Goal: Task Accomplishment & Management: Manage account settings

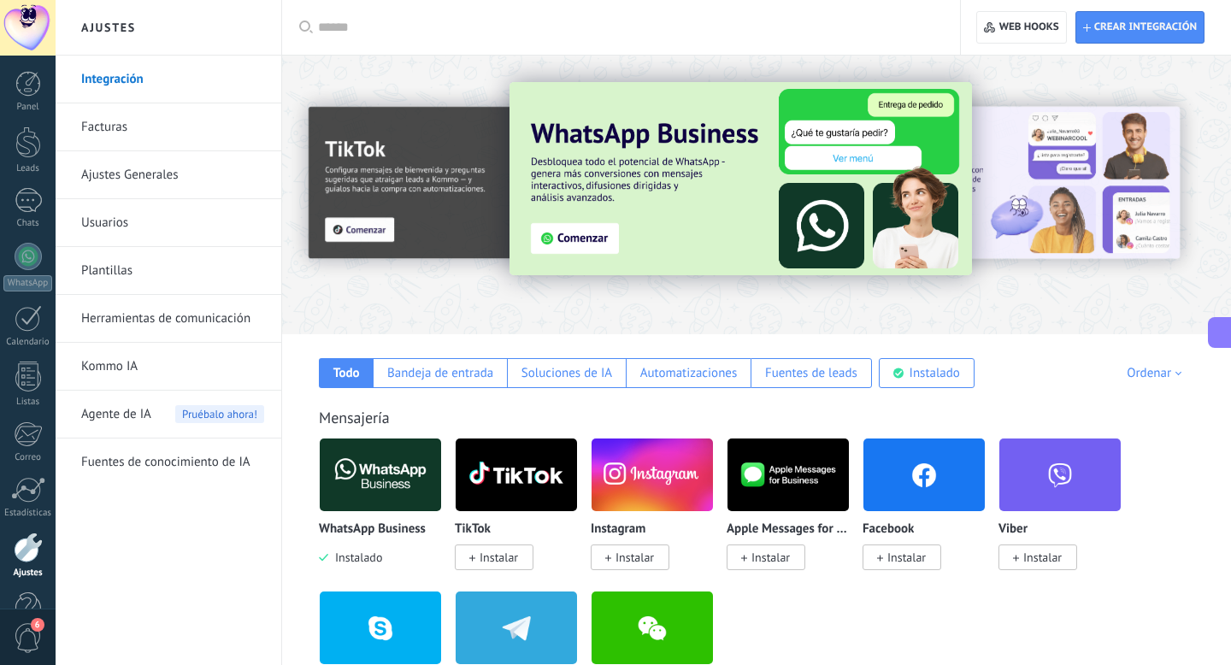
click at [1219, 347] on button at bounding box center [1220, 332] width 24 height 31
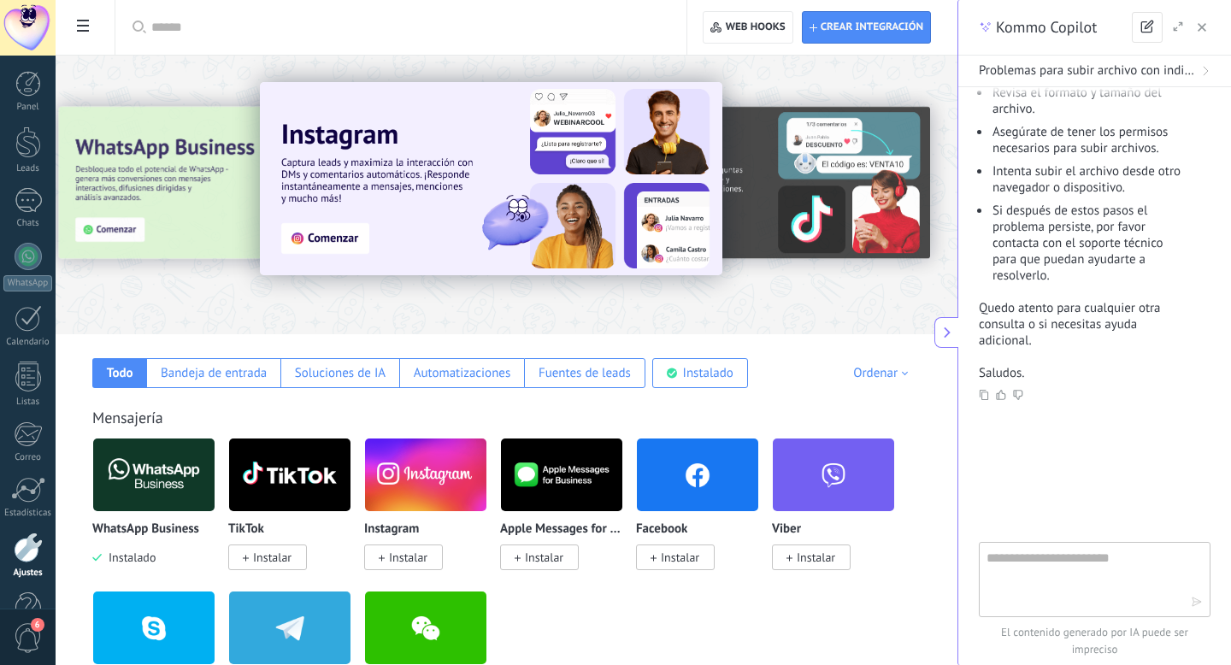
scroll to position [741, 0]
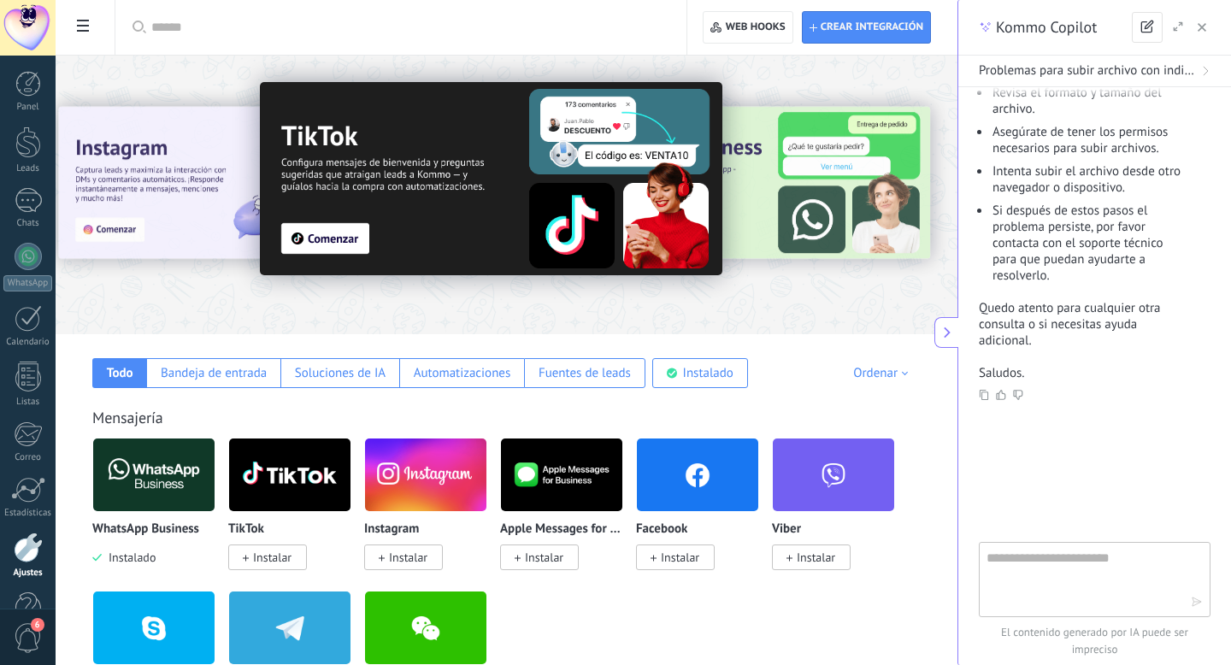
click at [1205, 27] on icon "button" at bounding box center [1202, 27] width 9 height 9
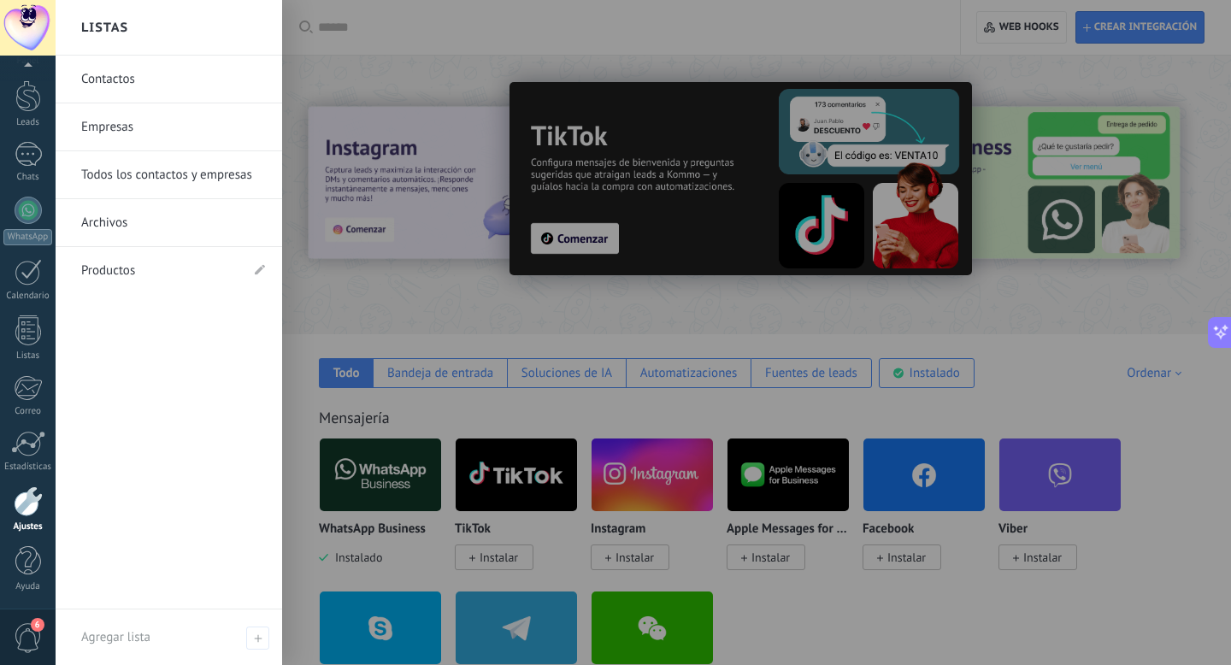
scroll to position [33, 0]
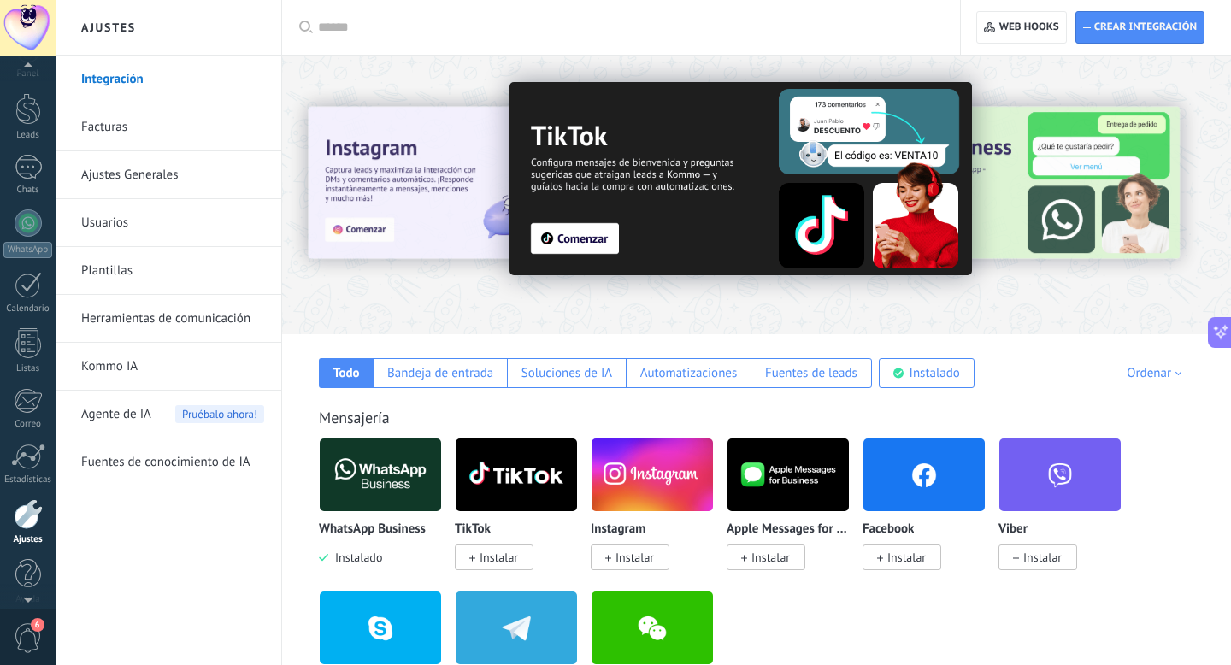
click at [26, 28] on div at bounding box center [28, 28] width 56 height 56
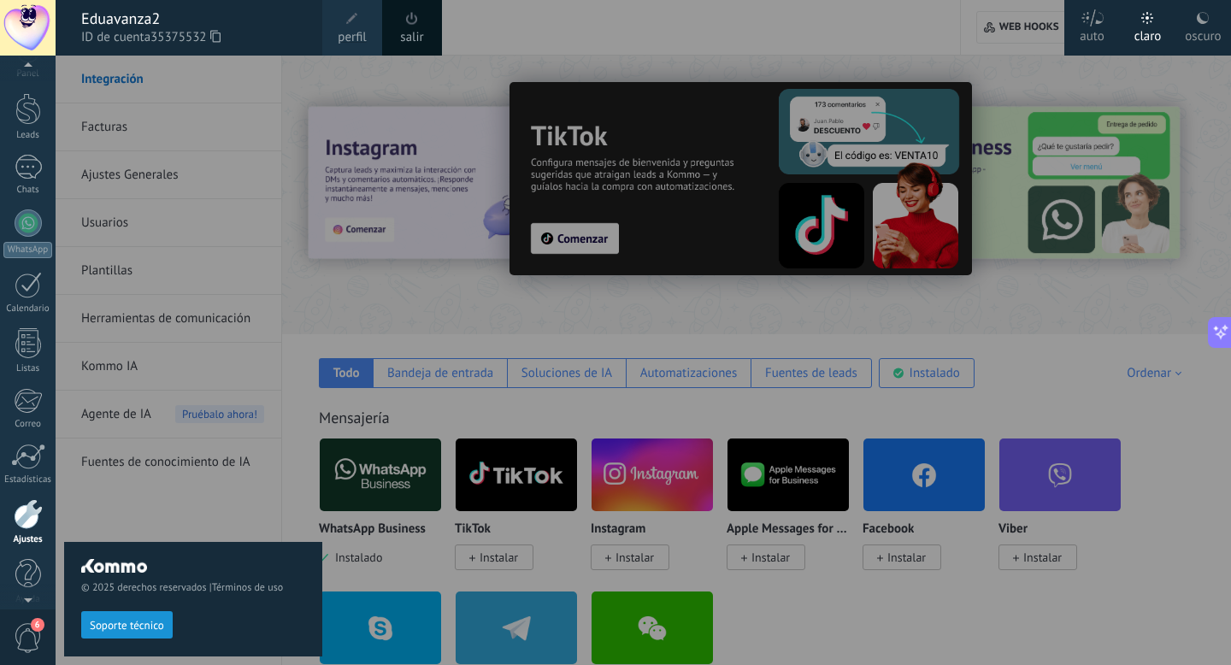
click at [417, 27] on span at bounding box center [412, 18] width 19 height 19
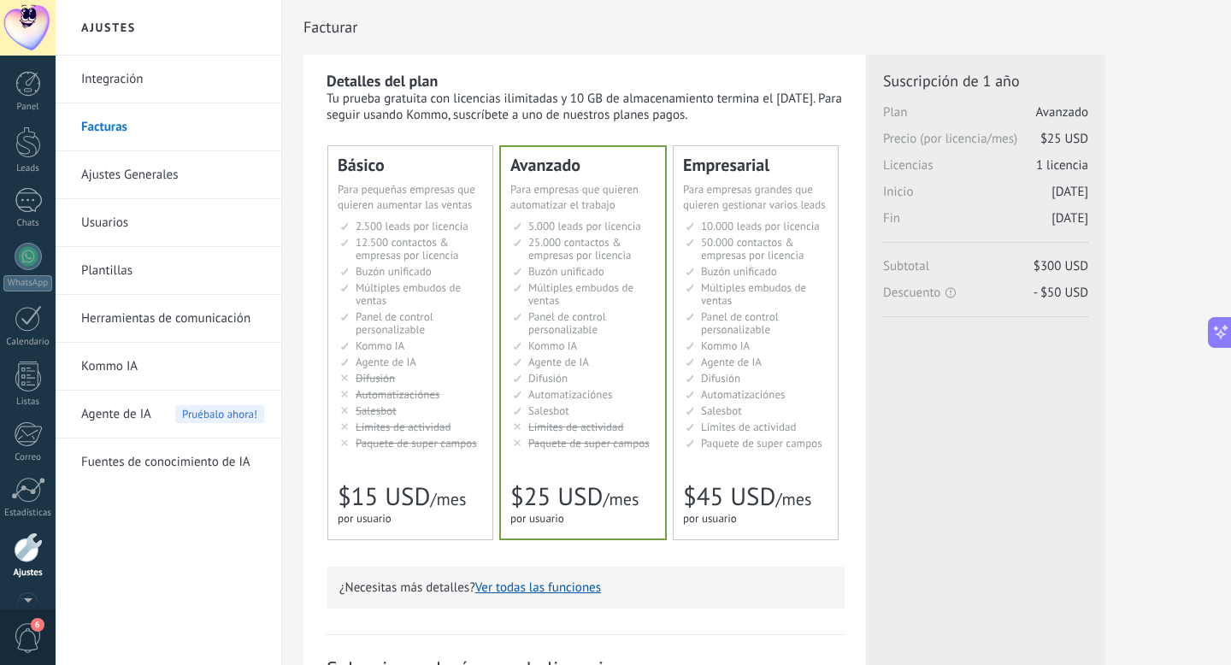
scroll to position [46, 0]
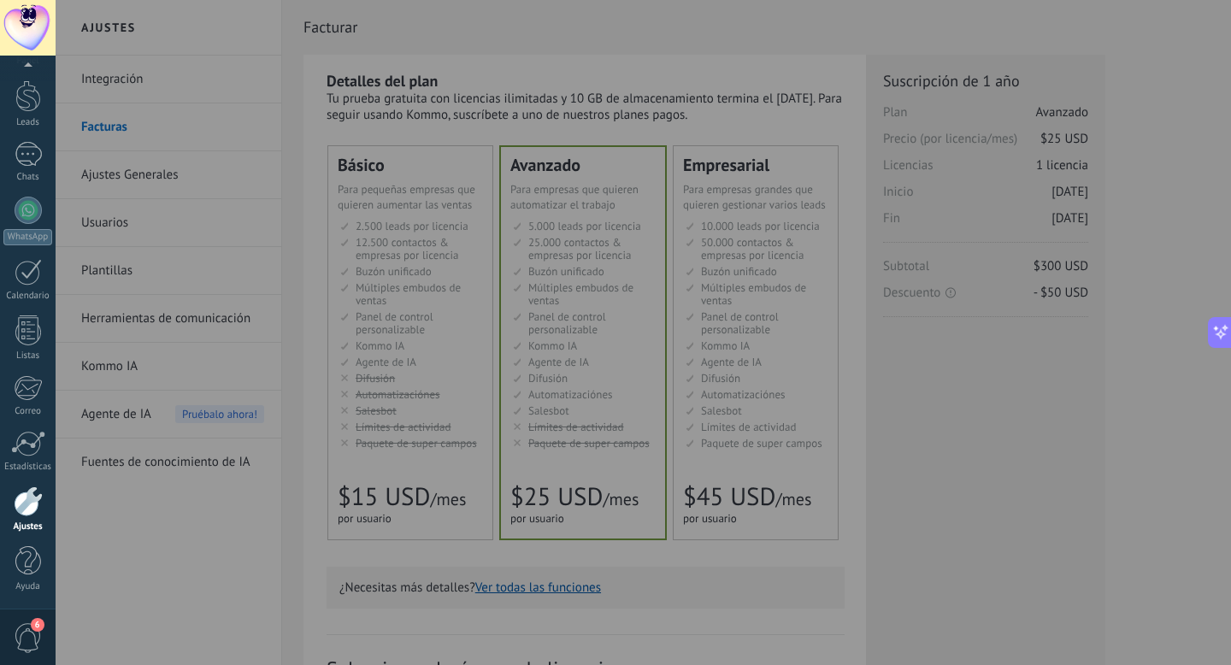
click at [116, 416] on div at bounding box center [671, 332] width 1231 height 665
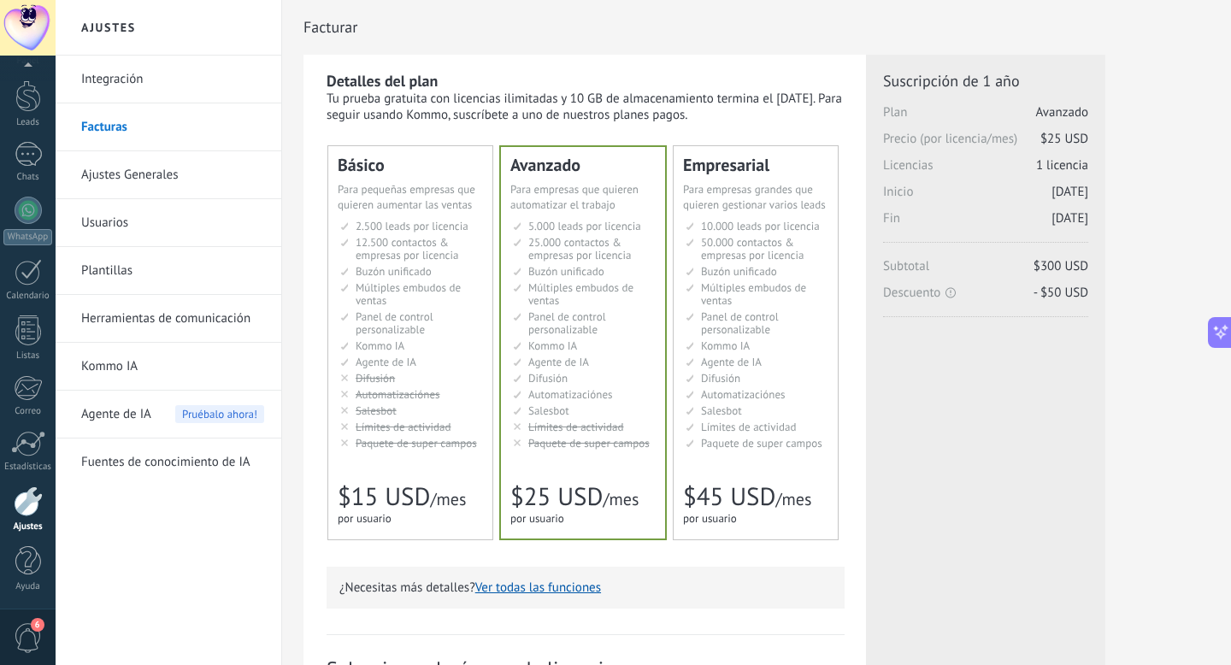
click at [122, 416] on span "Agente de IA" at bounding box center [116, 415] width 70 height 48
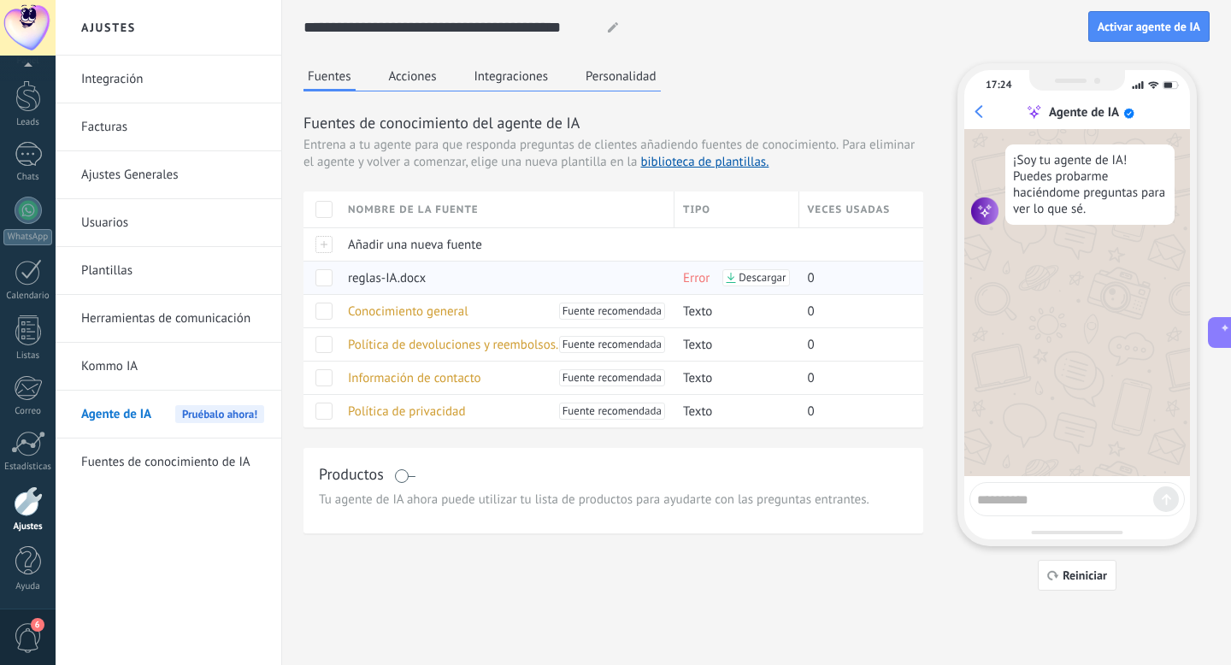
click at [758, 279] on span "Descargar" at bounding box center [762, 278] width 47 height 12
click at [329, 278] on span at bounding box center [323, 277] width 17 height 17
click at [369, 279] on span "Eliminar" at bounding box center [380, 277] width 45 height 33
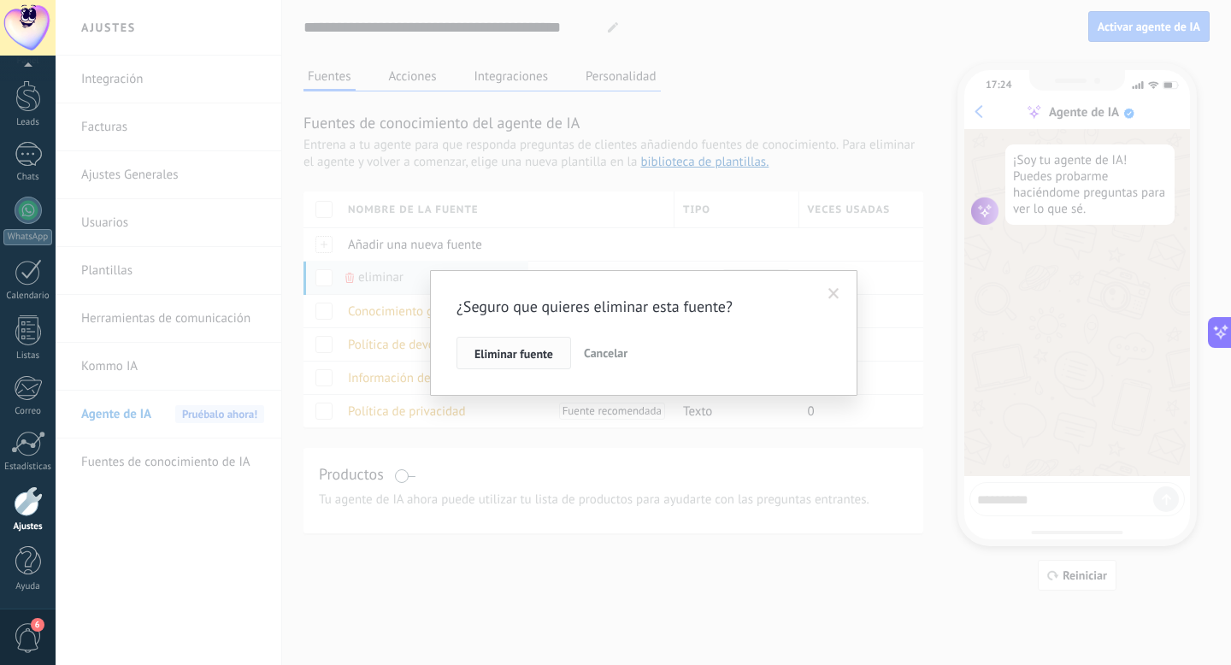
click at [529, 357] on span "Eliminar fuente" at bounding box center [513, 354] width 79 height 12
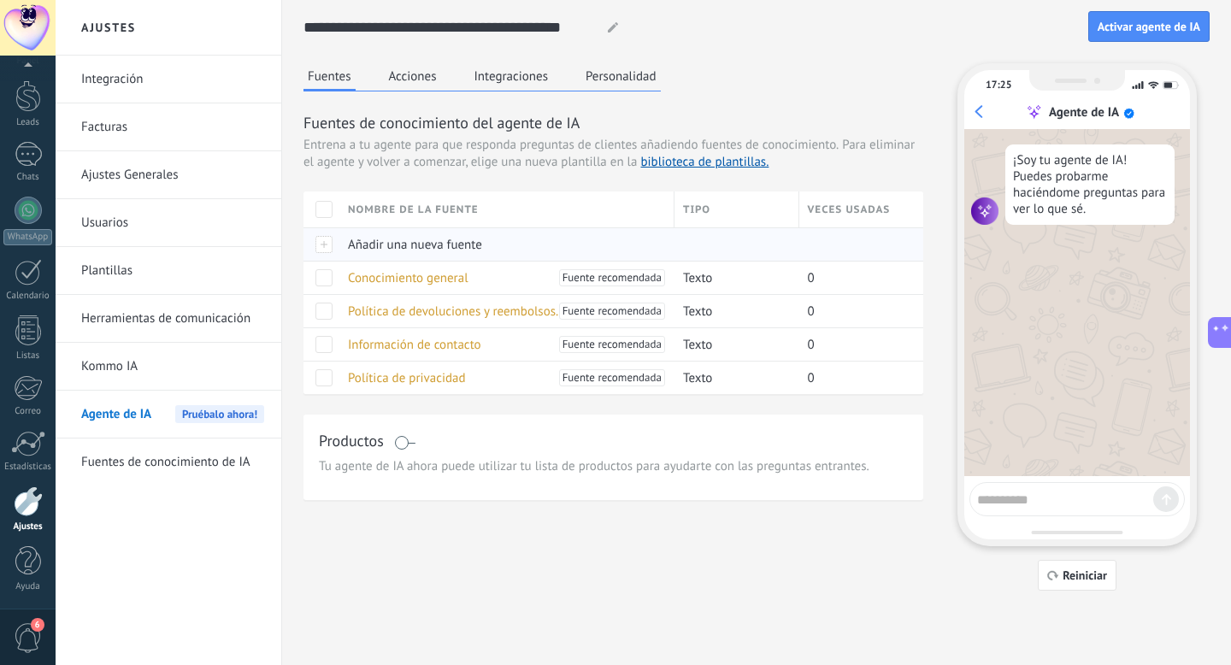
click at [395, 245] on span "Añadir una nueva fuente" at bounding box center [415, 245] width 134 height 16
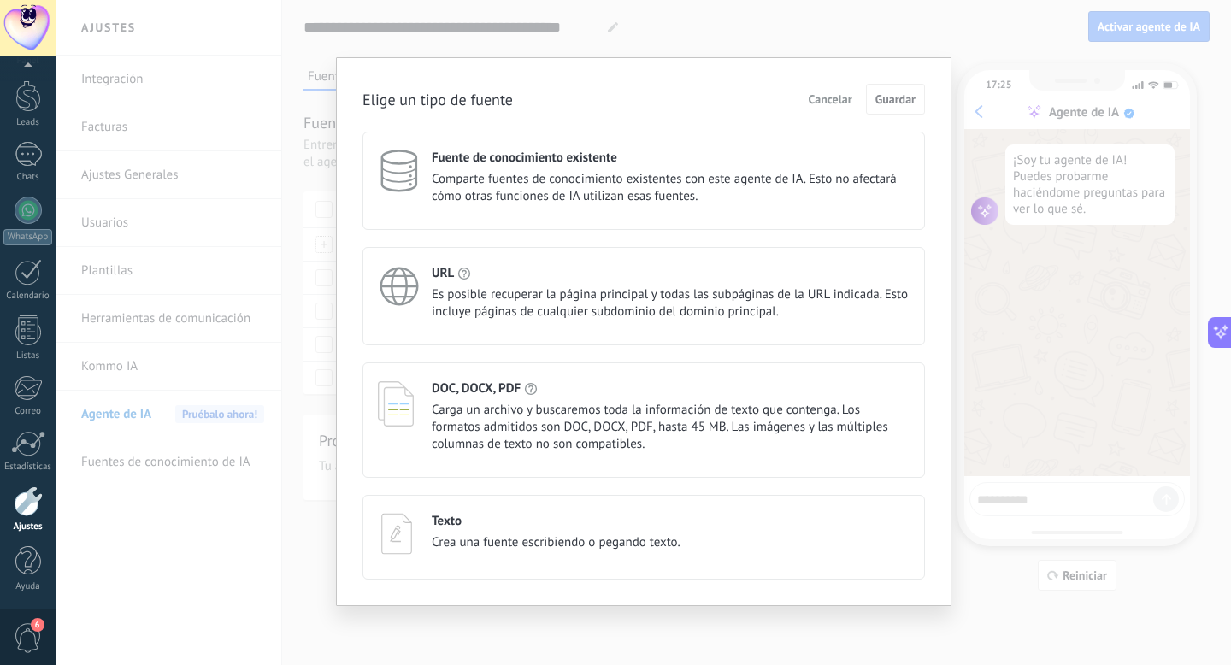
click at [475, 404] on span "Carga un archivo y buscaremos toda la información de texto que contenga. Los fo…" at bounding box center [671, 427] width 478 height 51
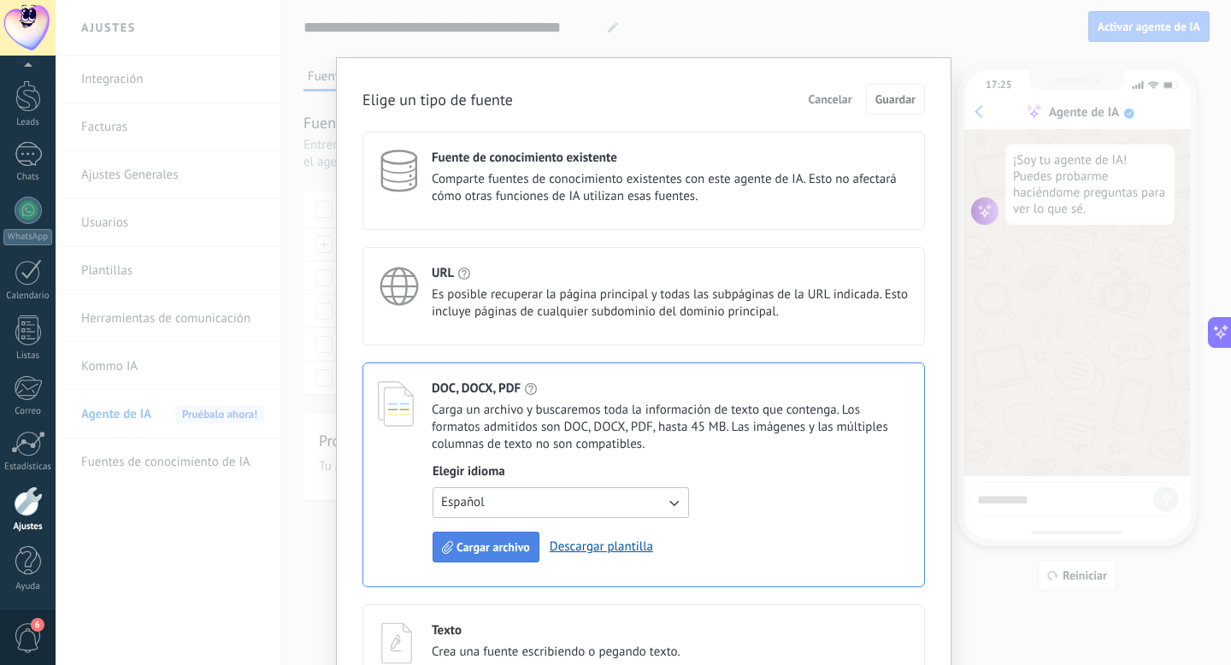
click at [483, 545] on span "Cargar archivo" at bounding box center [494, 547] width 74 height 12
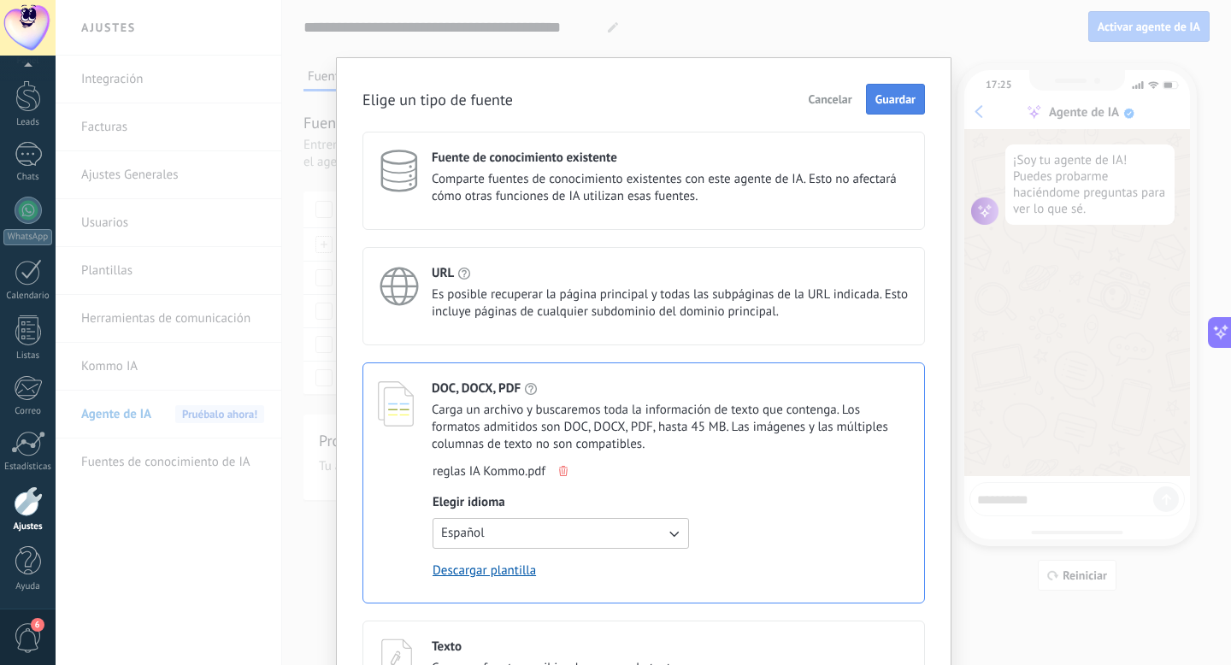
click at [898, 94] on span "Guardar" at bounding box center [895, 99] width 40 height 12
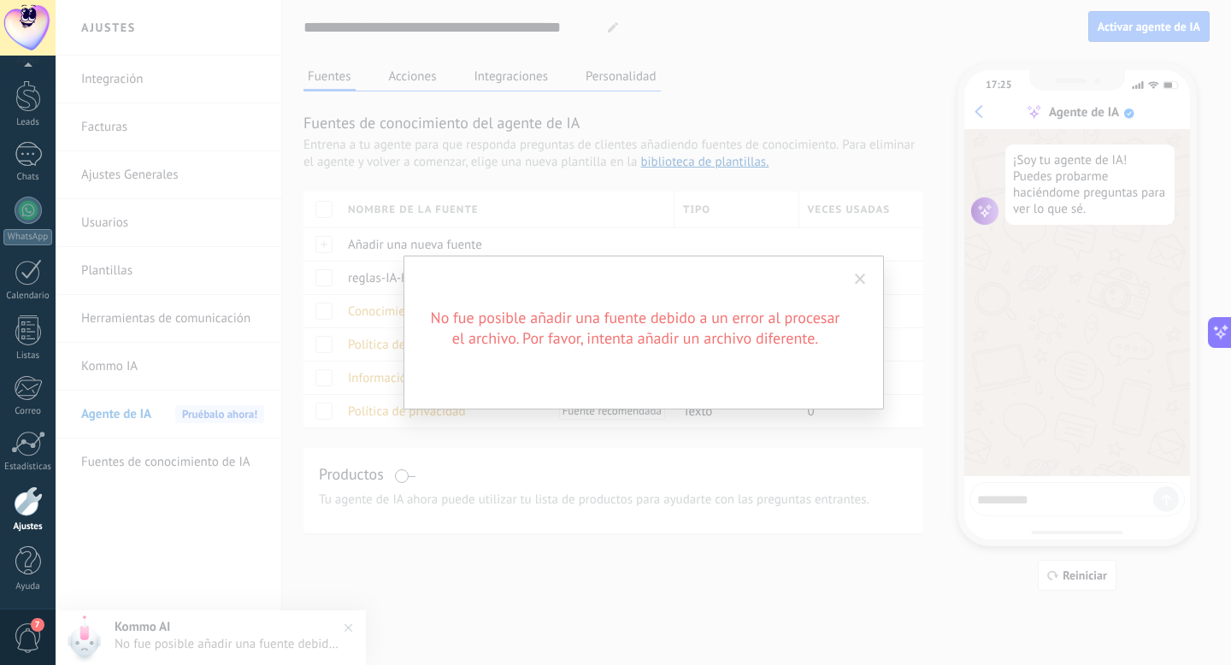
click at [860, 276] on span at bounding box center [860, 280] width 11 height 12
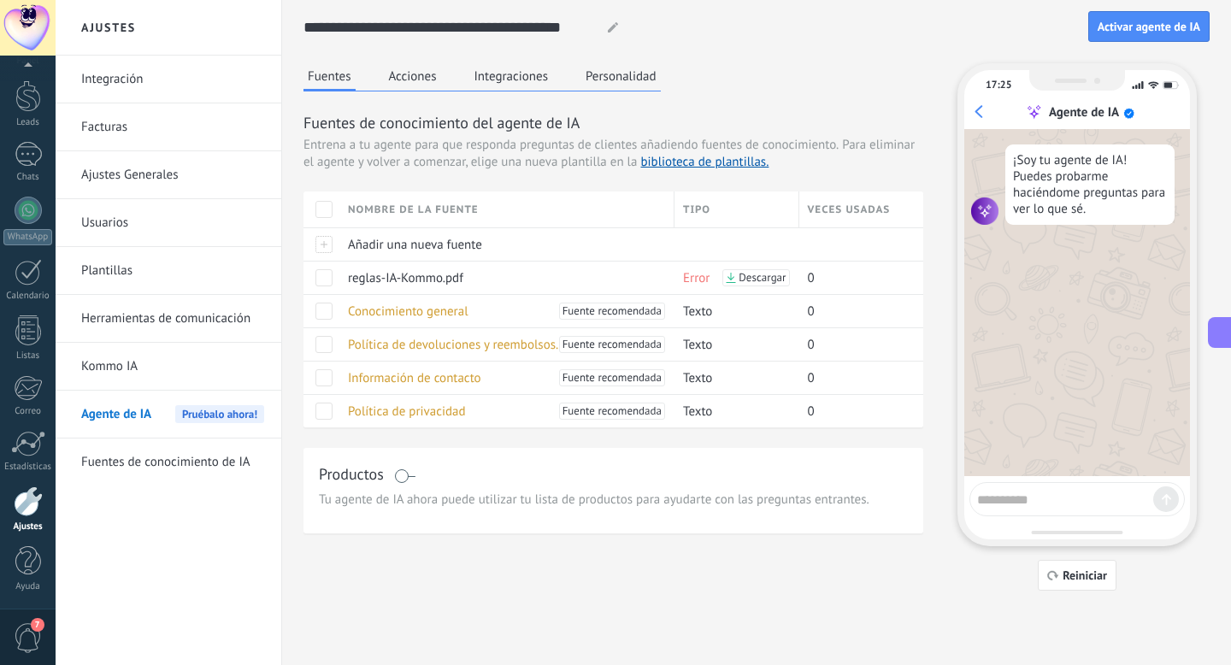
click at [1220, 335] on icon at bounding box center [1221, 333] width 18 height 18
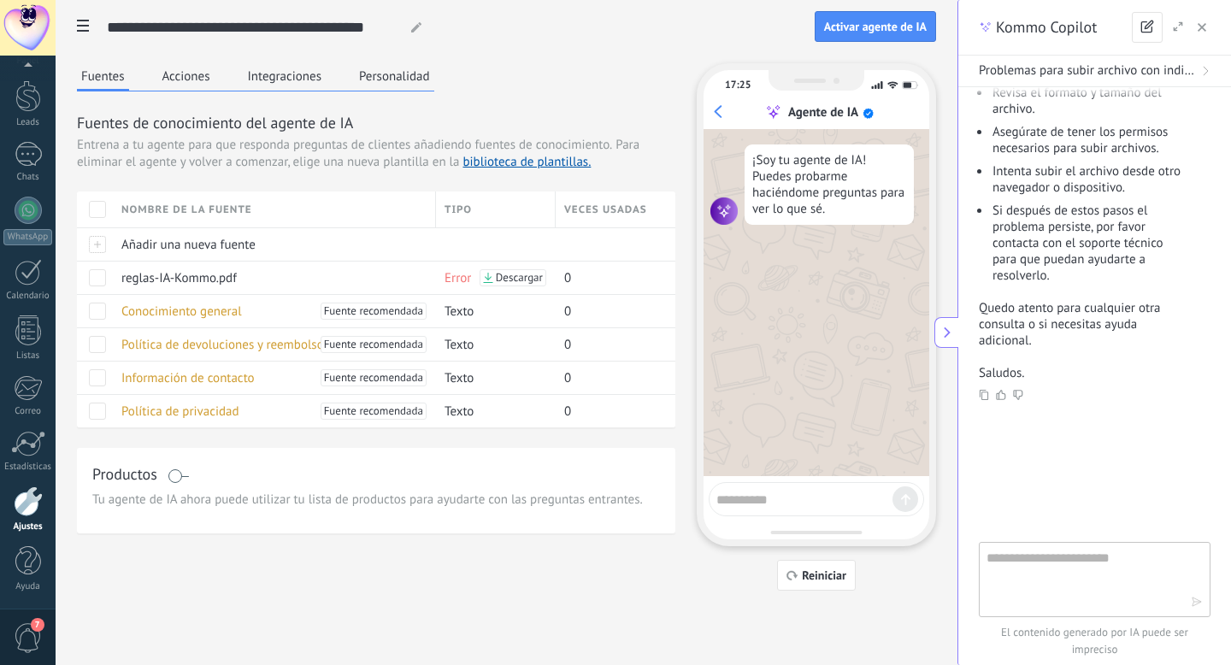
click at [1009, 567] on textarea at bounding box center [1089, 579] width 204 height 62
type textarea "**********"
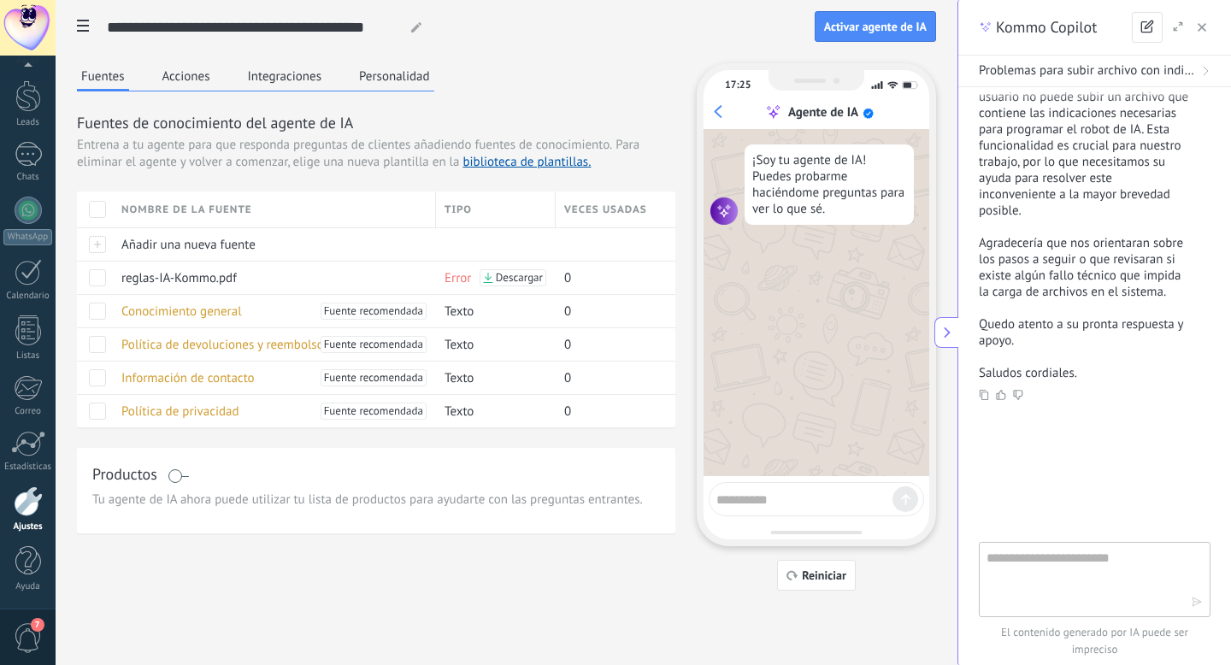
scroll to position [1233, 0]
type textarea "**********"
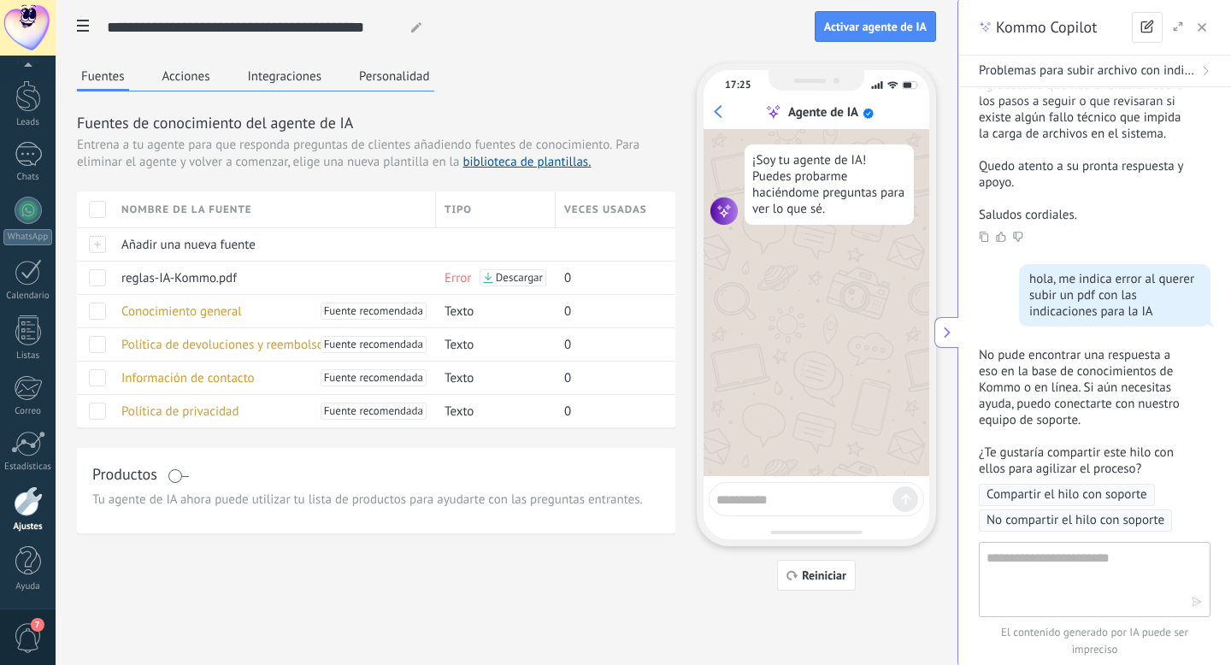
scroll to position [1550, 0]
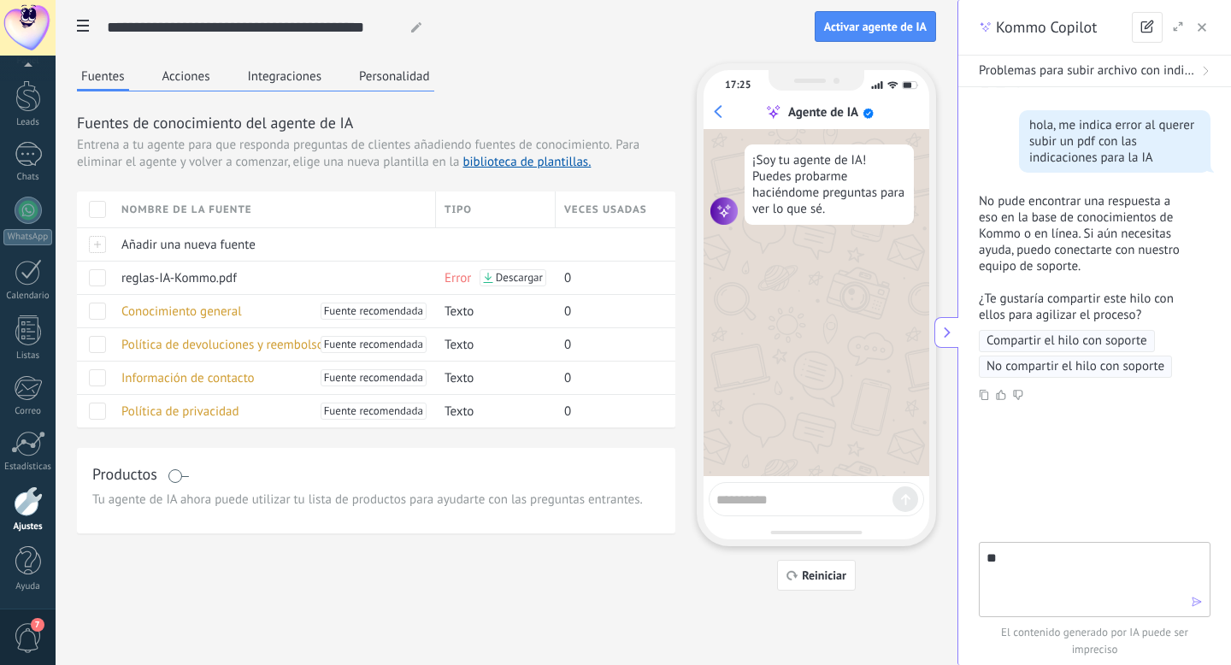
type textarea "*"
type textarea "**********"
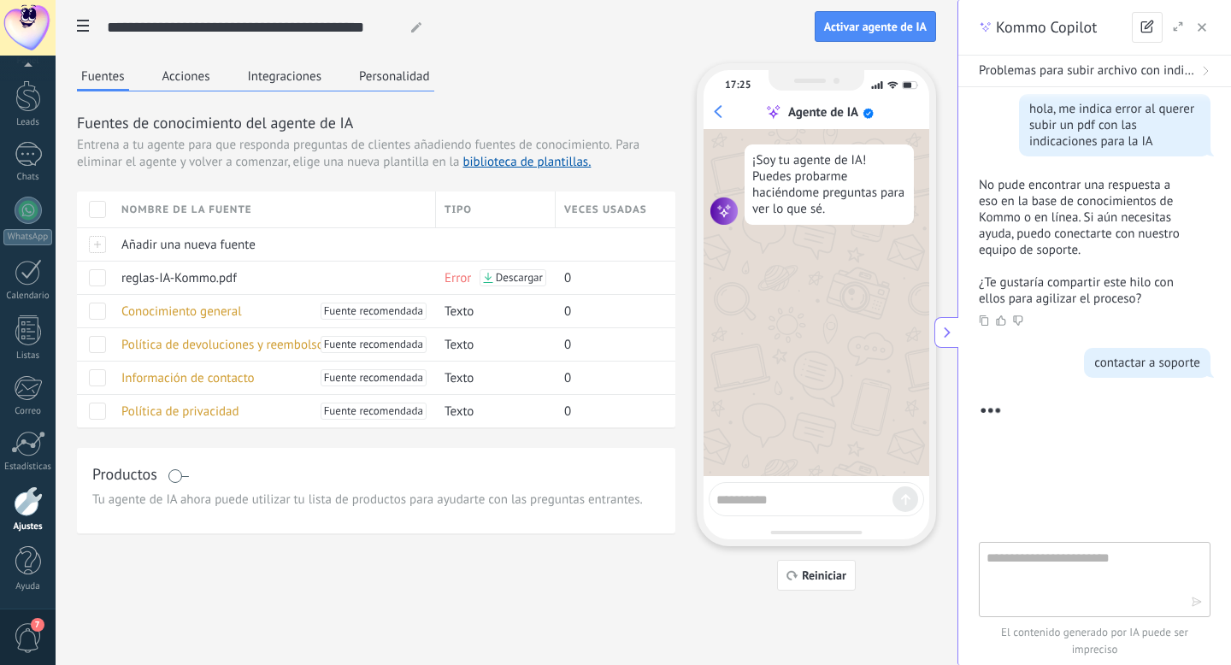
scroll to position [1696, 0]
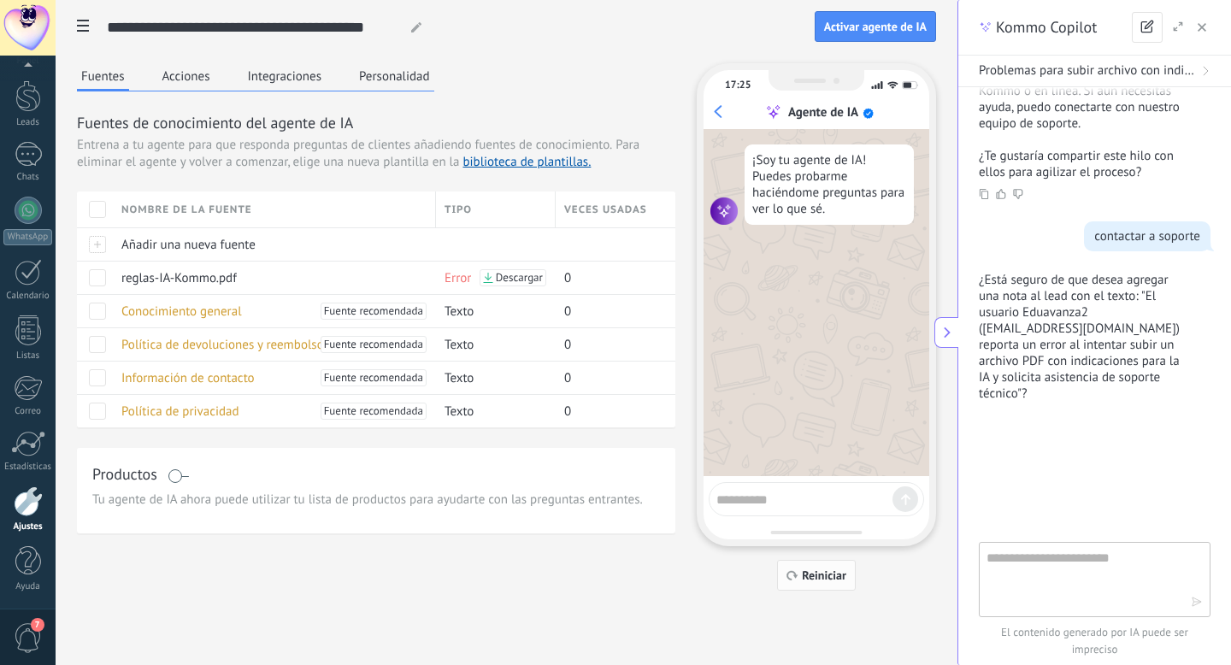
click at [822, 580] on span "Reiniciar" at bounding box center [824, 575] width 44 height 12
click at [809, 580] on span "Reiniciar" at bounding box center [824, 575] width 44 height 12
click at [1025, 561] on textarea at bounding box center [1089, 579] width 204 height 62
type textarea "**********"
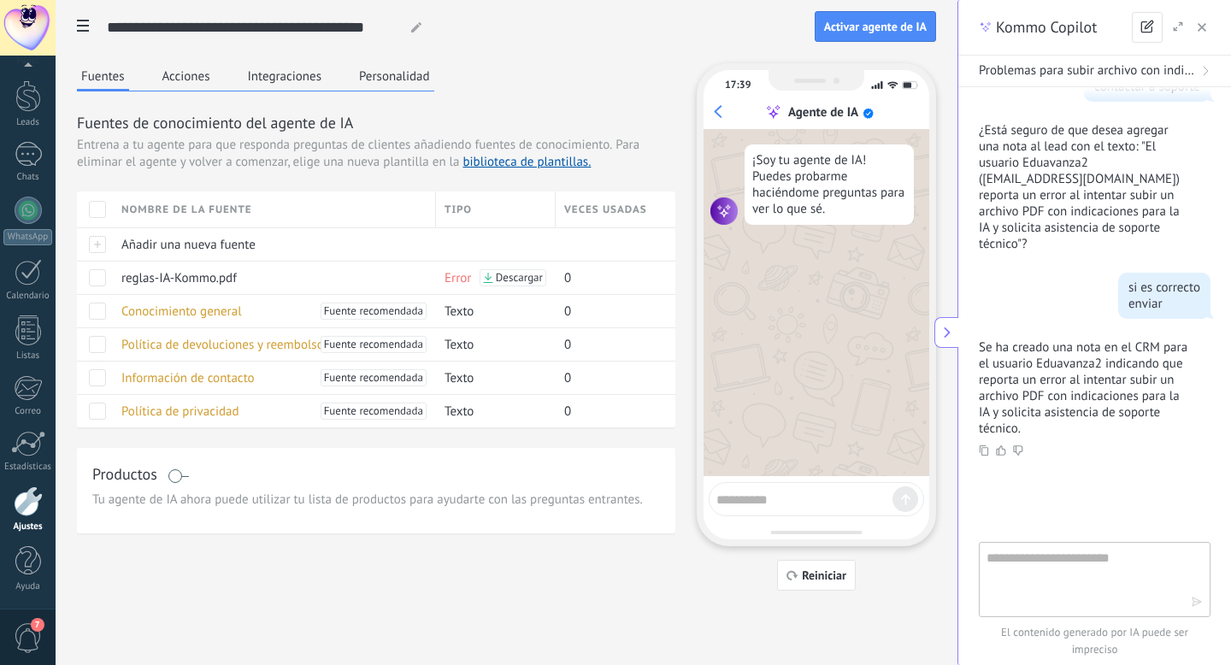
scroll to position [1905, 0]
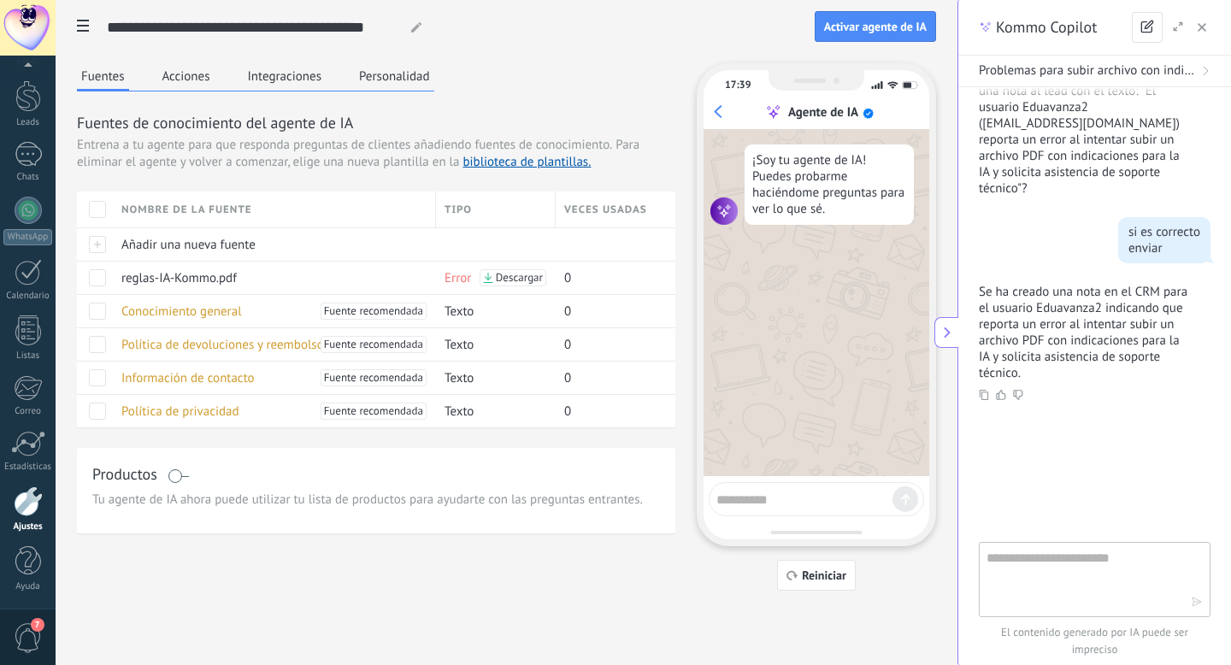
click at [999, 459] on div at bounding box center [1095, 496] width 232 height 92
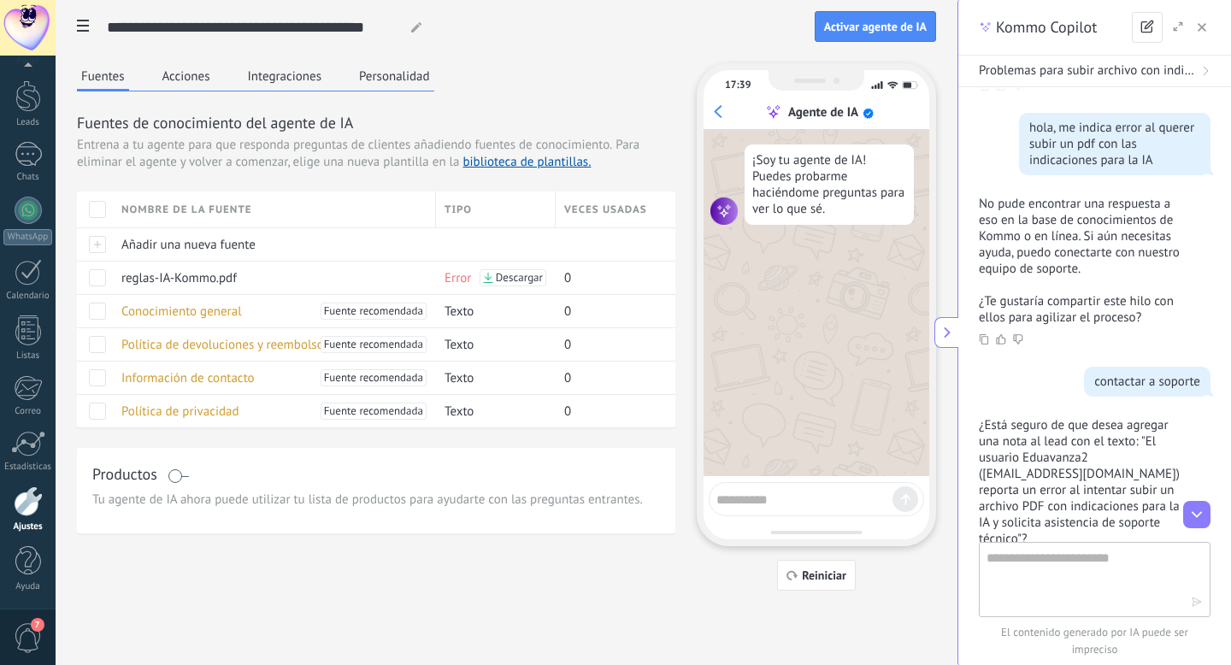
scroll to position [1489, 0]
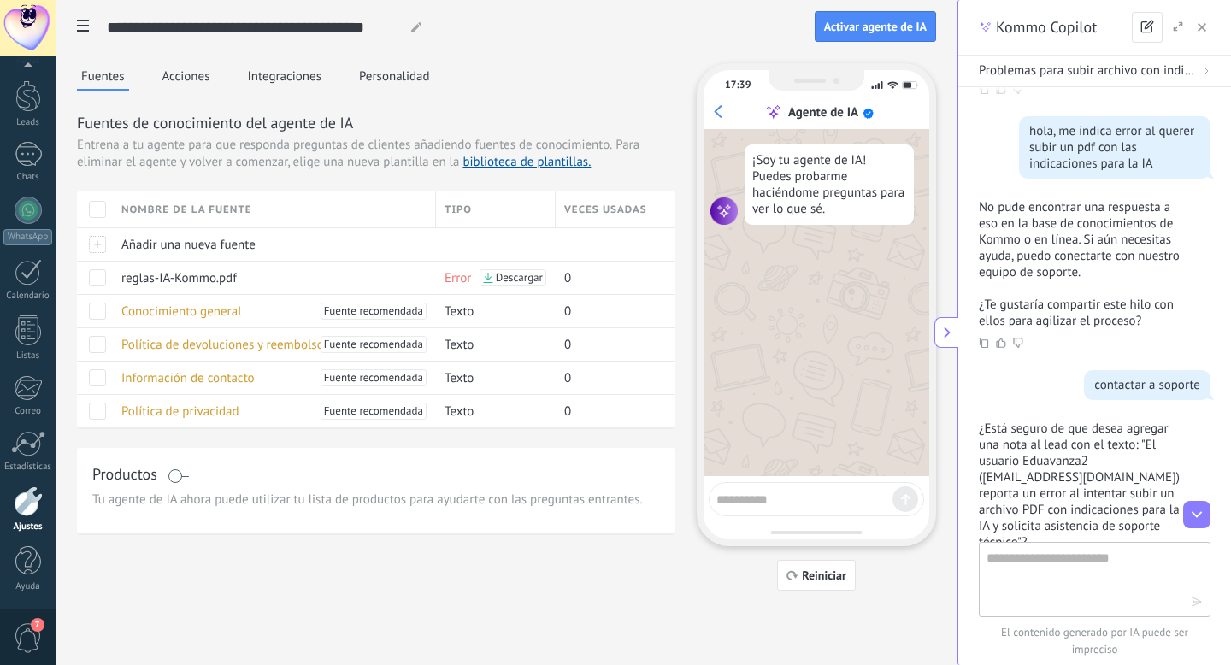
click at [1108, 75] on span "Problemas para subir archivo con indicaciones para programar robot IA" at bounding box center [1088, 70] width 218 height 17
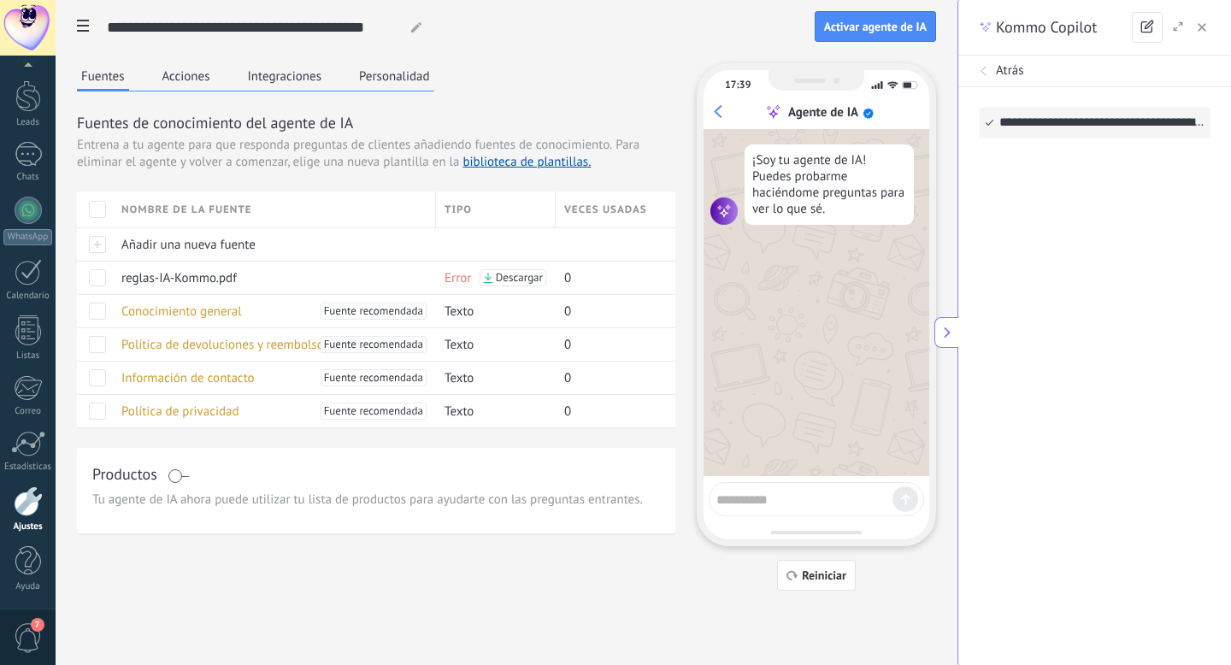
click at [983, 74] on icon at bounding box center [984, 71] width 10 height 10
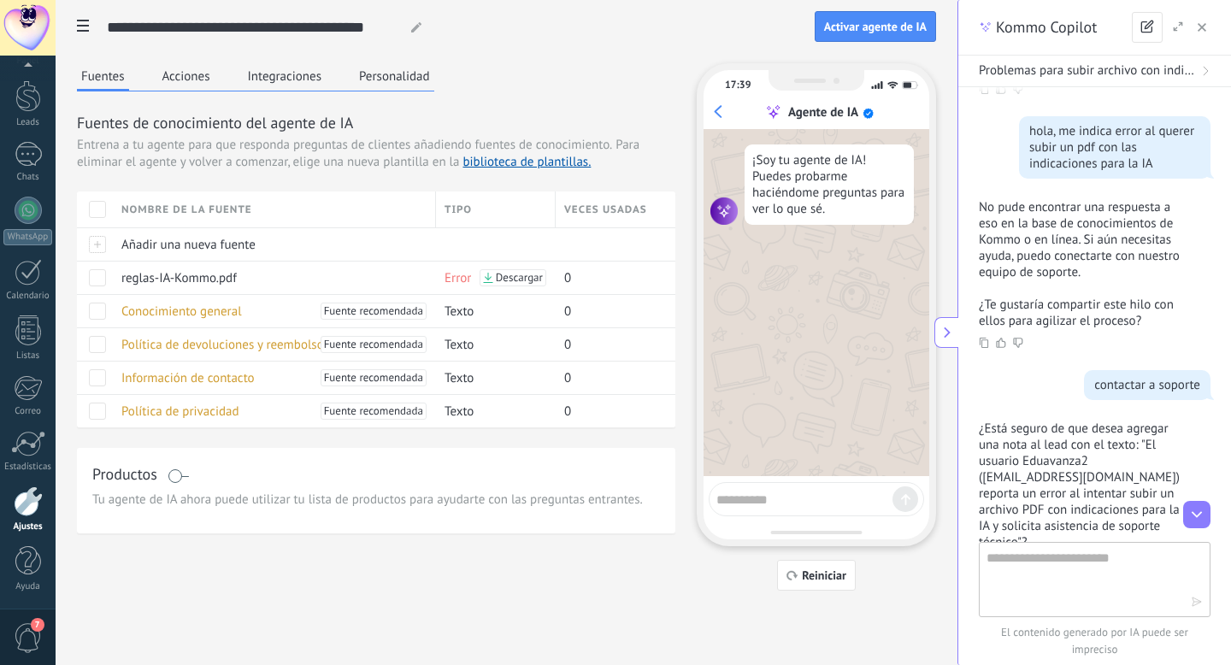
scroll to position [1905, 0]
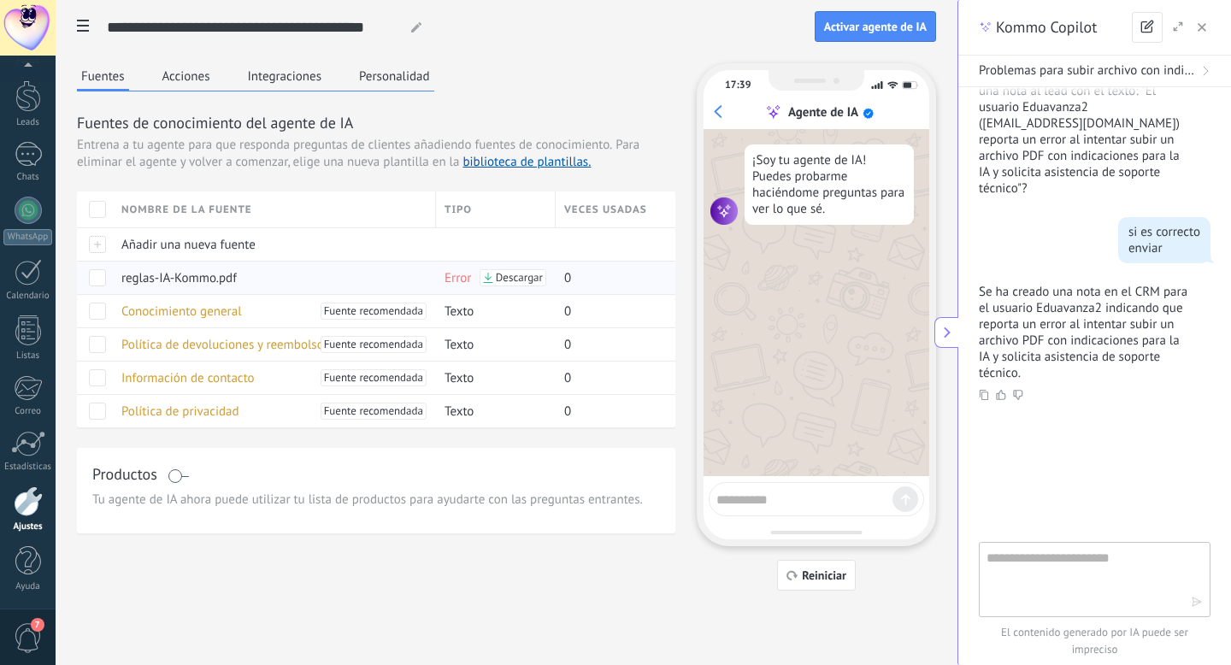
click at [90, 277] on span at bounding box center [97, 277] width 17 height 17
click at [140, 274] on span "Eliminar" at bounding box center [154, 277] width 45 height 33
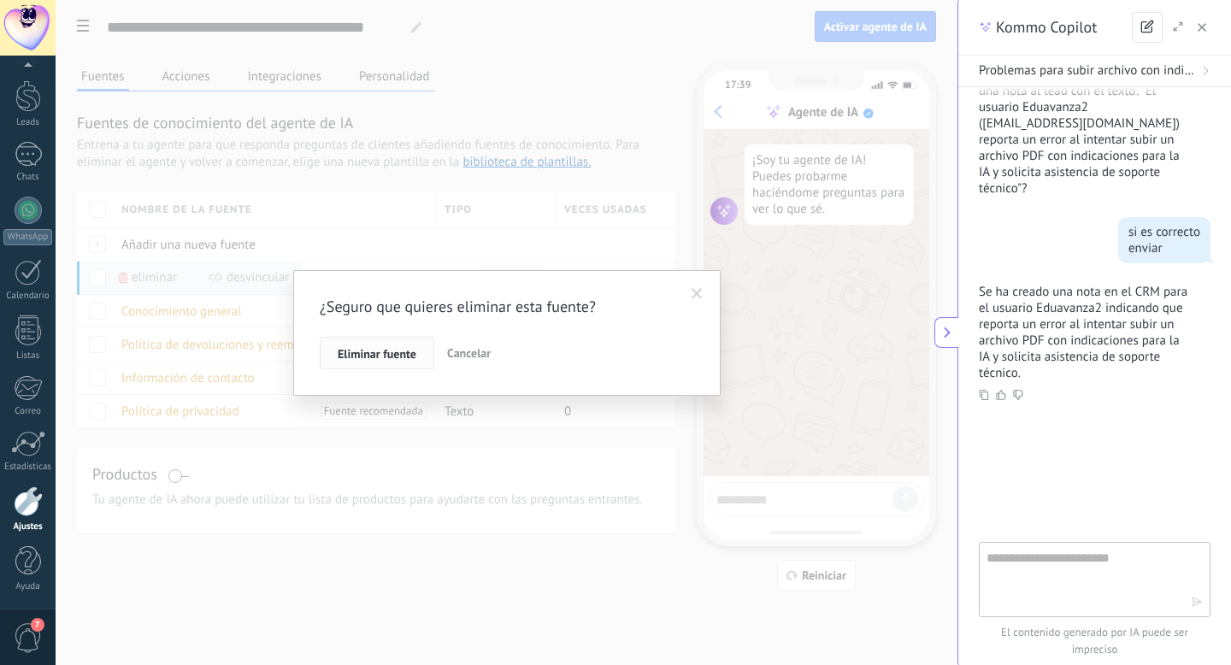
click at [351, 352] on span "Eliminar fuente" at bounding box center [377, 354] width 79 height 12
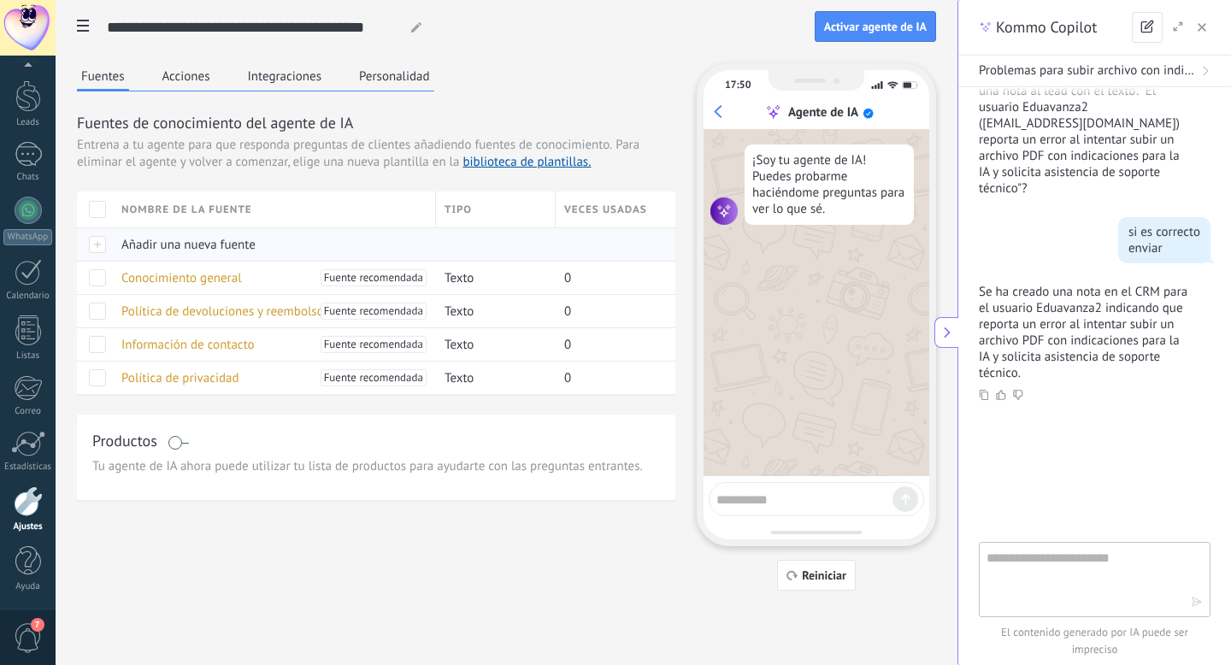
click at [183, 250] on span "Añadir una nueva fuente" at bounding box center [188, 245] width 134 height 16
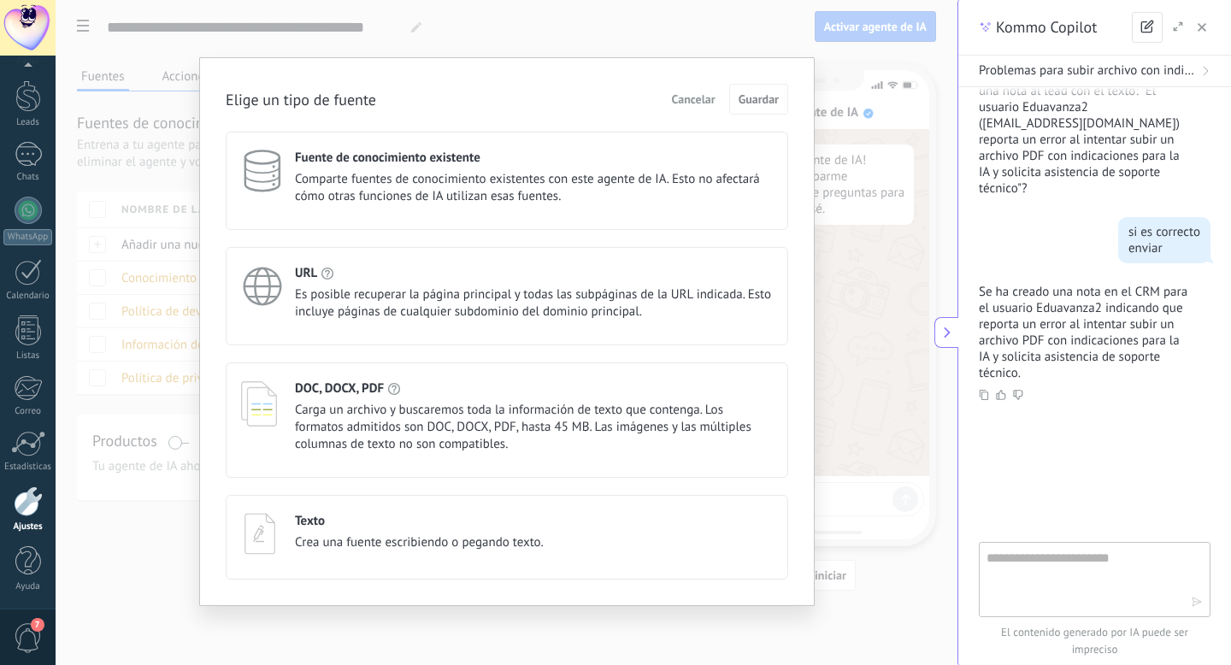
click at [253, 398] on icon at bounding box center [260, 403] width 38 height 47
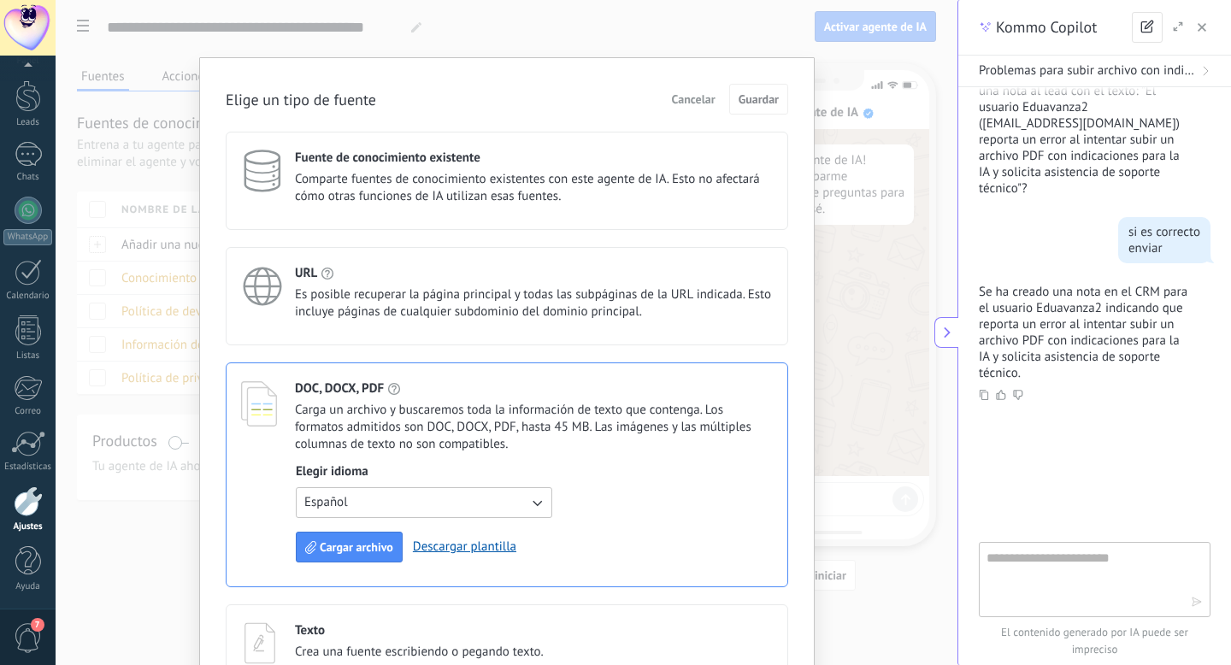
scroll to position [51, 0]
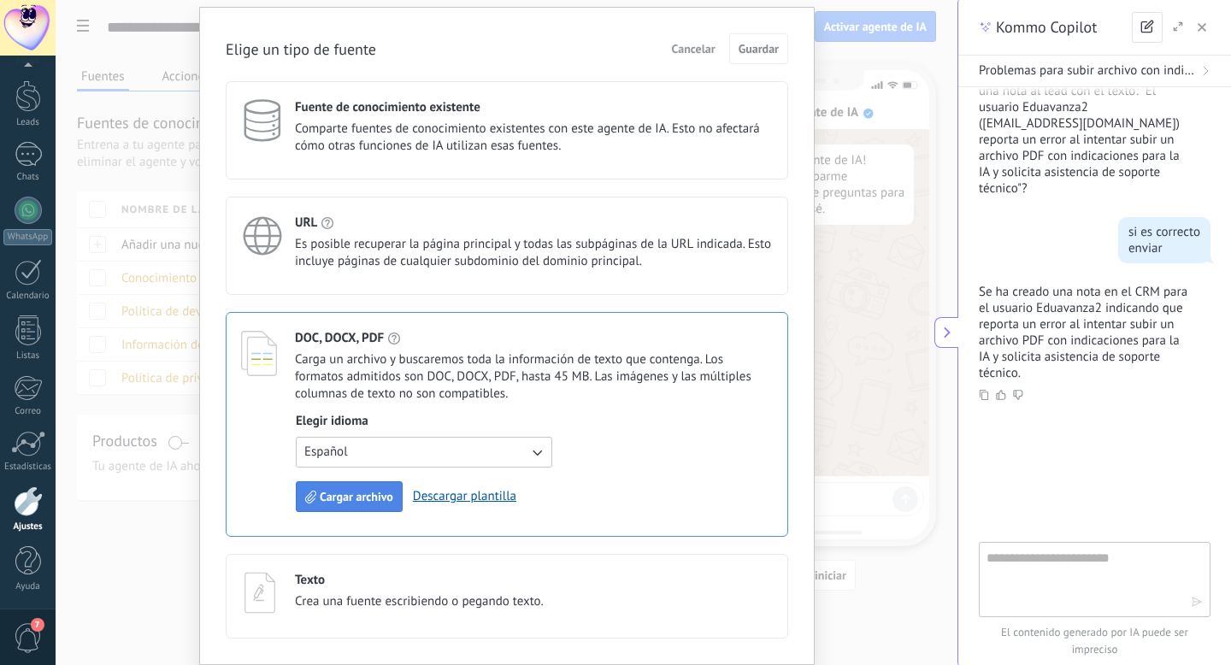
click at [334, 497] on span "Cargar archivo" at bounding box center [357, 497] width 74 height 12
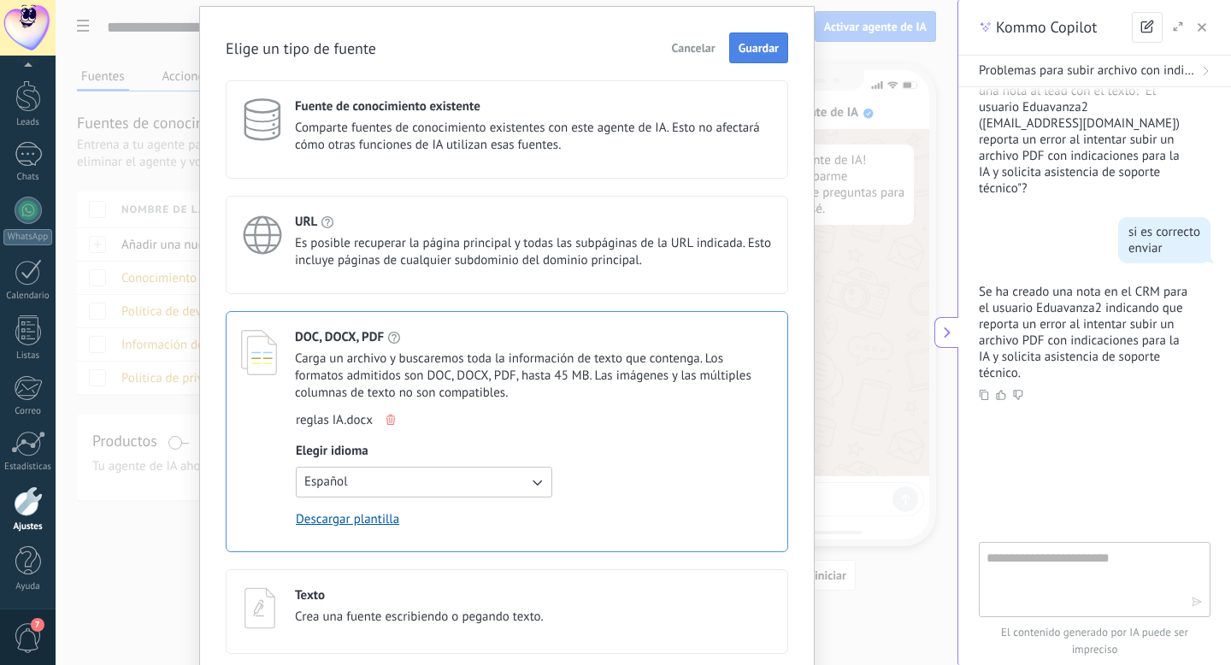
click at [750, 50] on span "Guardar" at bounding box center [759, 48] width 40 height 12
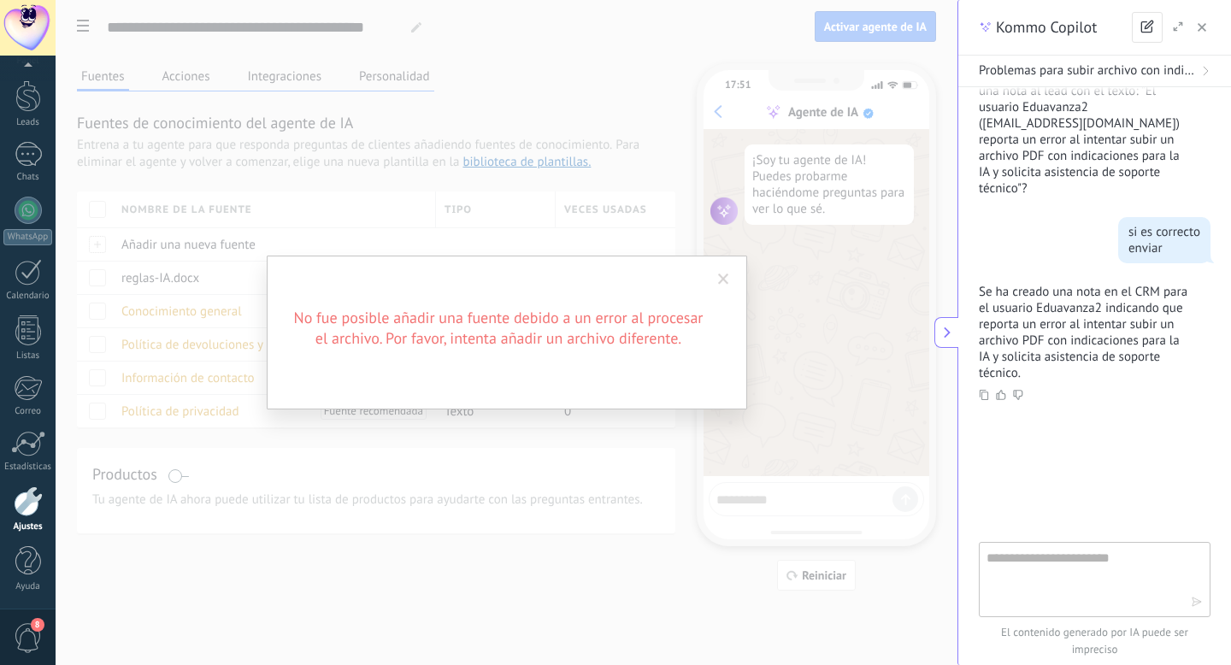
click at [722, 276] on span at bounding box center [723, 280] width 11 height 12
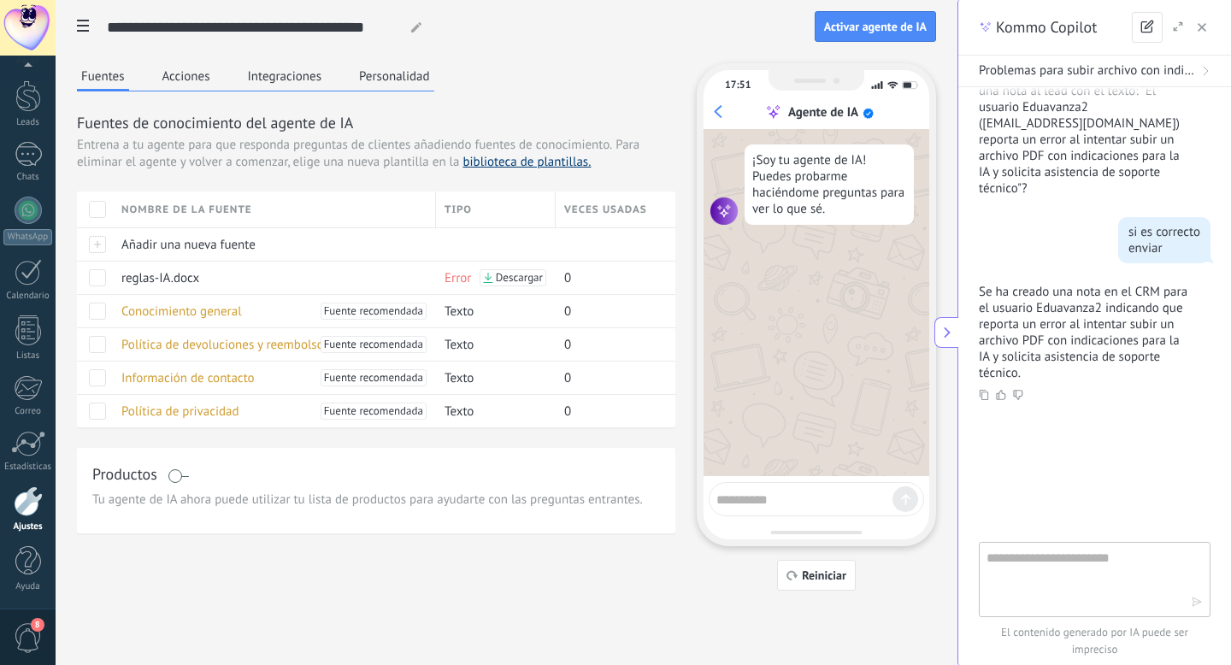
click at [492, 165] on link "biblioteca de plantillas." at bounding box center [526, 162] width 128 height 16
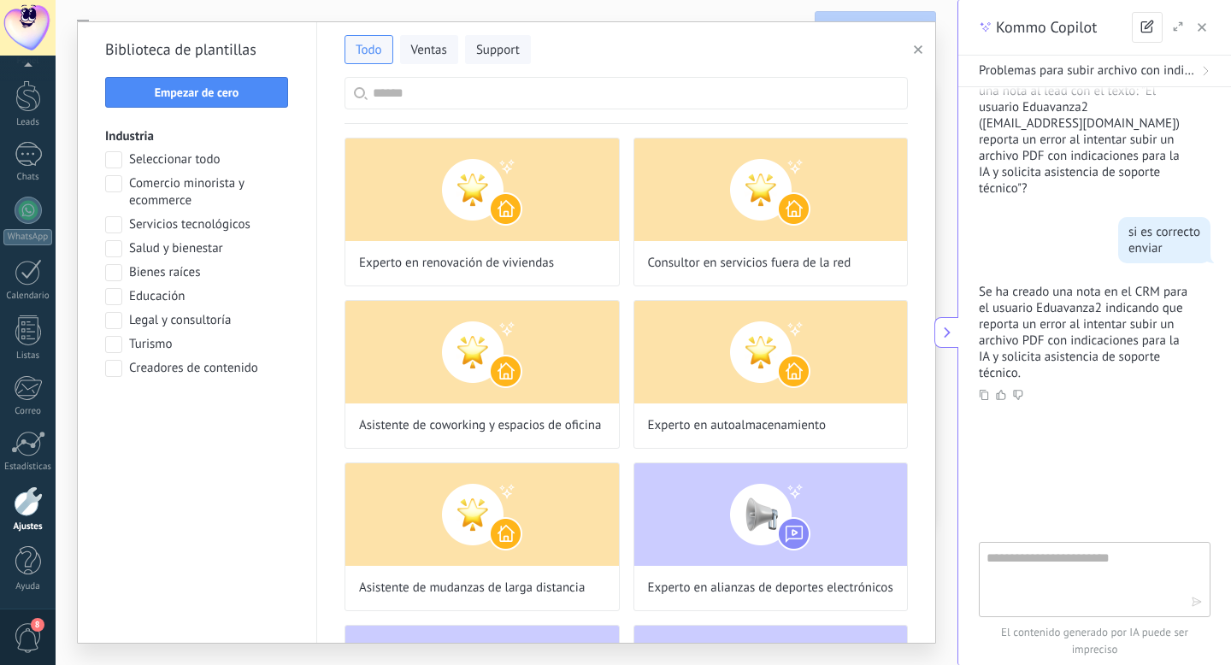
click at [119, 297] on span at bounding box center [113, 296] width 17 height 17
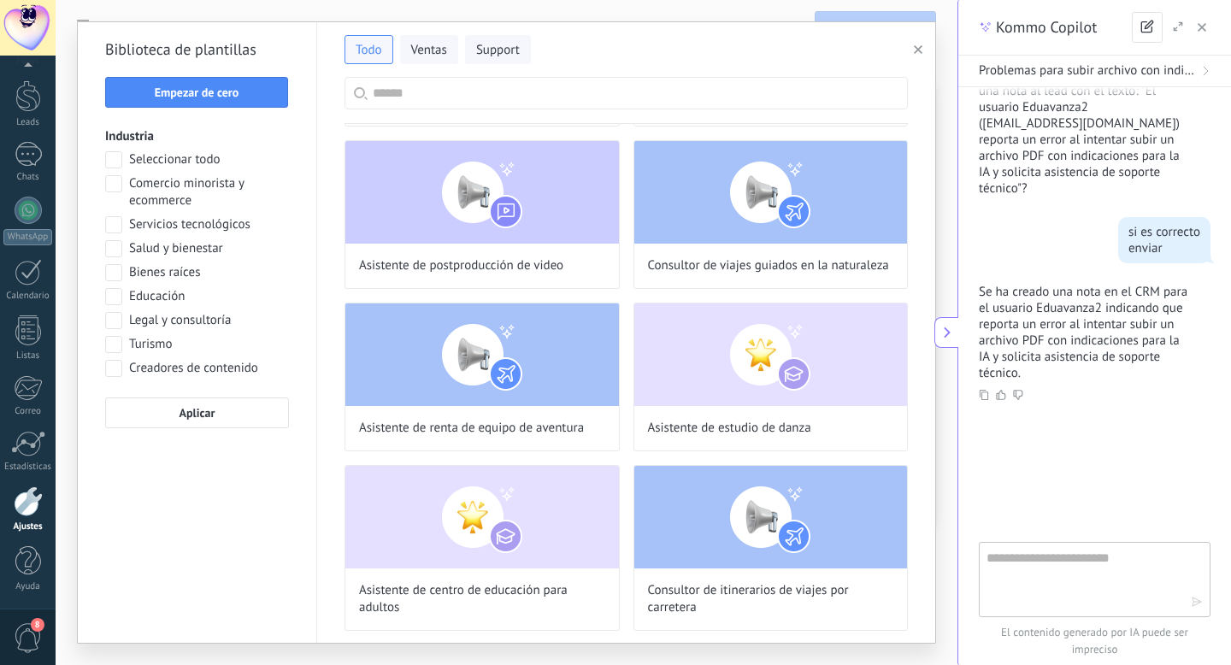
scroll to position [973, 0]
click at [251, 415] on span "Aplicar" at bounding box center [197, 413] width 165 height 12
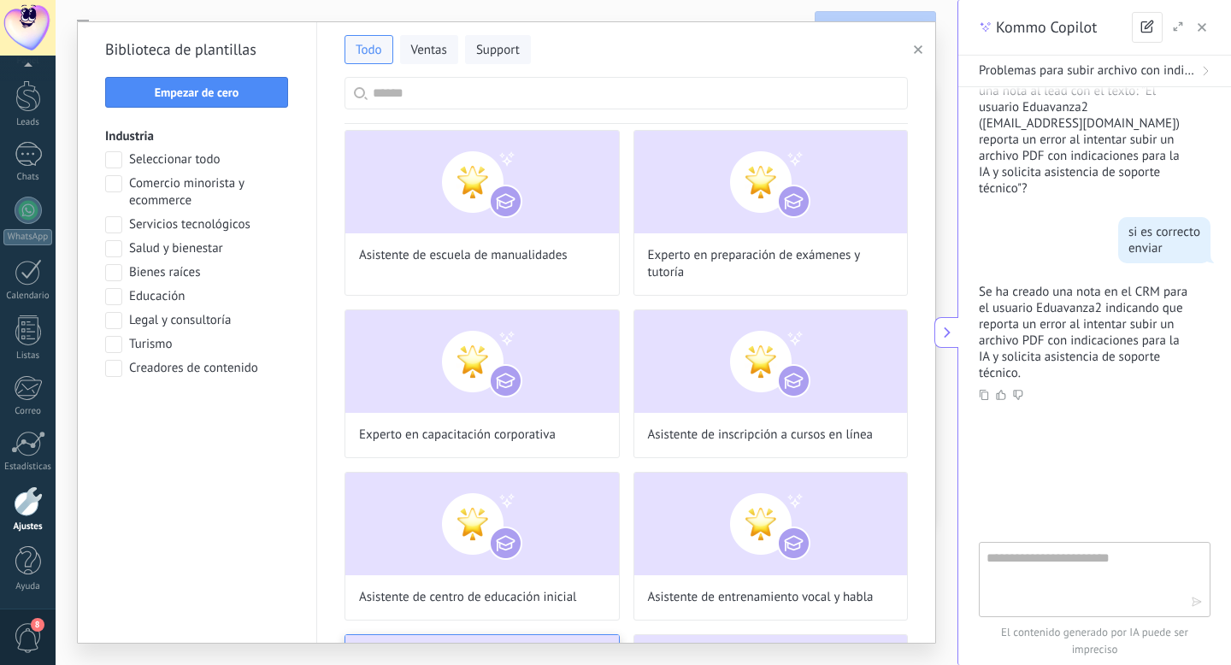
scroll to position [359, 0]
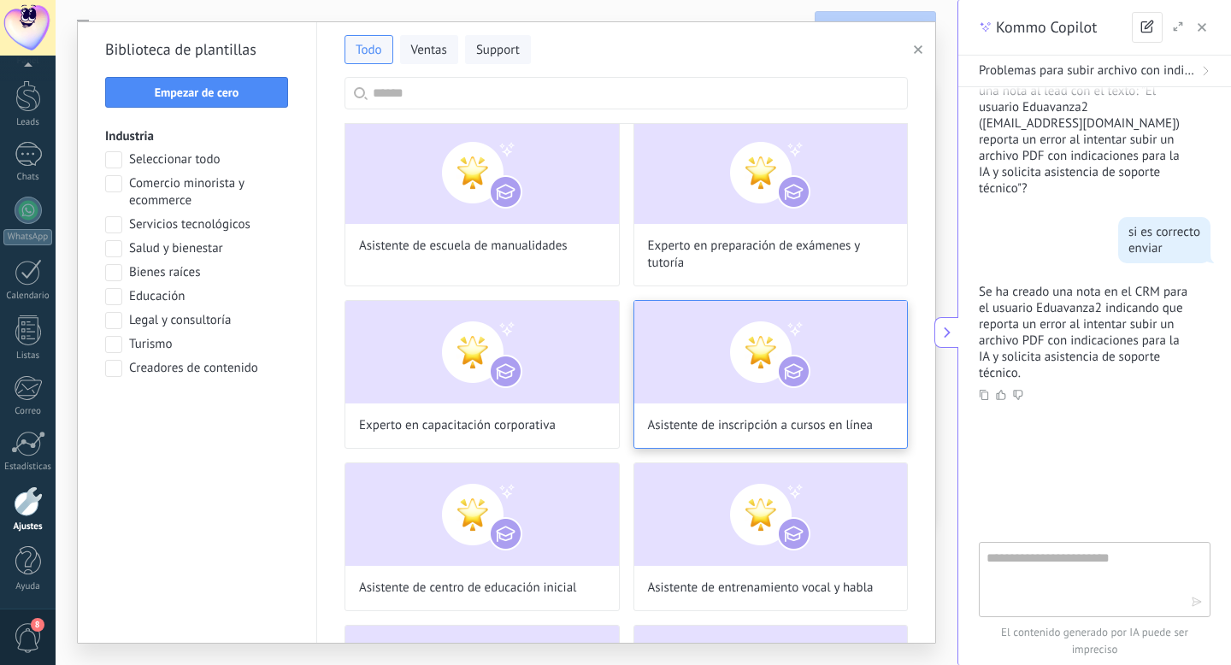
click at [715, 396] on img at bounding box center [771, 352] width 274 height 103
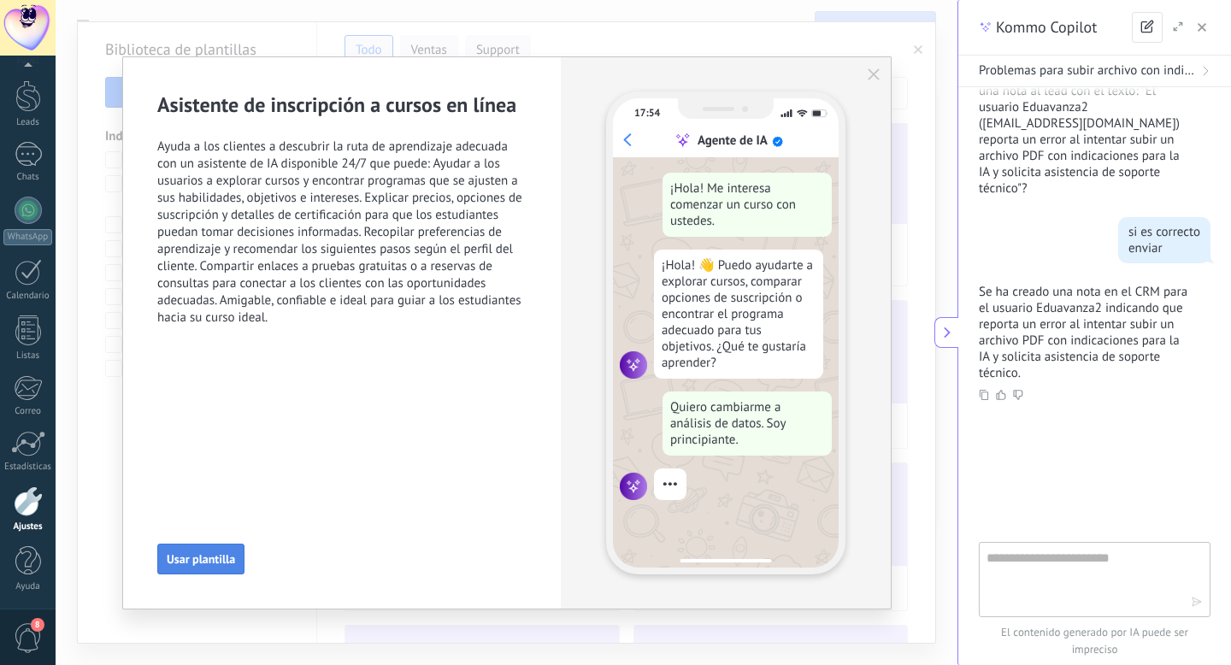
click at [209, 557] on span "Usar plantilla" at bounding box center [201, 559] width 68 height 12
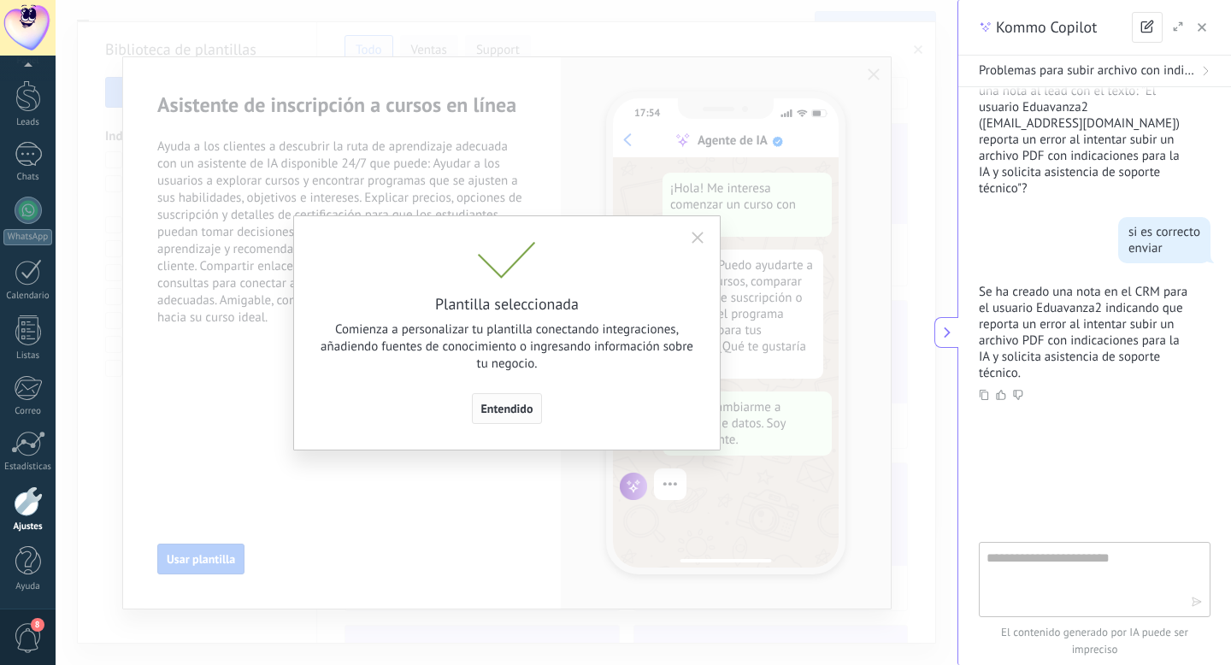
click at [516, 404] on span "Entendido" at bounding box center [507, 409] width 52 height 12
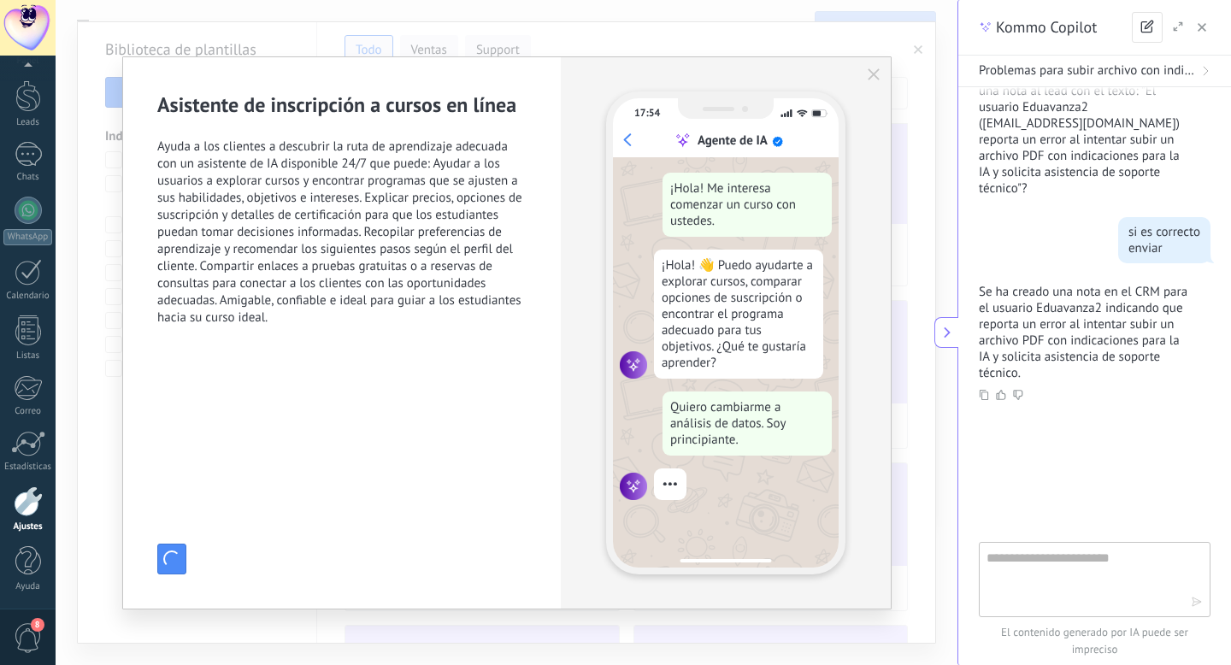
type input "**********"
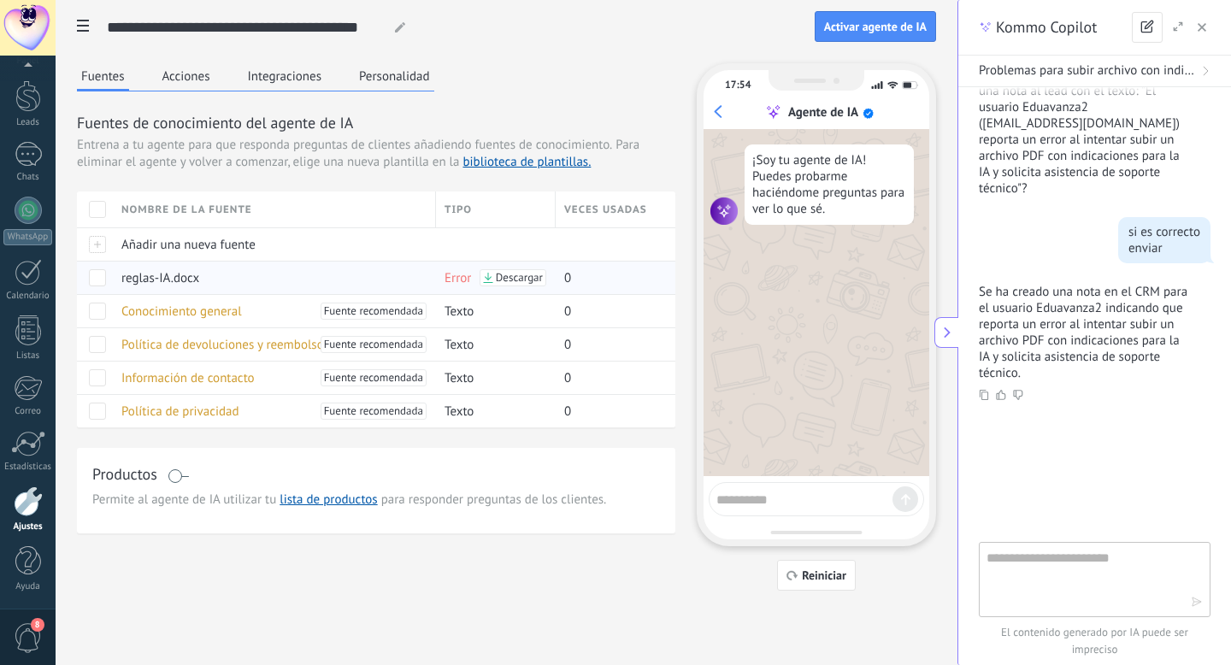
click at [97, 277] on span at bounding box center [97, 277] width 17 height 17
click at [135, 280] on span "Eliminar" at bounding box center [154, 277] width 45 height 33
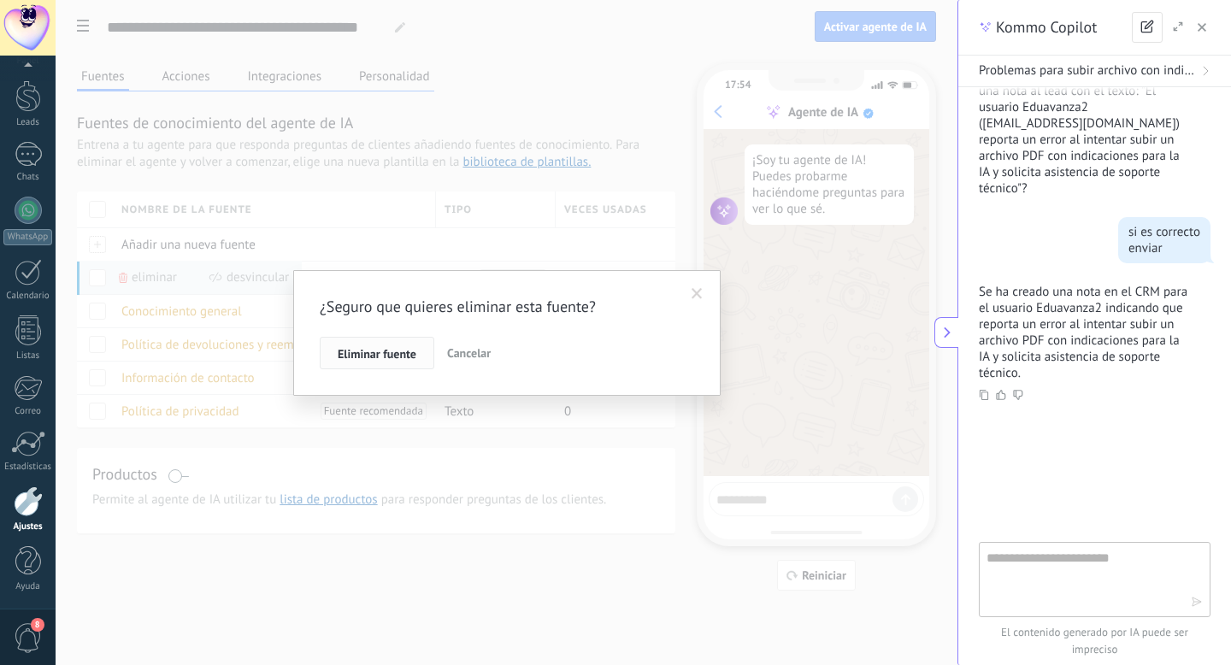
click at [404, 357] on span "Eliminar fuente" at bounding box center [377, 354] width 79 height 12
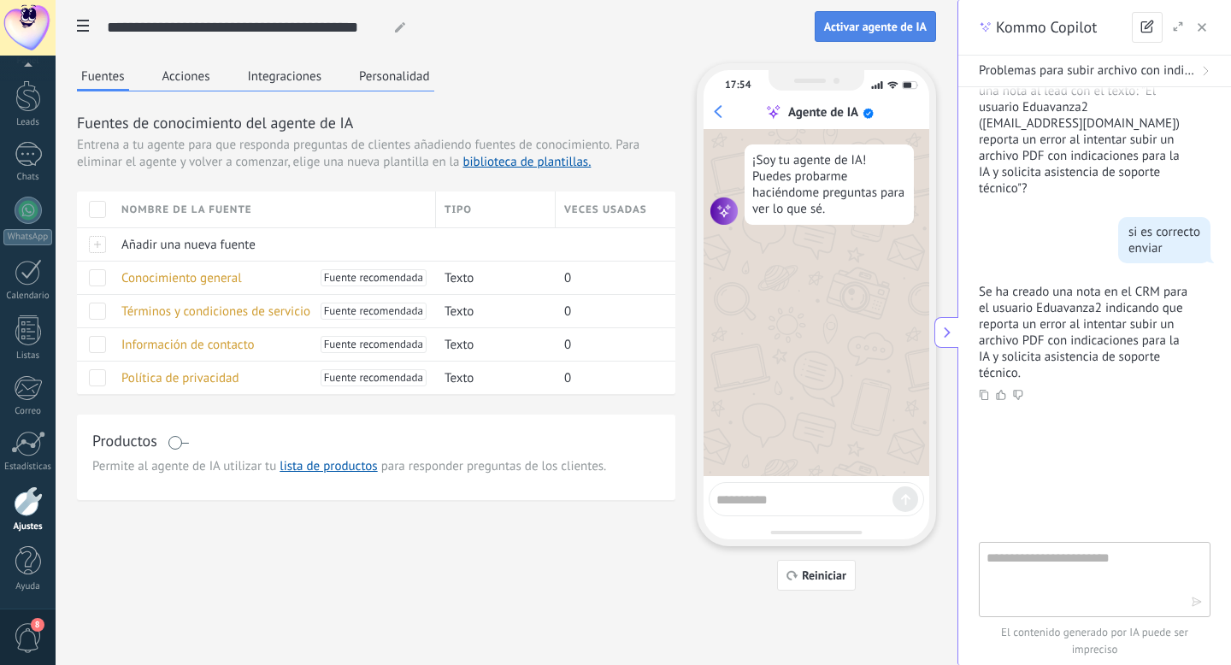
click at [872, 29] on span "Activar agente de IA" at bounding box center [875, 27] width 103 height 12
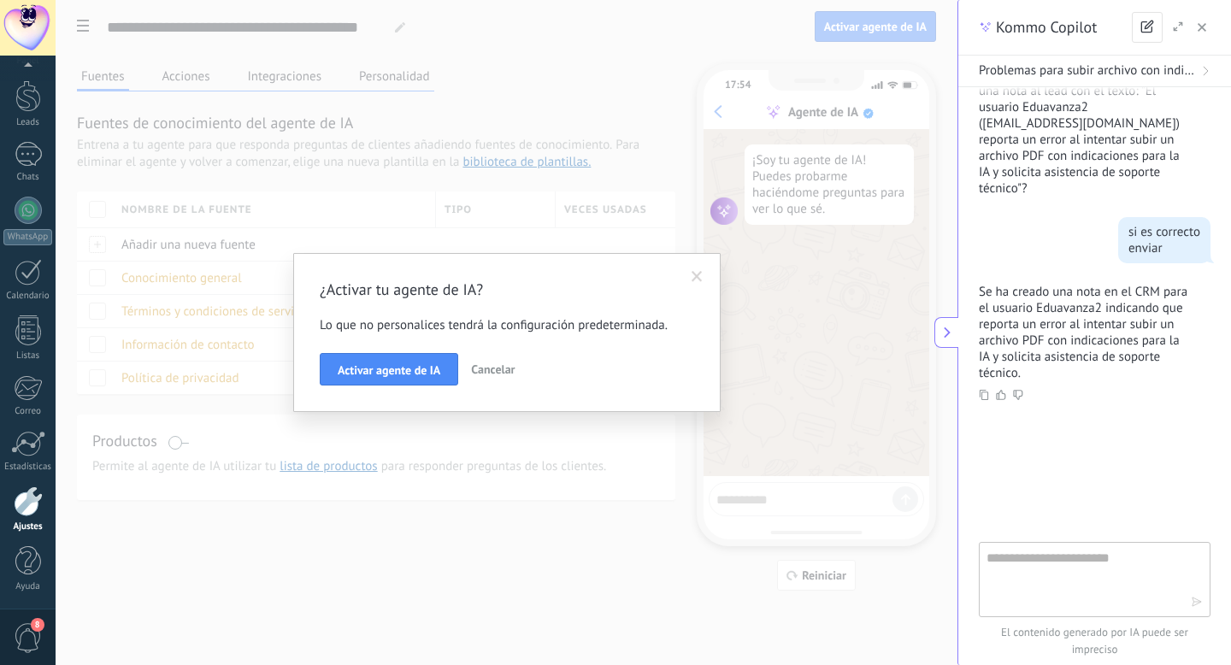
click at [694, 276] on span at bounding box center [697, 277] width 11 height 12
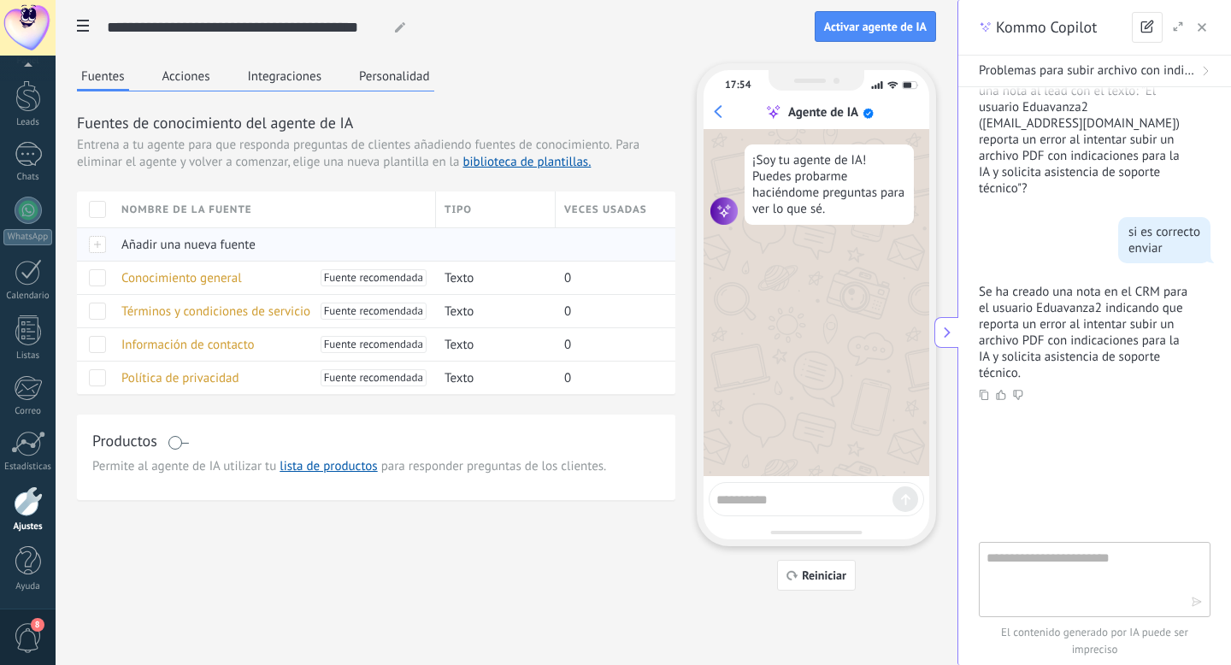
click at [202, 245] on span "Añadir una nueva fuente" at bounding box center [188, 245] width 134 height 16
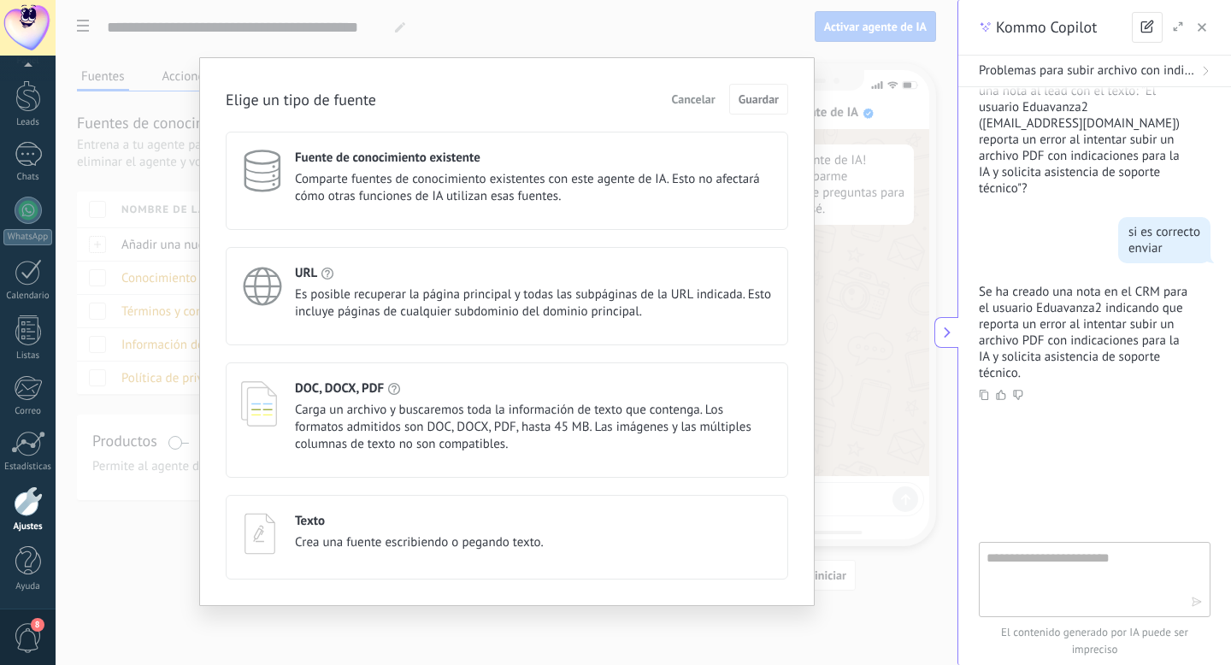
click at [256, 402] on icon at bounding box center [260, 403] width 38 height 47
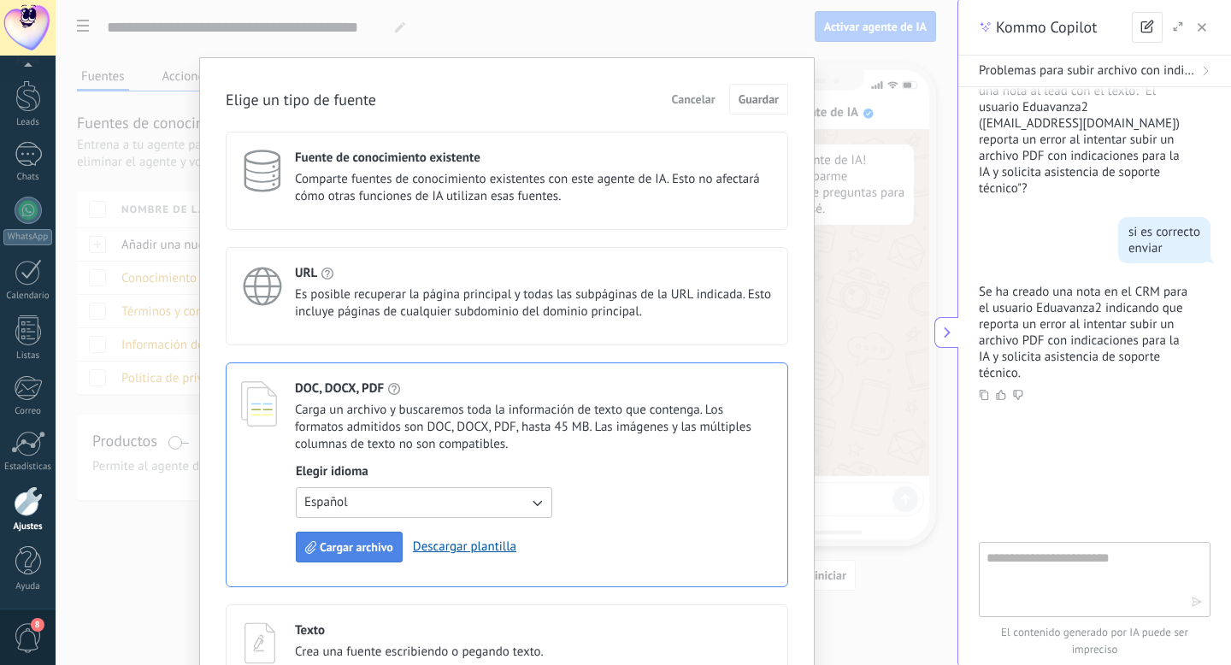
click at [328, 551] on span "Cargar archivo" at bounding box center [357, 547] width 74 height 12
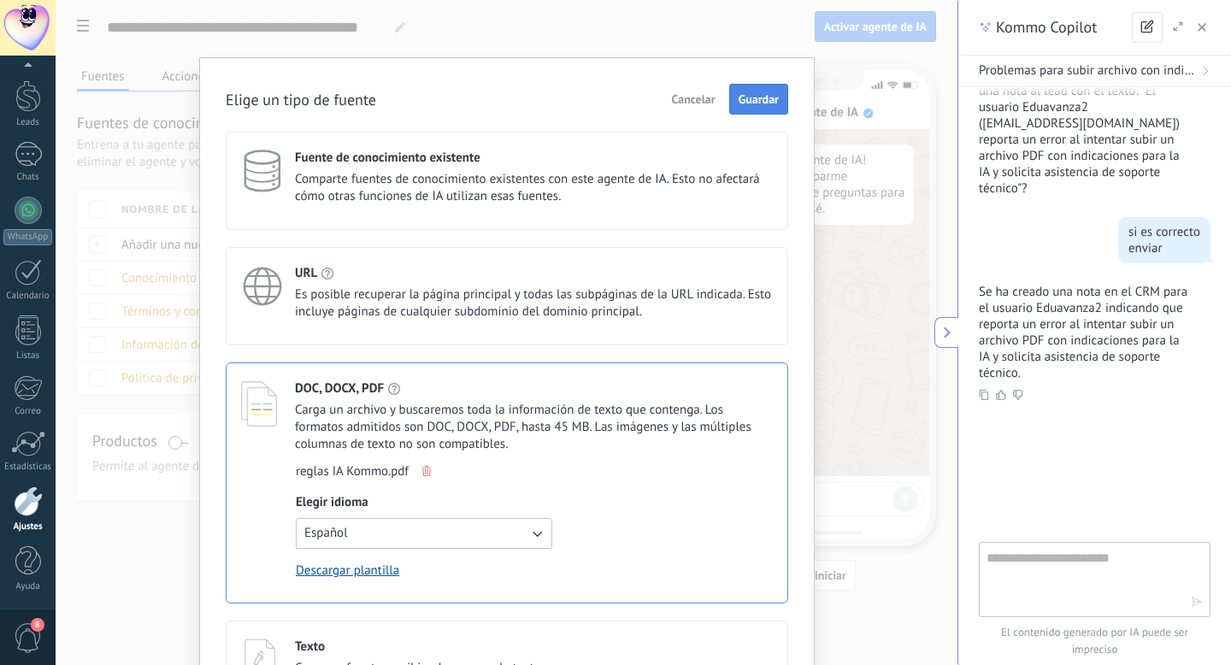
click at [751, 103] on span "Guardar" at bounding box center [759, 99] width 40 height 12
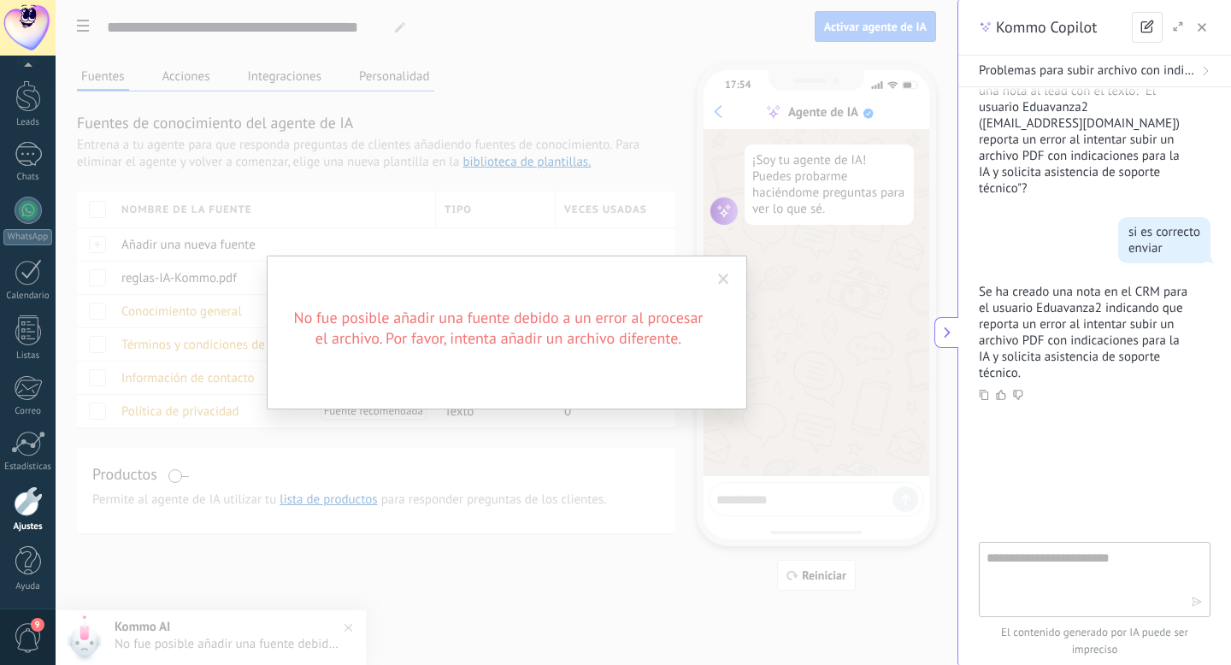
click at [720, 280] on span at bounding box center [723, 280] width 11 height 12
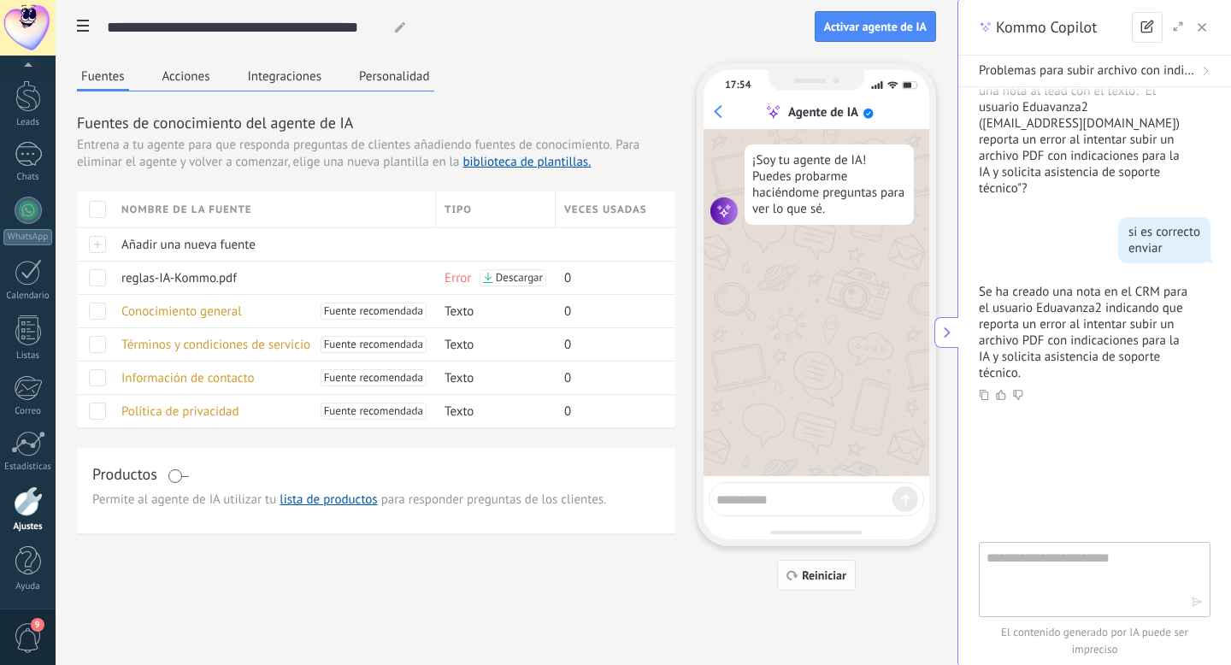
click at [815, 569] on span "Reiniciar" at bounding box center [824, 575] width 44 height 12
click at [40, 223] on link "WhatsApp" at bounding box center [28, 221] width 56 height 49
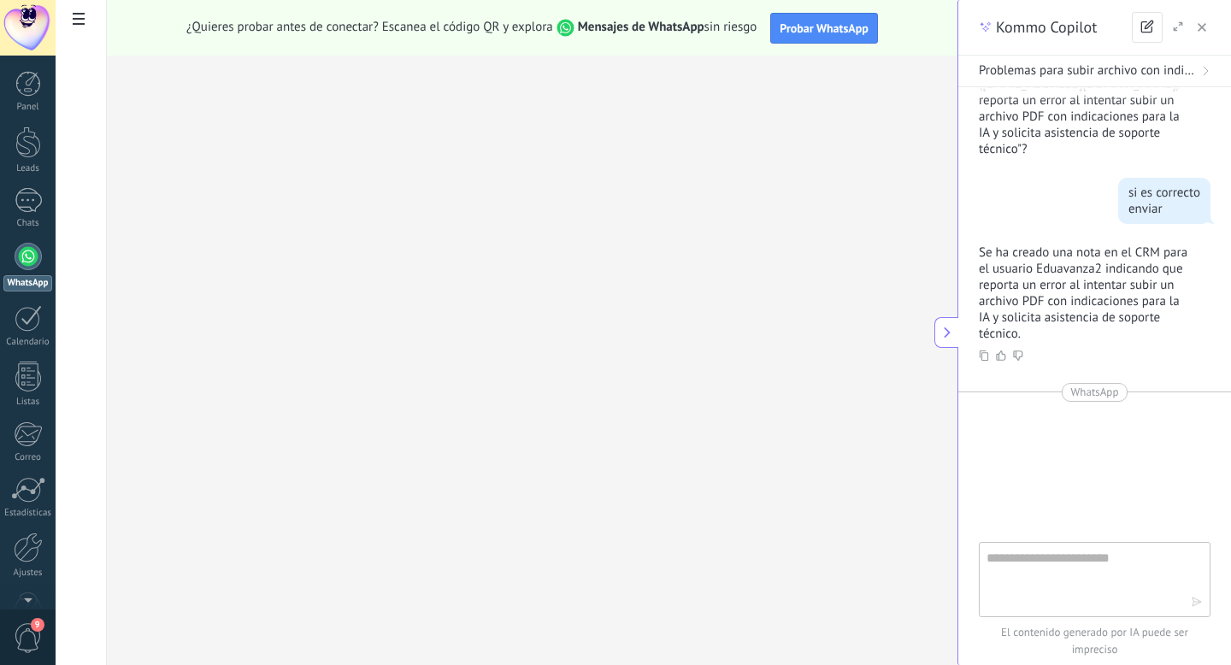
click at [76, 16] on icon at bounding box center [79, 19] width 12 height 12
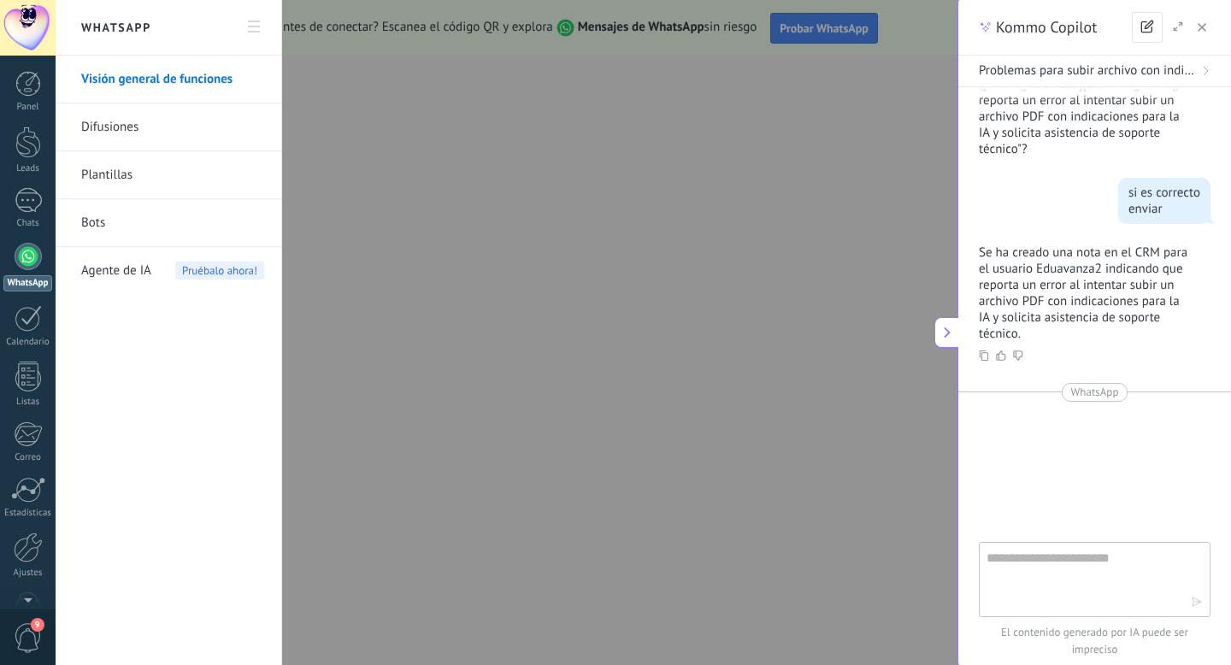
click at [113, 276] on span "Agente de IA" at bounding box center [116, 271] width 70 height 48
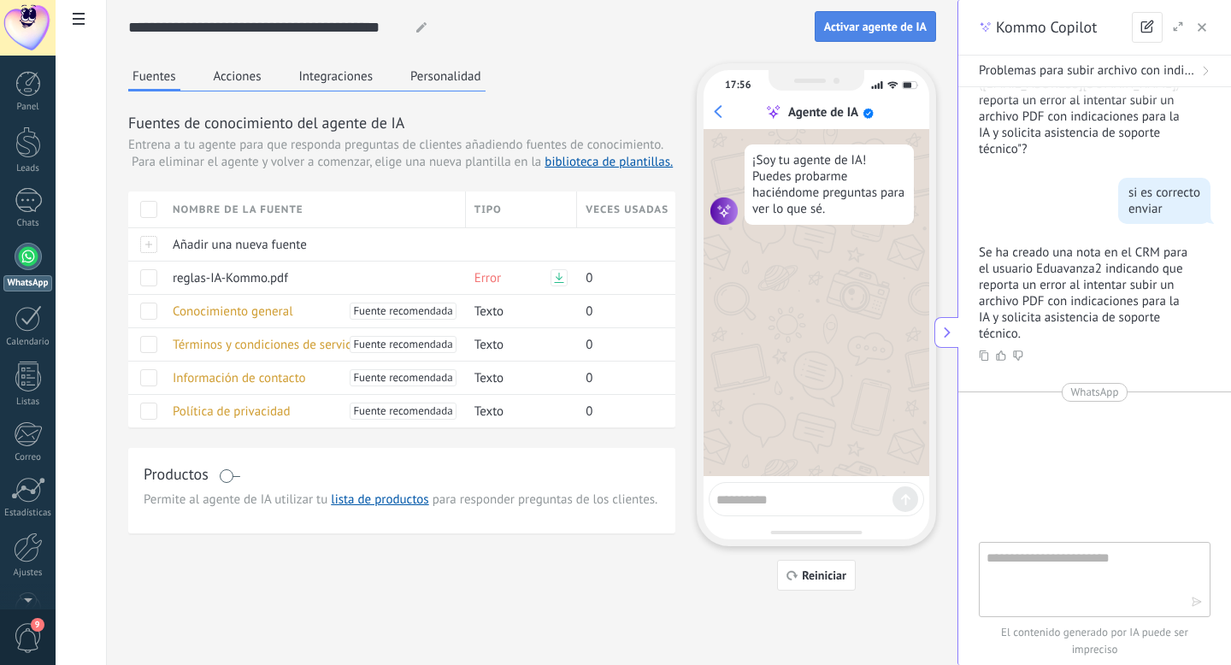
click at [873, 29] on span "Activar agente de IA" at bounding box center [875, 27] width 103 height 12
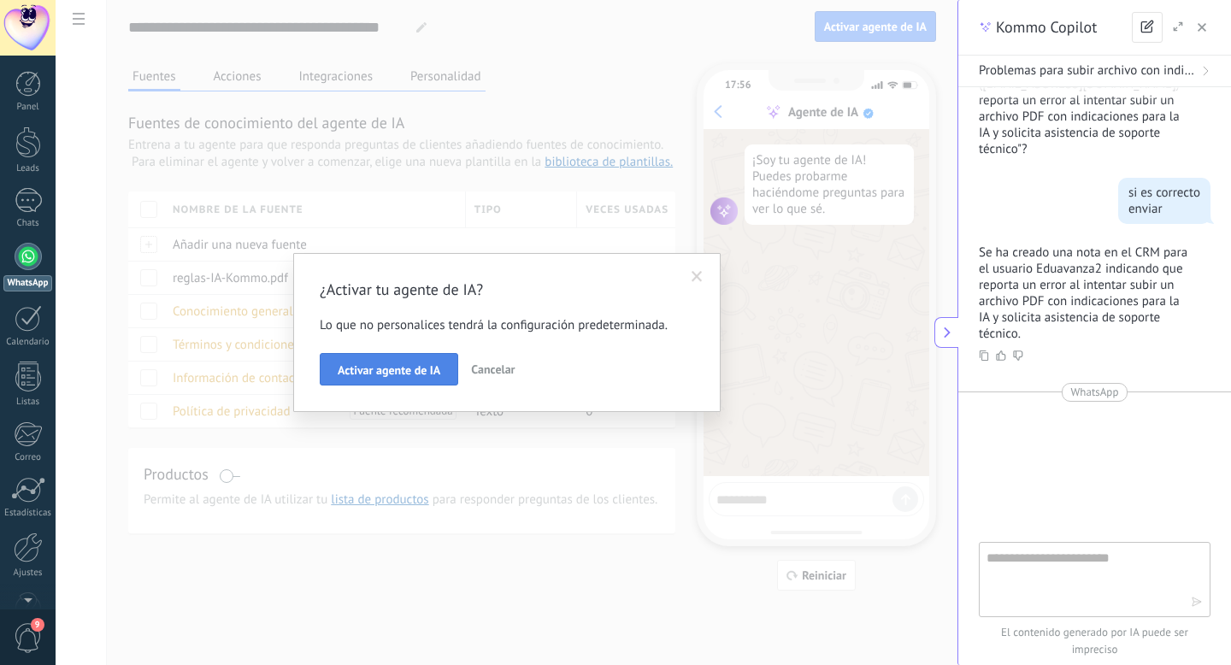
click at [387, 371] on span "Activar agente de IA" at bounding box center [389, 370] width 103 height 12
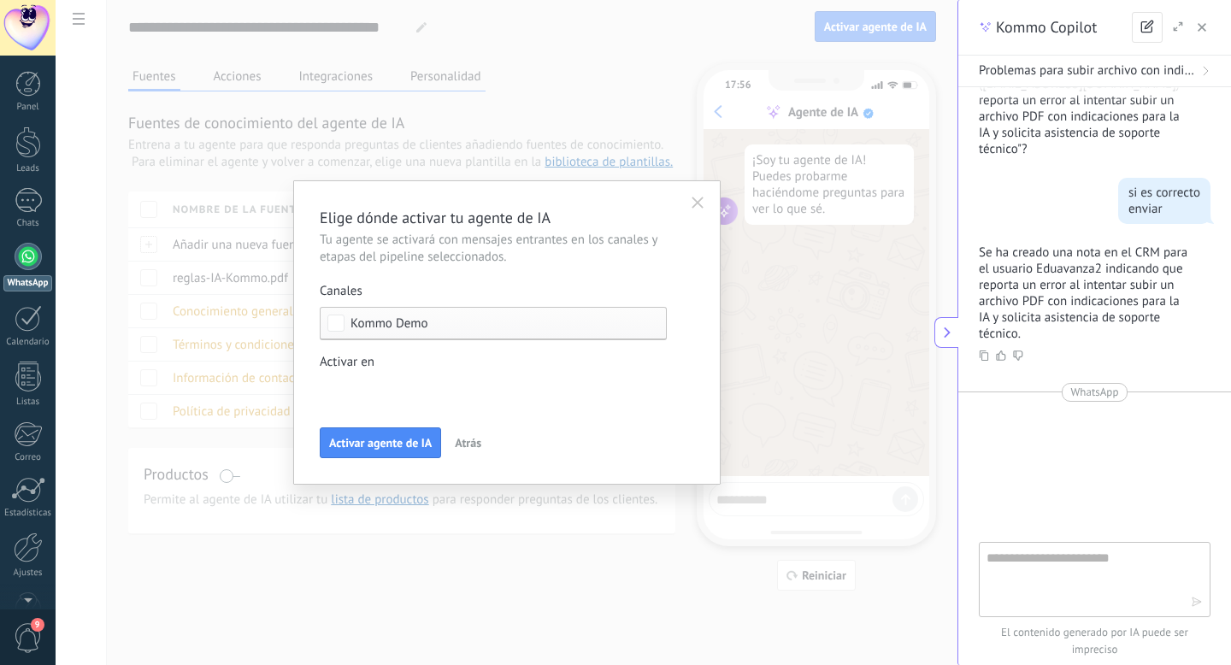
click at [0, 0] on div "Incoming leads Contacto inicial Negociación Debate contractual Discusión de con…" at bounding box center [0, 0] width 0 height 0
click at [394, 392] on span at bounding box center [388, 390] width 87 height 15
click at [434, 356] on div at bounding box center [643, 332] width 1175 height 665
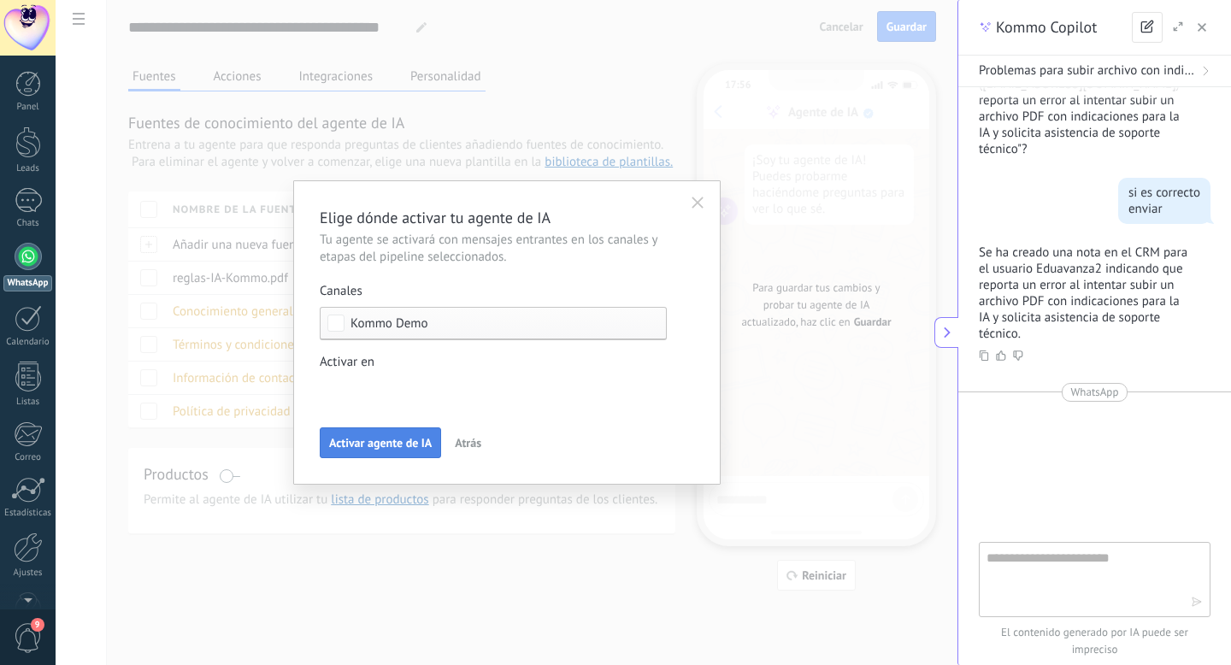
click at [356, 441] on span "Activar agente de IA" at bounding box center [380, 443] width 103 height 12
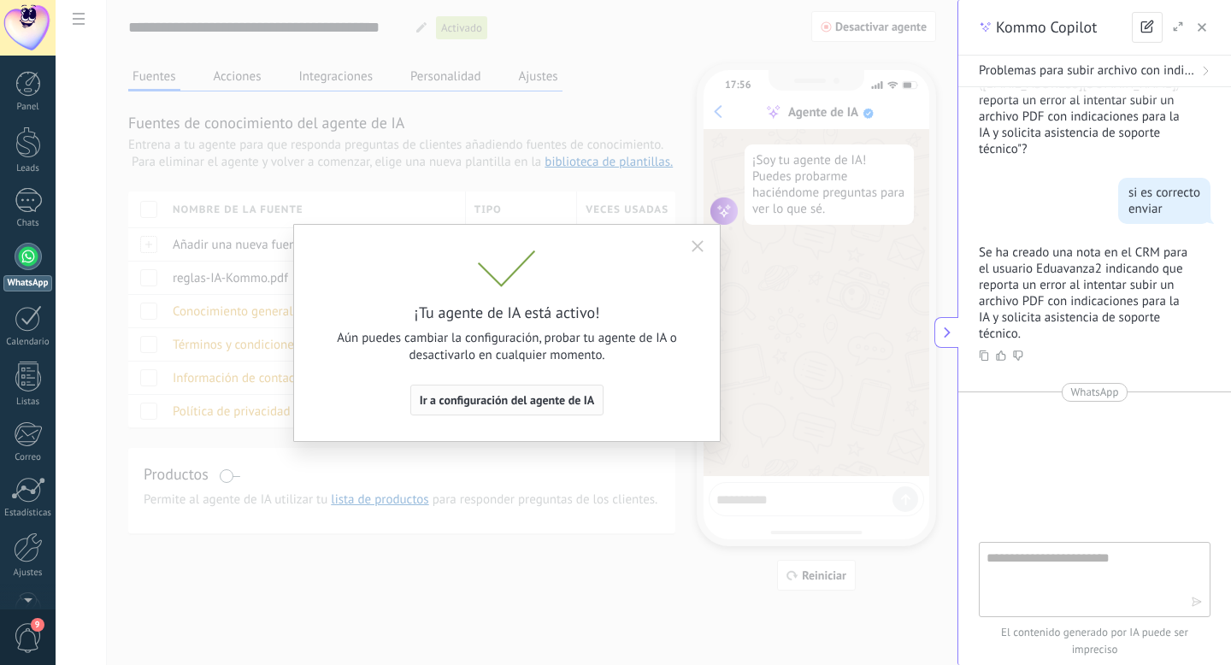
click at [486, 397] on span "Ir a configuración del agente de IA" at bounding box center [507, 400] width 175 height 12
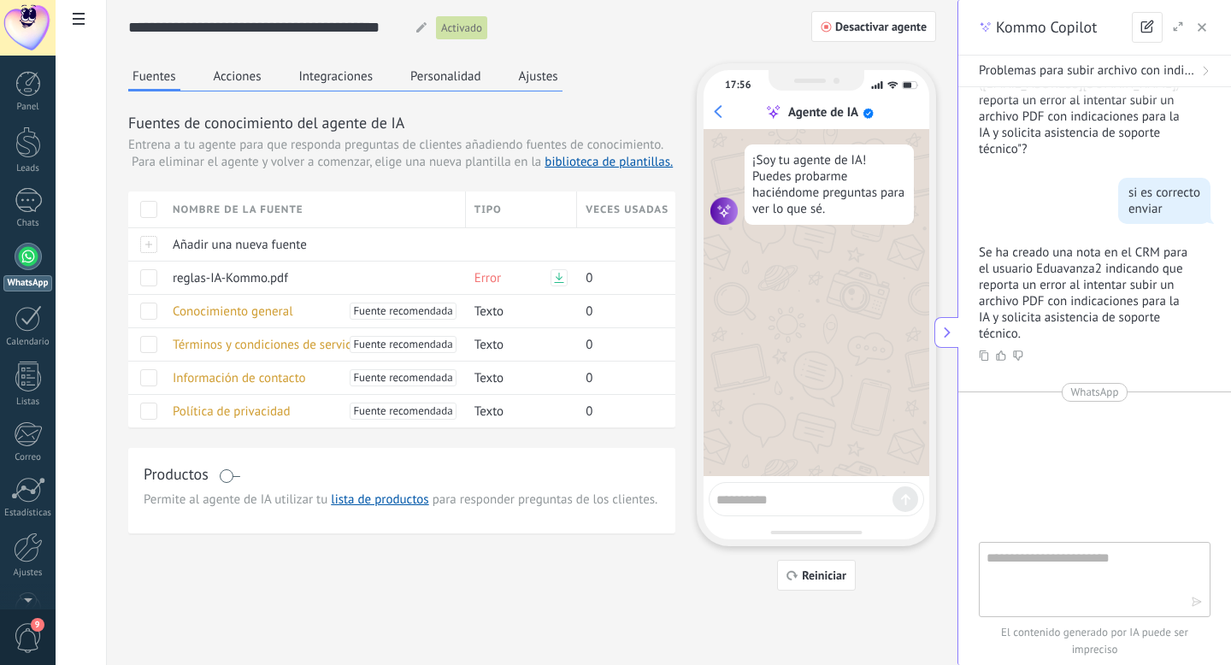
click at [246, 76] on button "Acciones" at bounding box center [237, 76] width 56 height 26
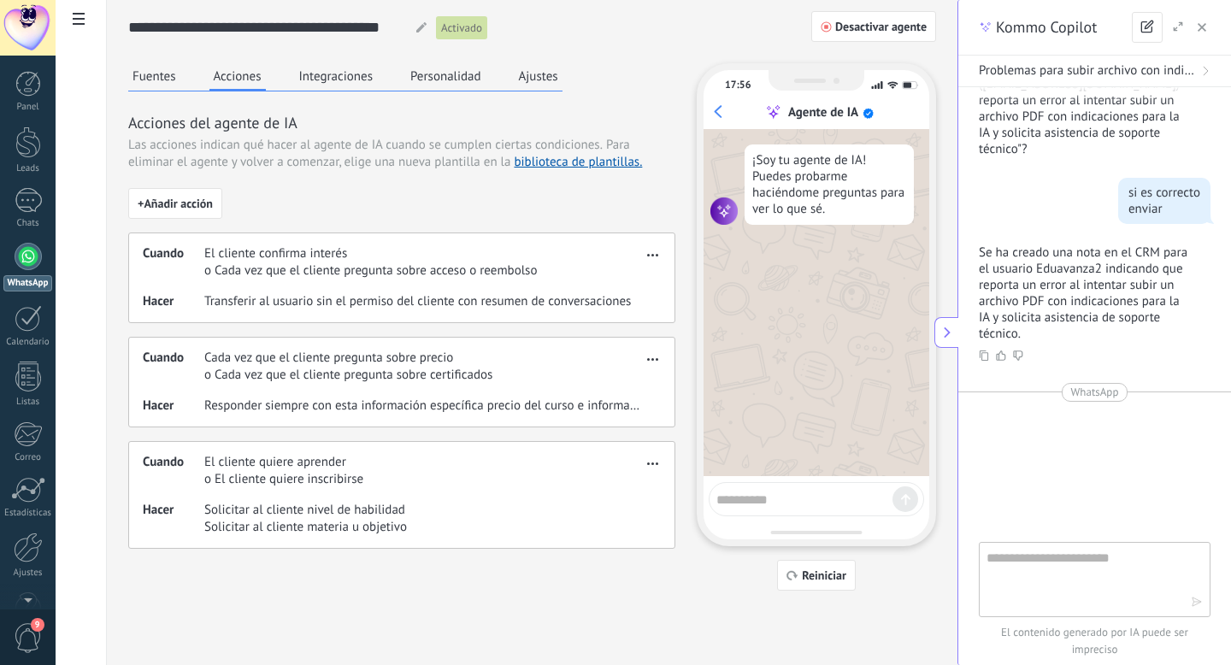
click at [324, 77] on button "Integraciones" at bounding box center [336, 76] width 83 height 26
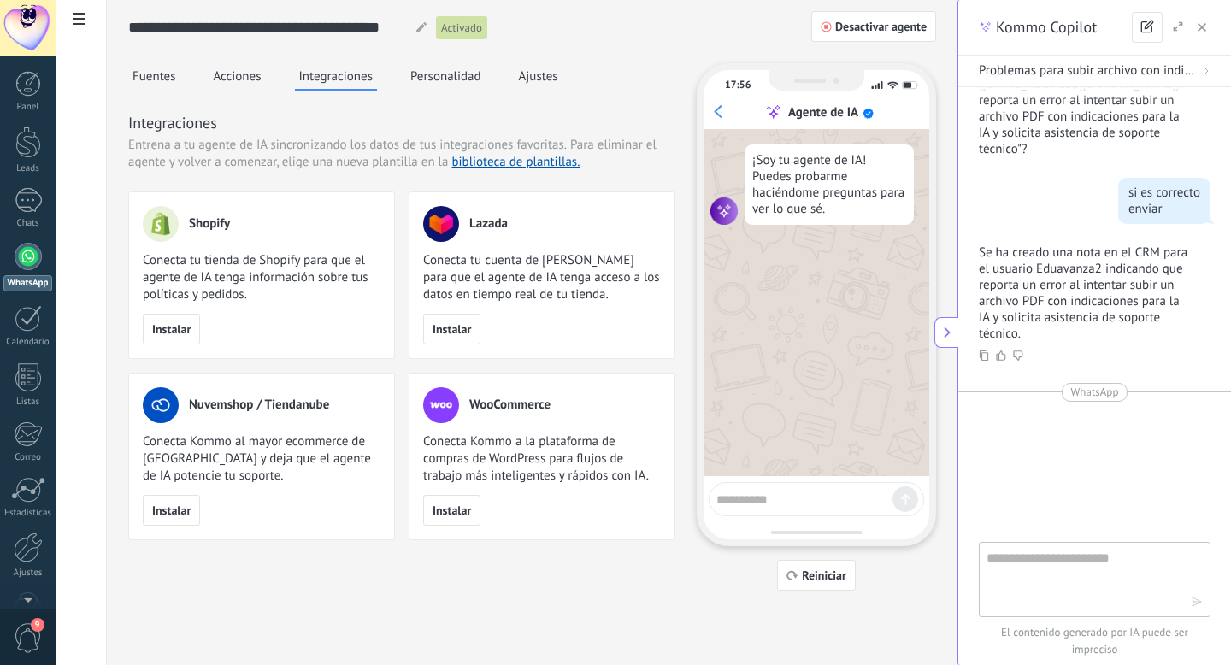
click at [437, 79] on button "Personalidad" at bounding box center [446, 76] width 80 height 26
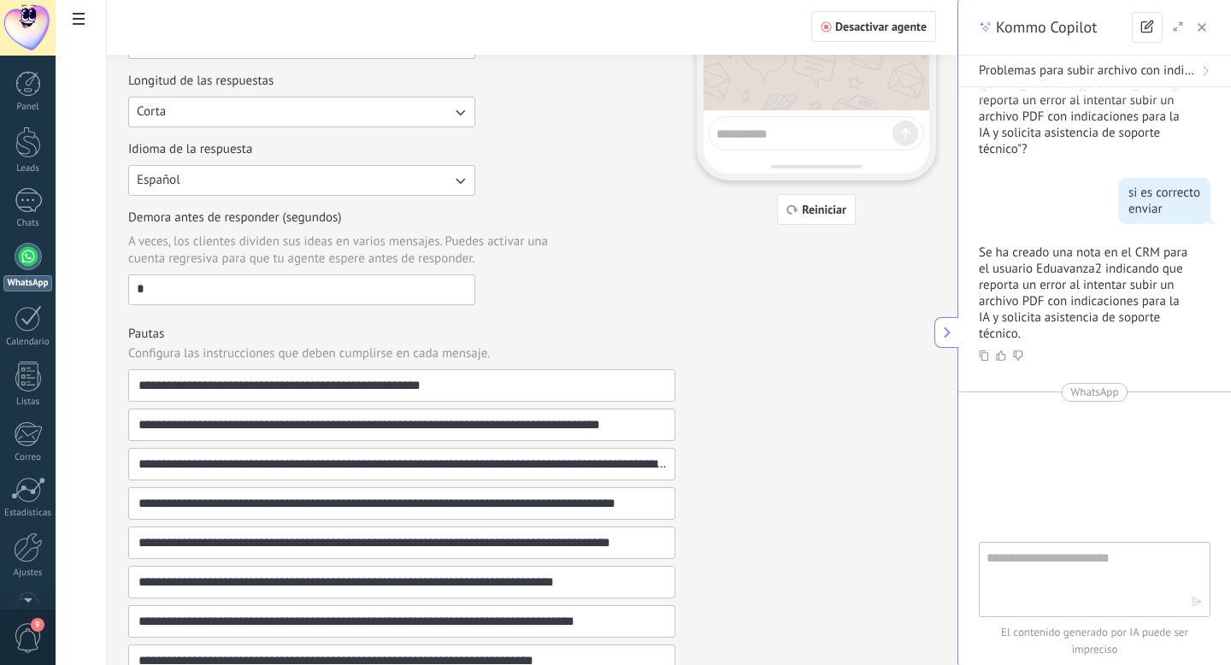
scroll to position [368, 0]
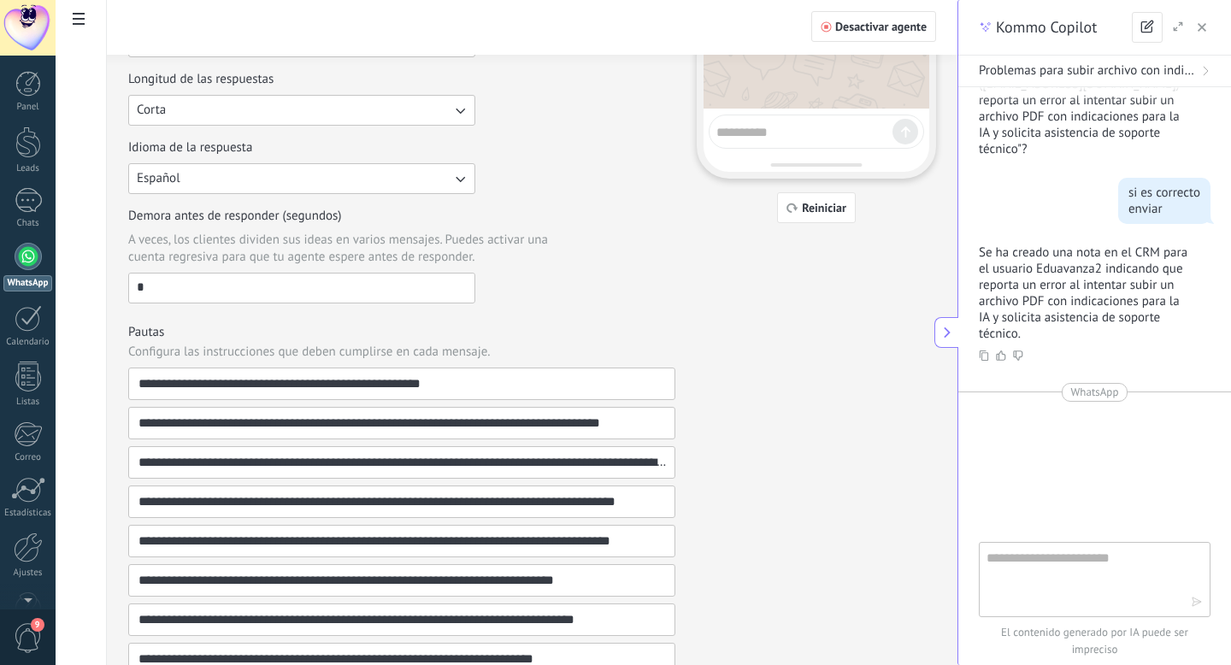
drag, startPoint x: 191, startPoint y: 283, endPoint x: 131, endPoint y: 283, distance: 59.8
click at [131, 283] on input "*" at bounding box center [301, 287] width 345 height 27
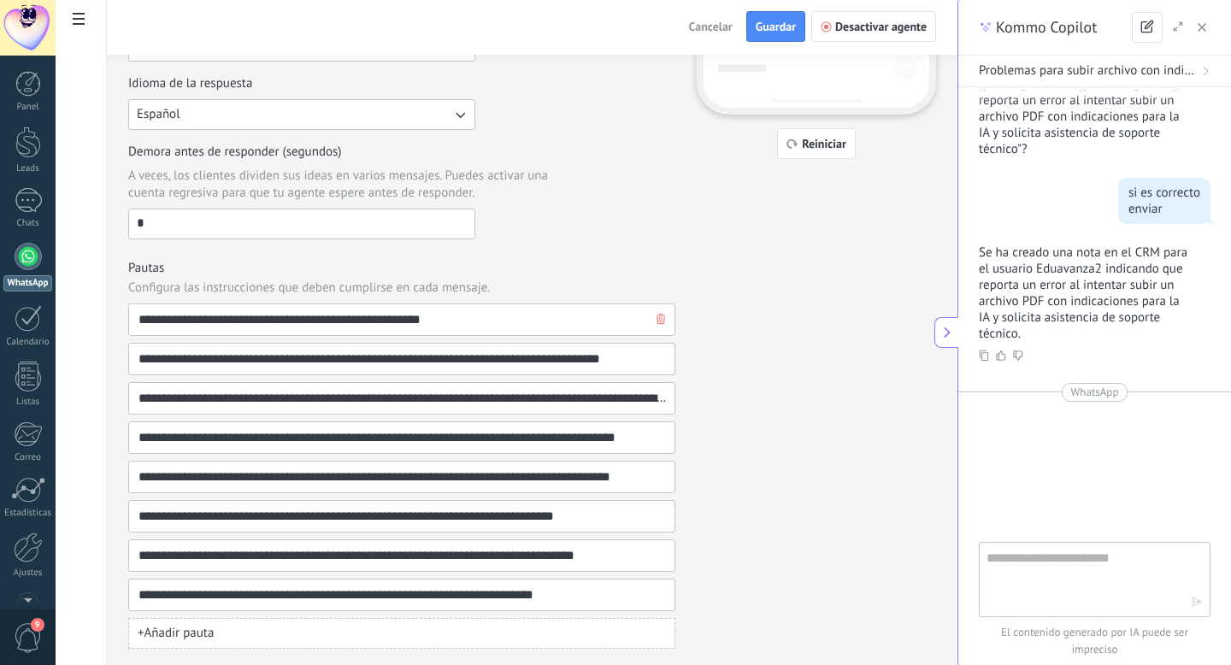
scroll to position [435, 0]
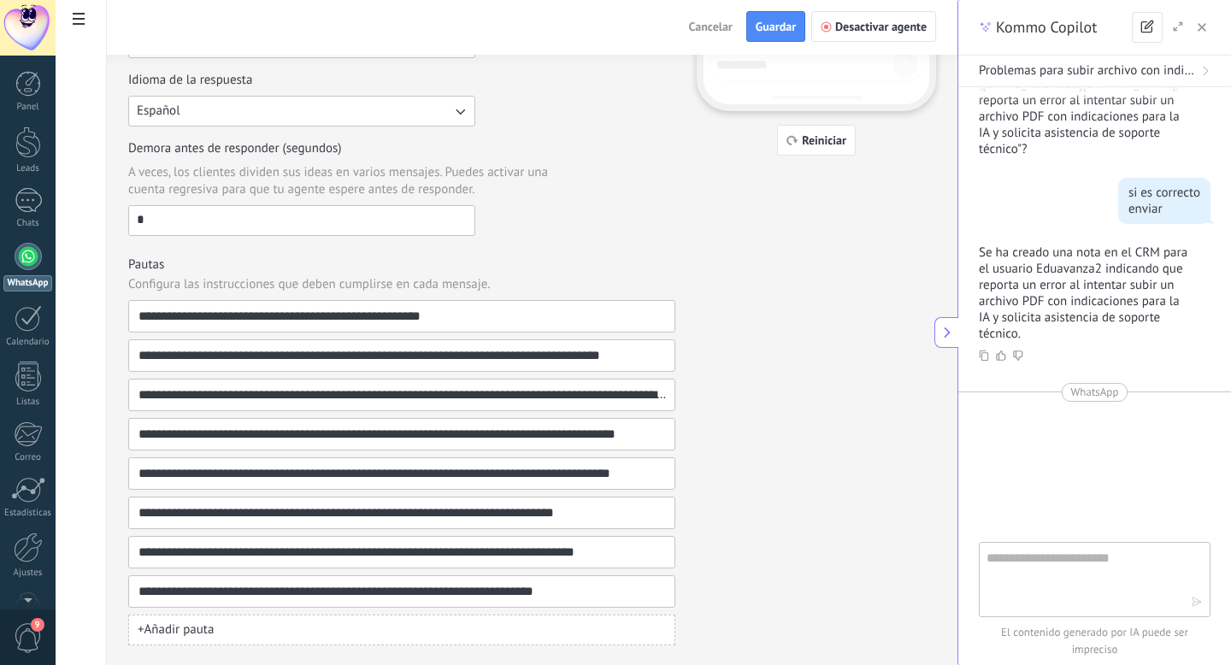
type input "*"
click at [736, 419] on div "**********" at bounding box center [532, 136] width 808 height 1017
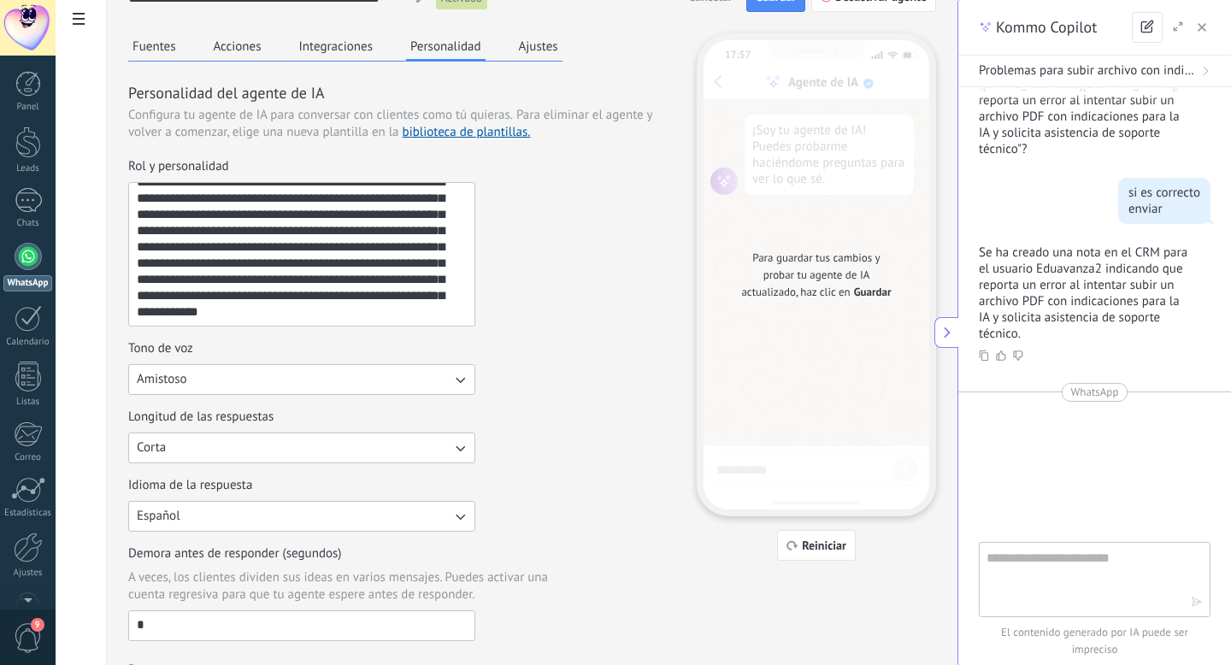
scroll to position [0, 0]
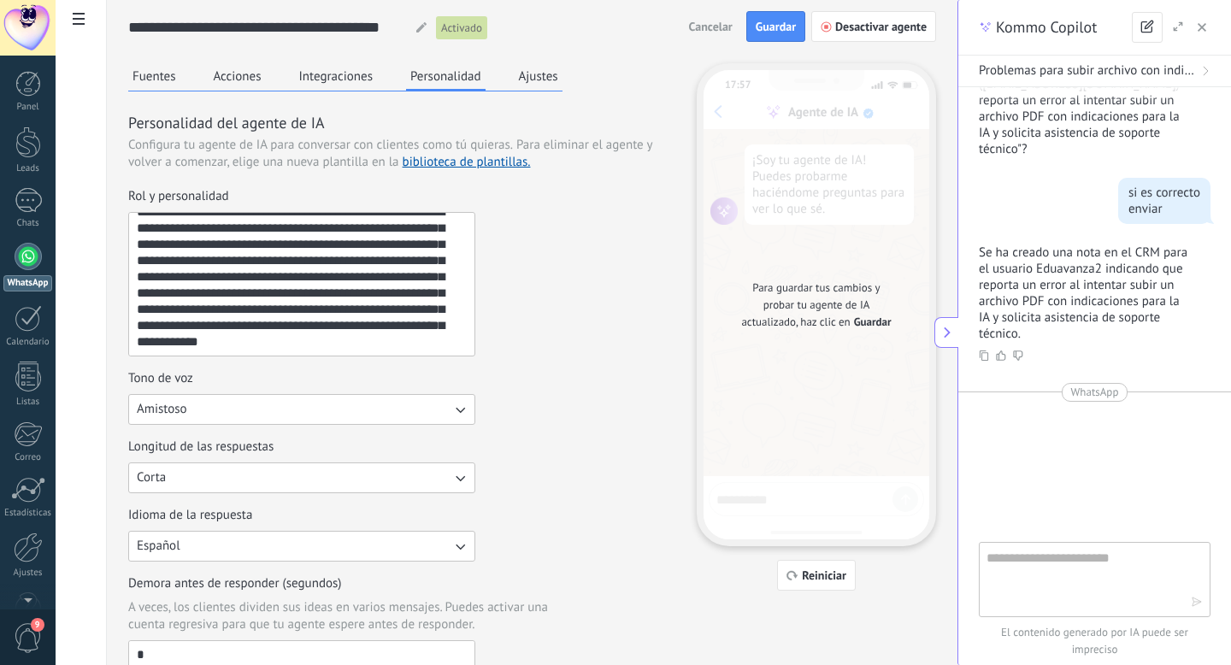
click at [520, 78] on button "Ajustes" at bounding box center [539, 76] width 48 height 26
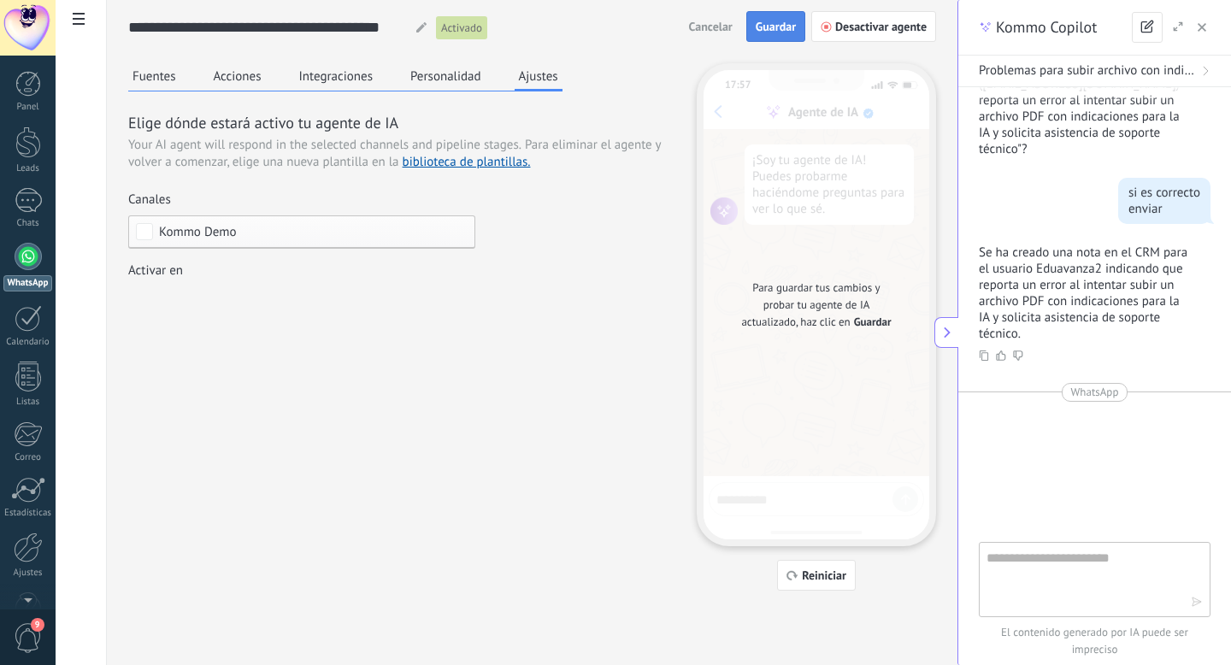
click at [770, 28] on span "Guardar" at bounding box center [776, 27] width 40 height 12
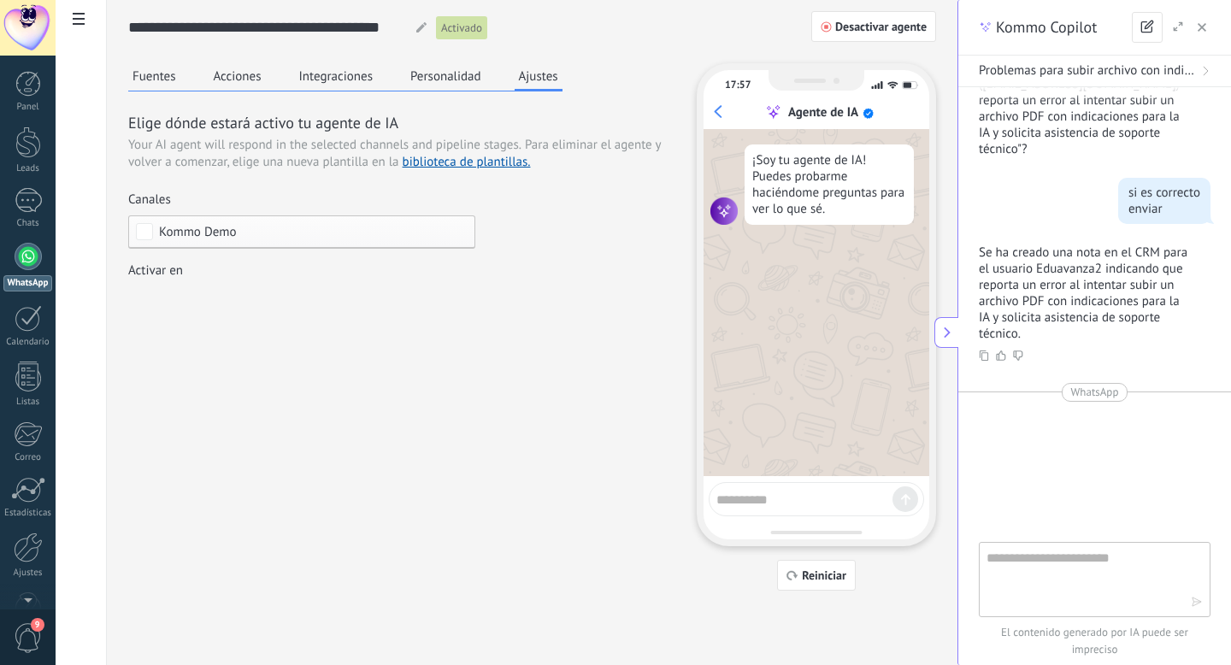
click at [765, 501] on textarea at bounding box center [804, 496] width 176 height 21
type textarea "**********"
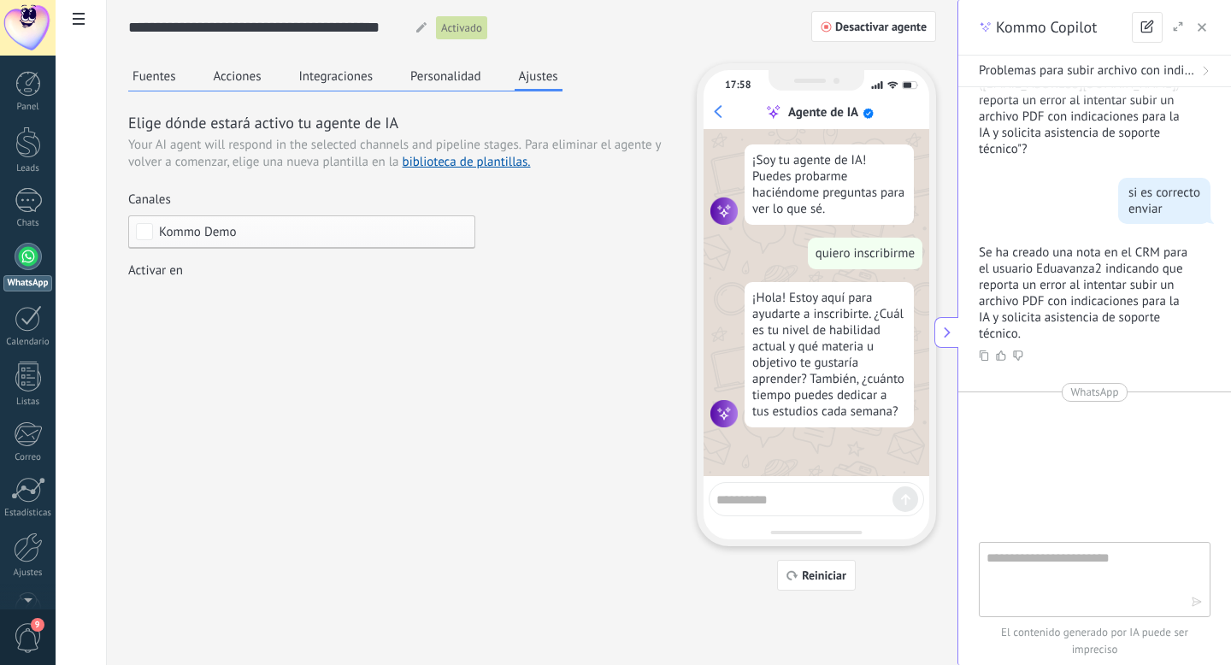
click at [79, 24] on use at bounding box center [79, 19] width 12 height 12
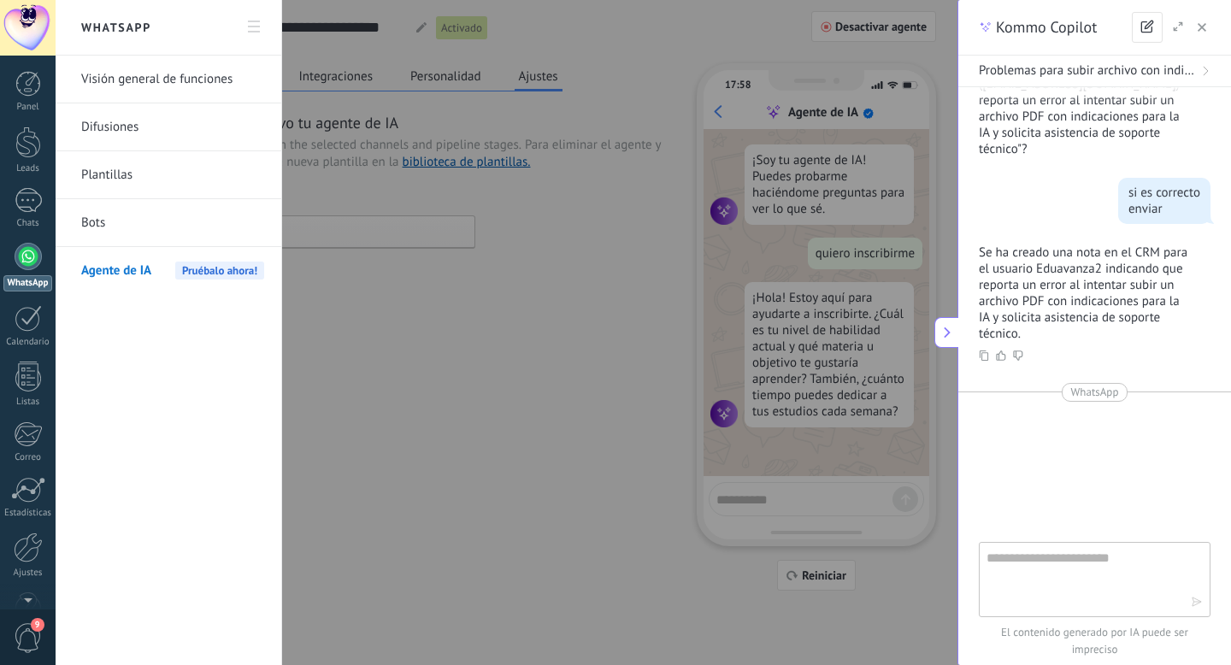
click at [115, 274] on span "Agente de IA" at bounding box center [116, 271] width 70 height 48
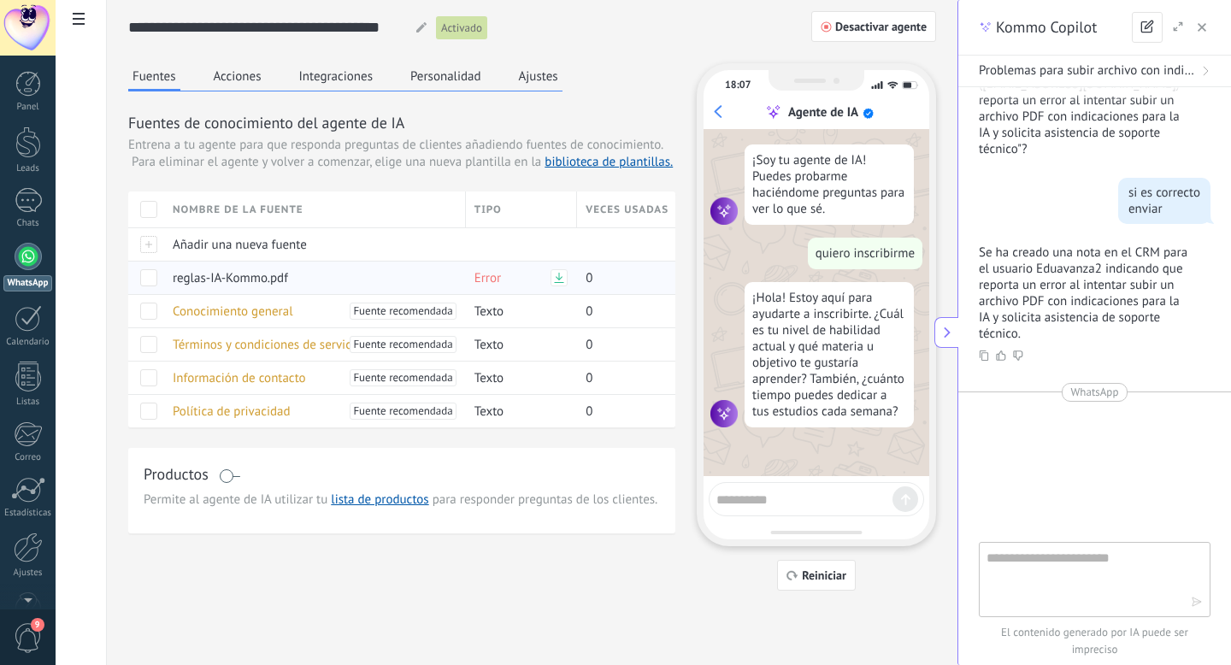
click at [144, 277] on span at bounding box center [148, 277] width 17 height 17
click at [194, 275] on span "Eliminar" at bounding box center [205, 277] width 45 height 33
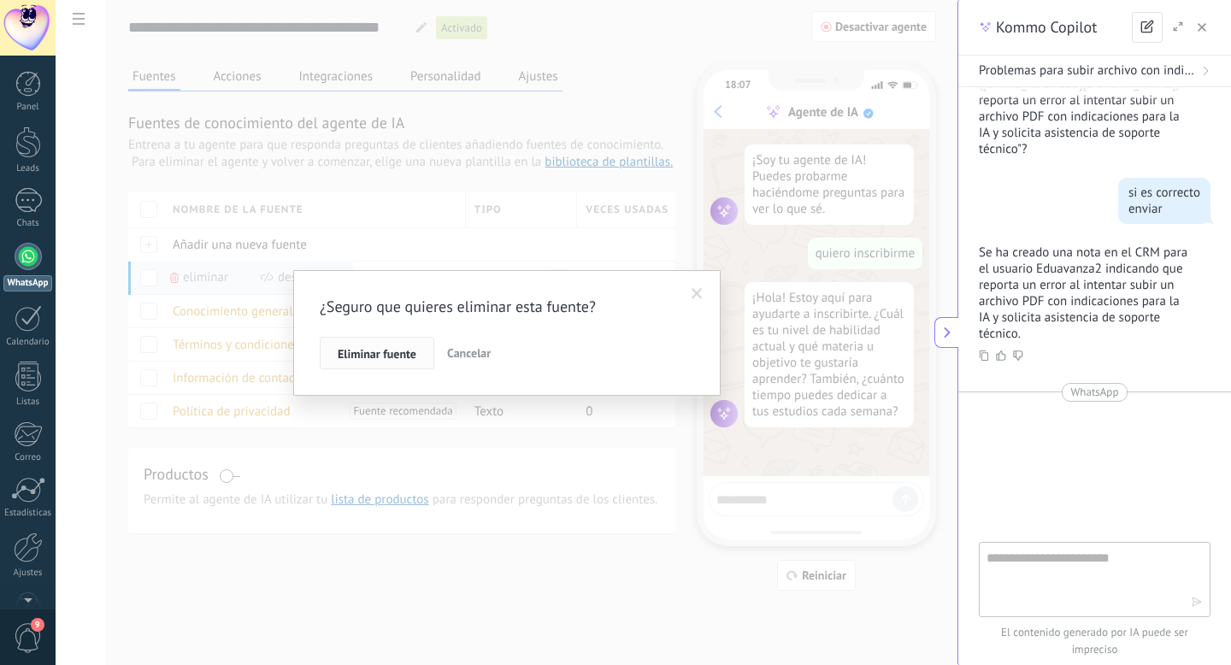
click at [374, 349] on span "Eliminar fuente" at bounding box center [377, 354] width 79 height 12
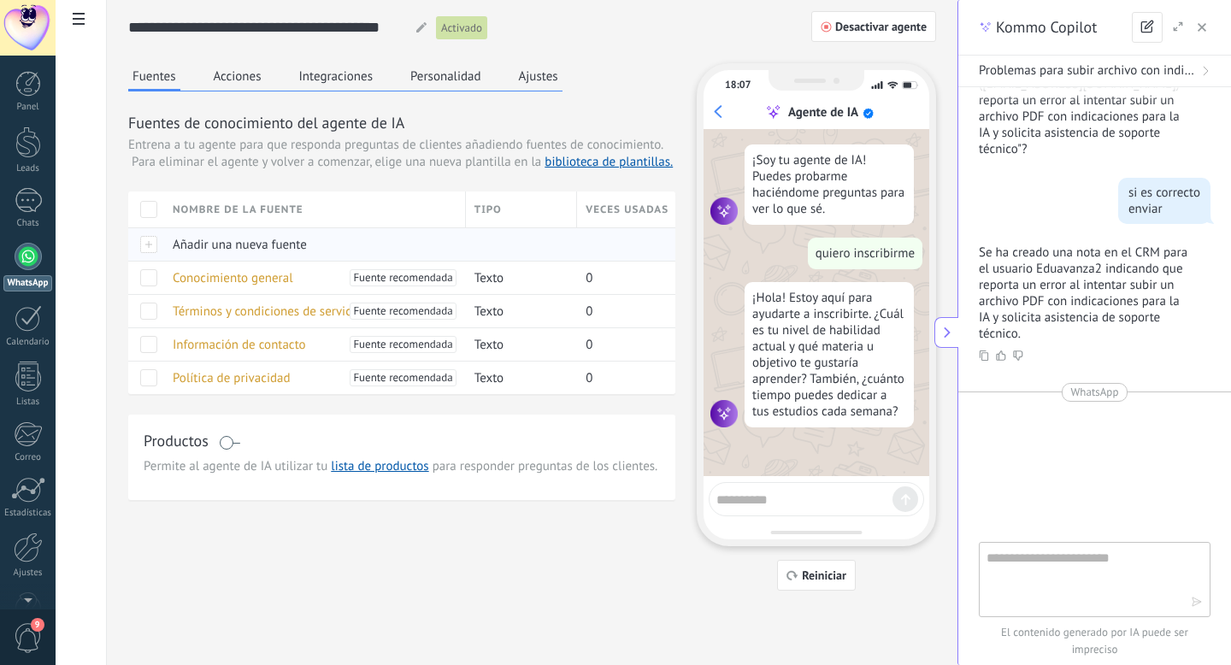
click at [219, 248] on span "Añadir una nueva fuente" at bounding box center [240, 245] width 134 height 16
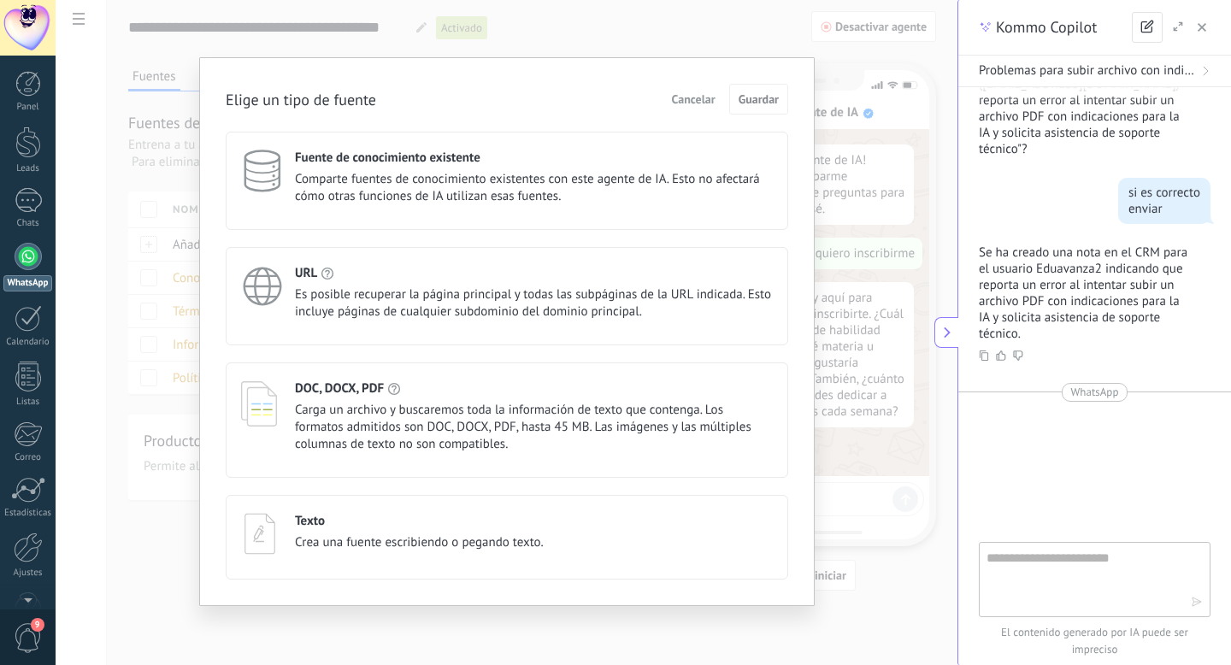
click at [264, 414] on icon at bounding box center [260, 403] width 38 height 47
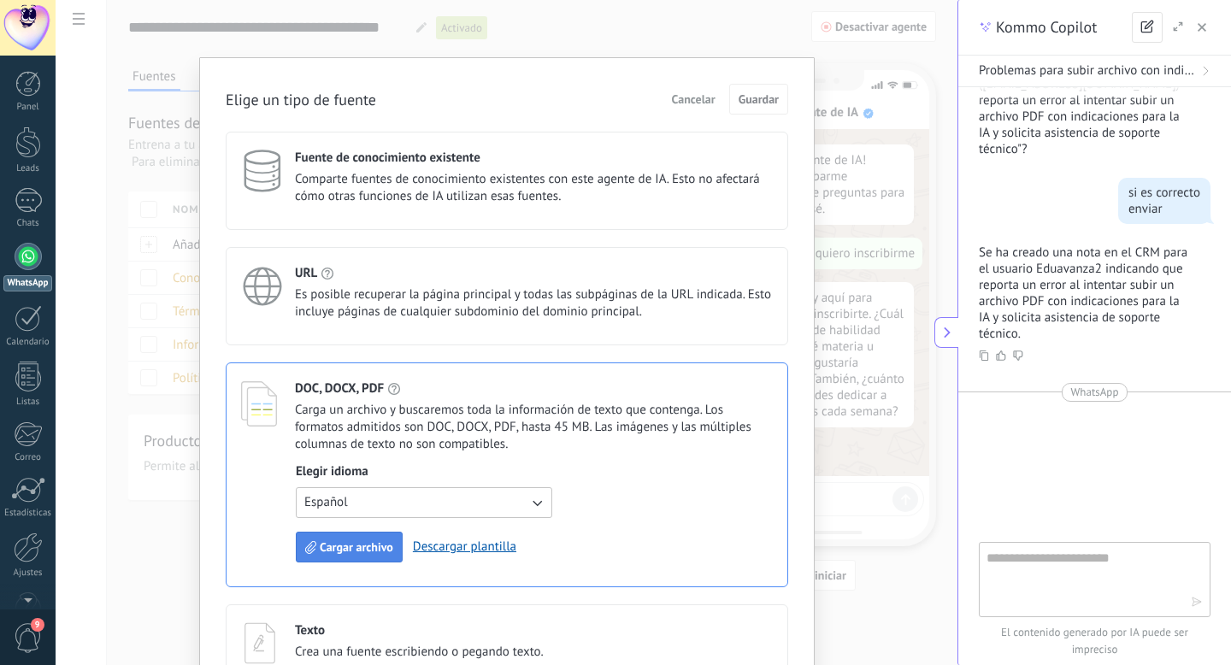
click at [320, 545] on span "Cargar archivo" at bounding box center [357, 547] width 74 height 12
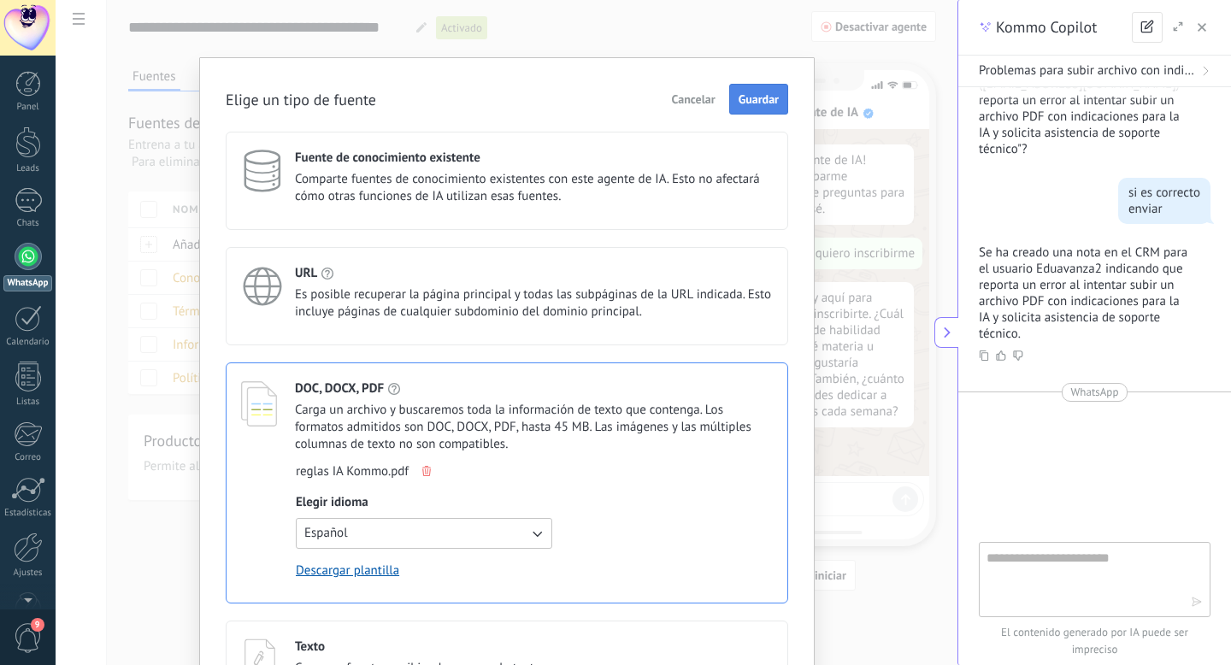
click at [748, 109] on button "Guardar" at bounding box center [758, 99] width 59 height 31
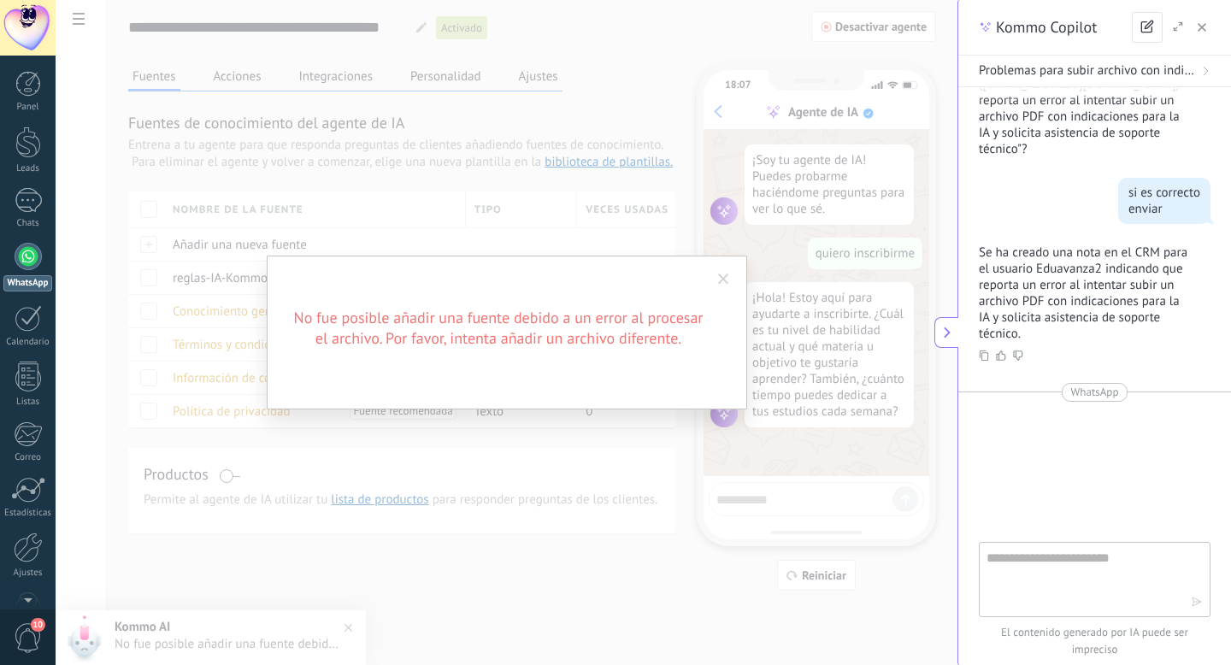
click at [721, 274] on span at bounding box center [723, 280] width 11 height 12
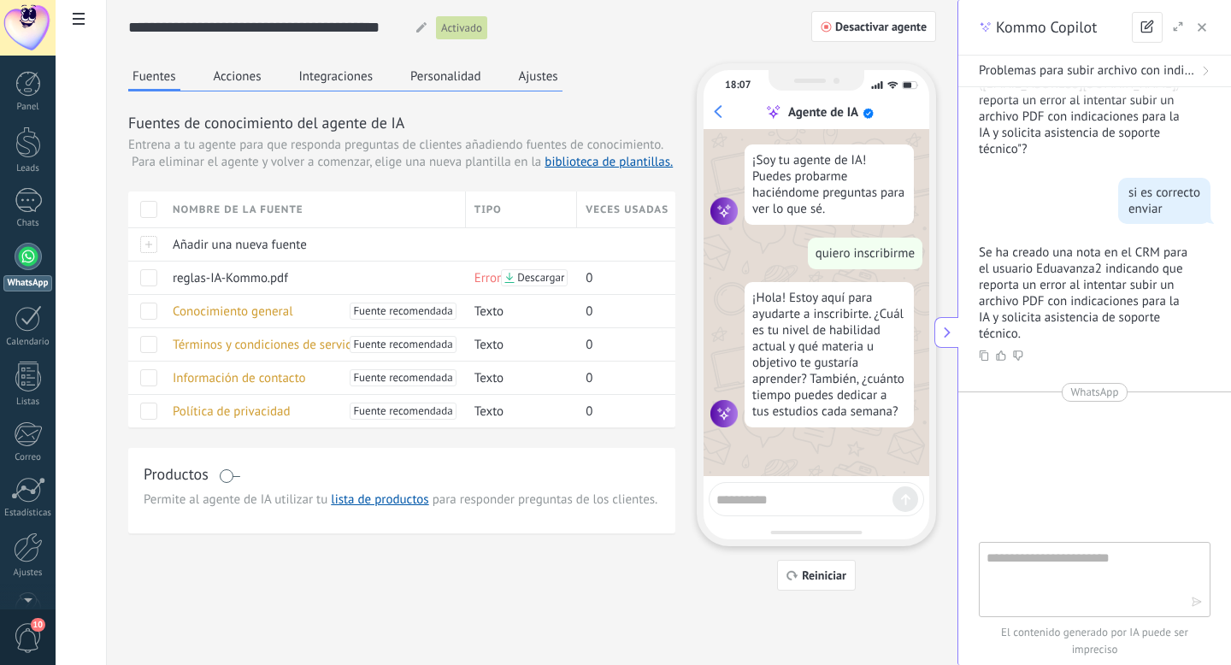
click at [1200, 27] on icon "button" at bounding box center [1202, 27] width 9 height 9
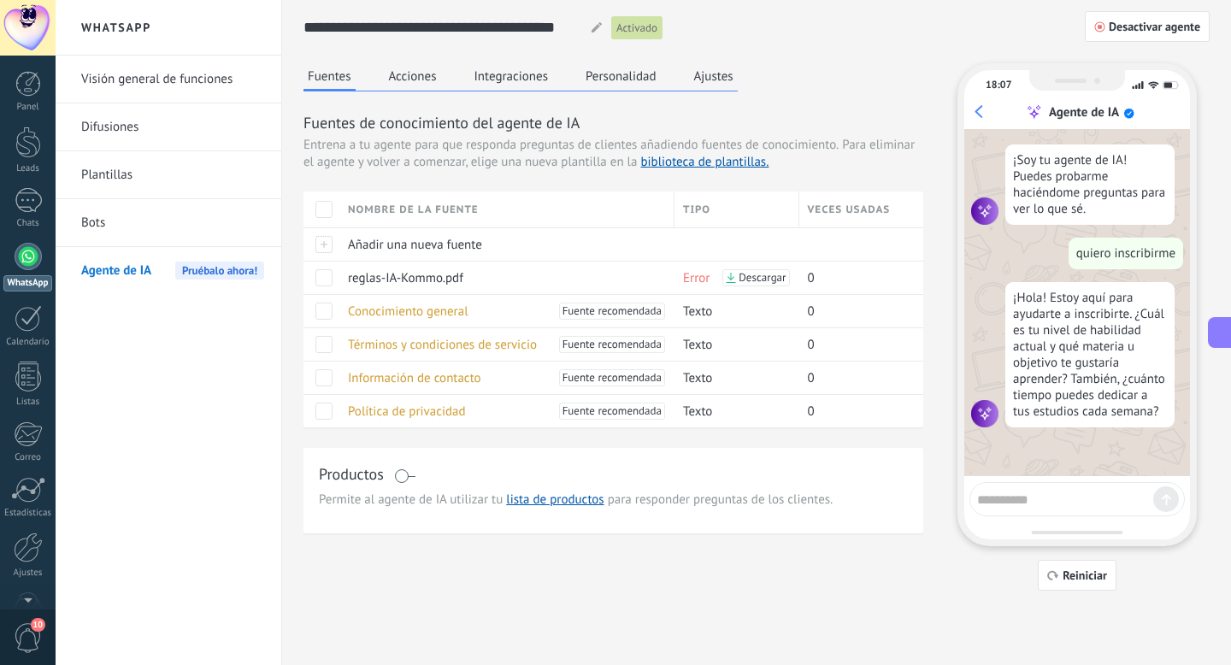
click at [1222, 337] on icon at bounding box center [1221, 333] width 18 height 18
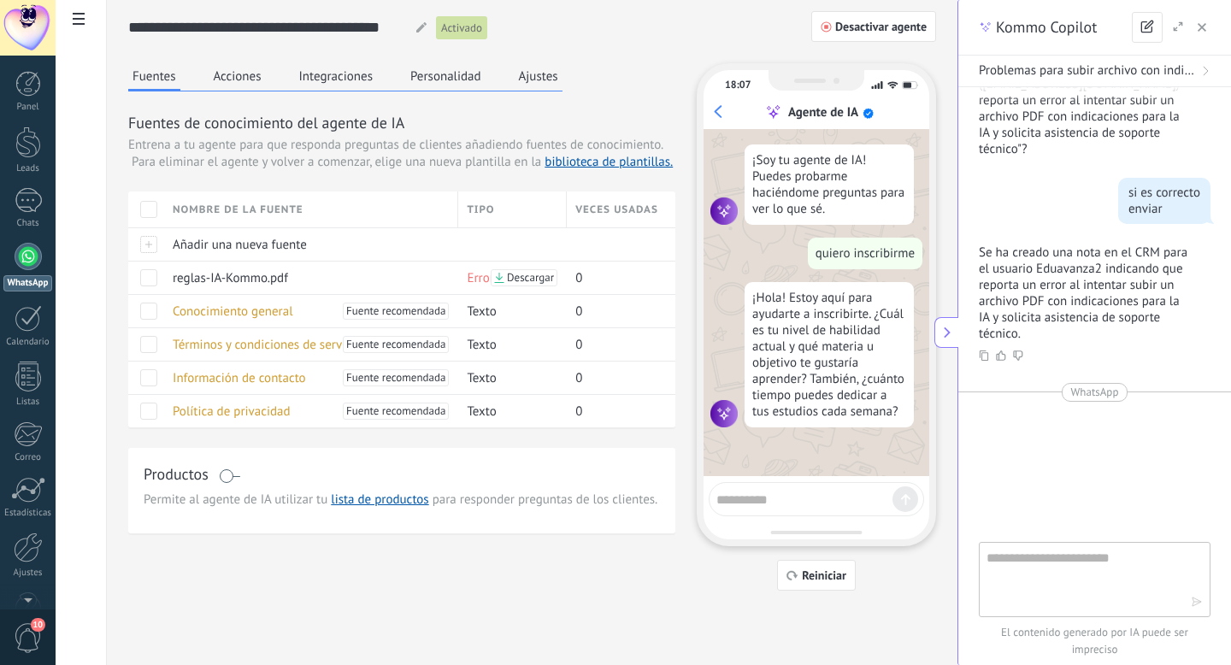
click at [1048, 576] on textarea at bounding box center [1089, 579] width 204 height 62
type textarea "**********"
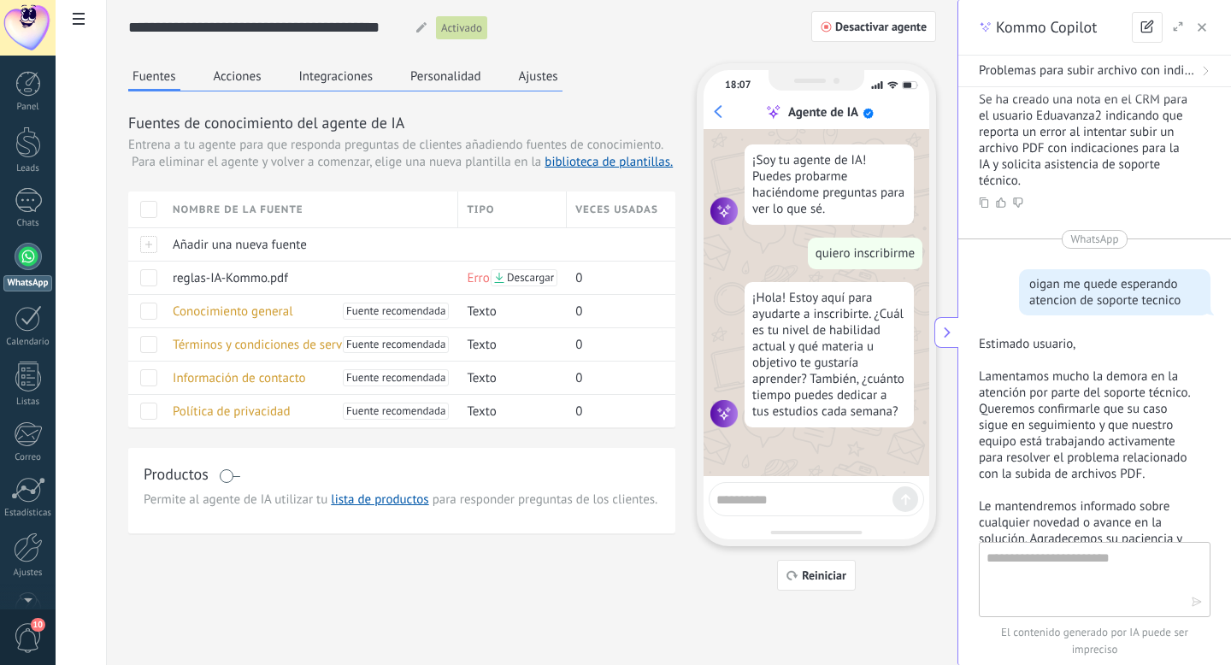
scroll to position [2386, 0]
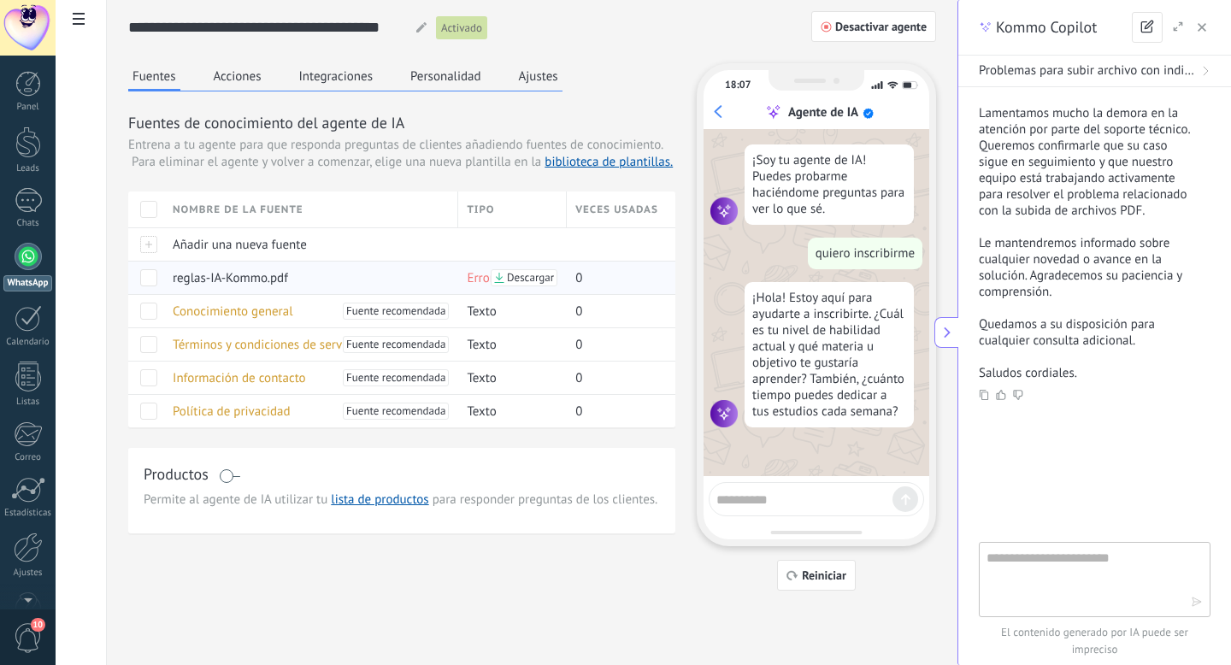
click at [144, 275] on span at bounding box center [148, 277] width 17 height 17
click at [203, 280] on span "Eliminar" at bounding box center [205, 277] width 45 height 33
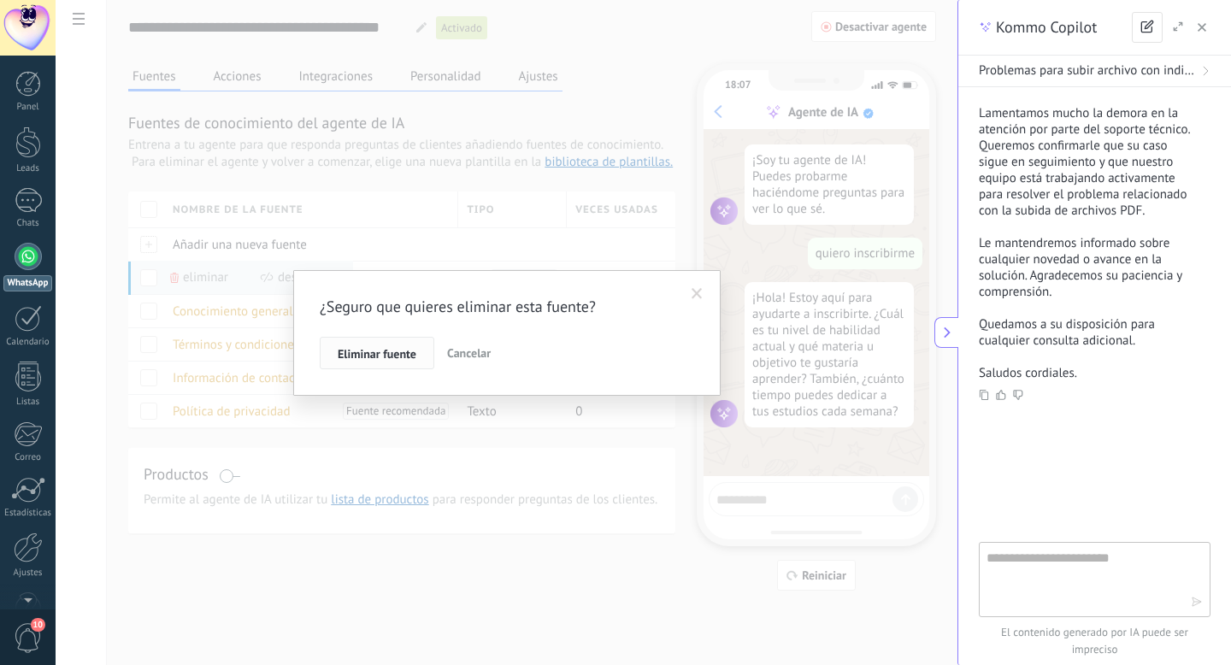
click at [360, 350] on span "Eliminar fuente" at bounding box center [377, 354] width 79 height 12
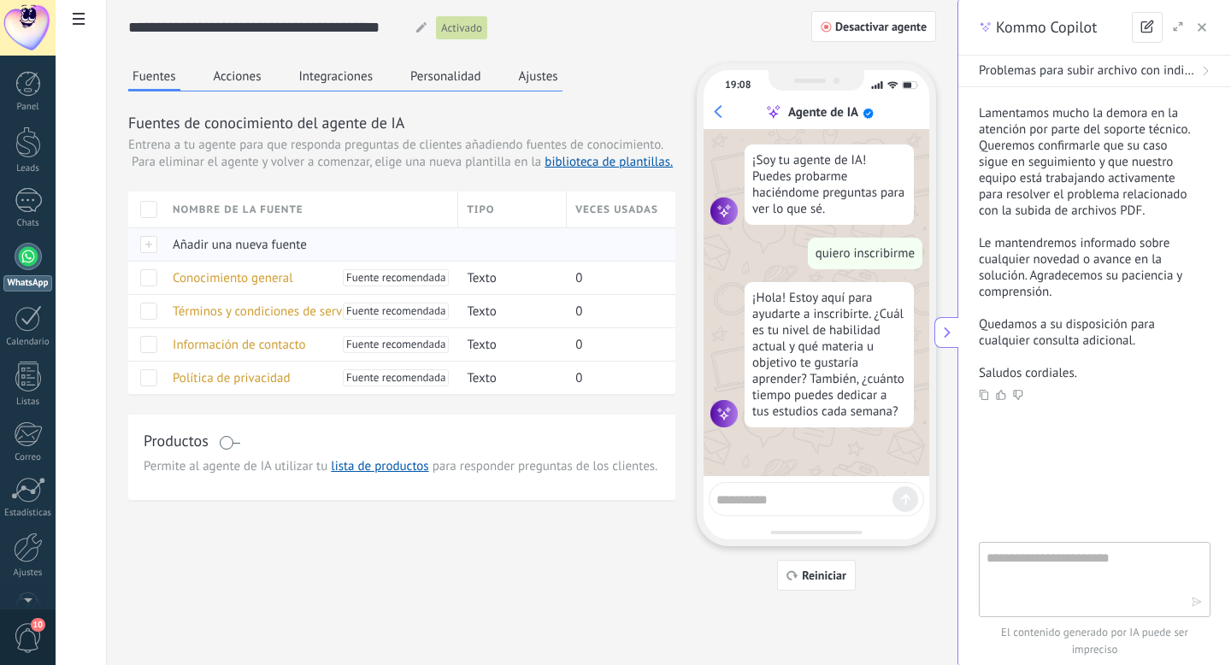
click at [263, 241] on span "Añadir una nueva fuente" at bounding box center [240, 245] width 134 height 16
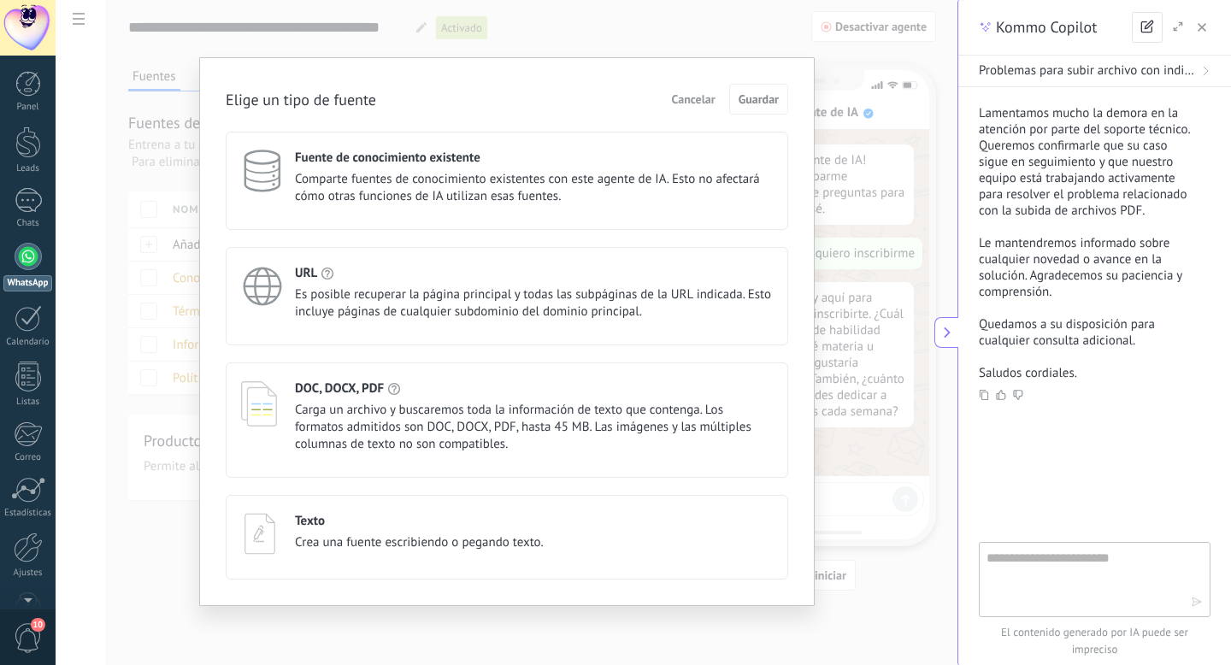
click at [335, 405] on span "Carga un archivo y buscaremos toda la información de texto que contenga. Los fo…" at bounding box center [534, 427] width 478 height 51
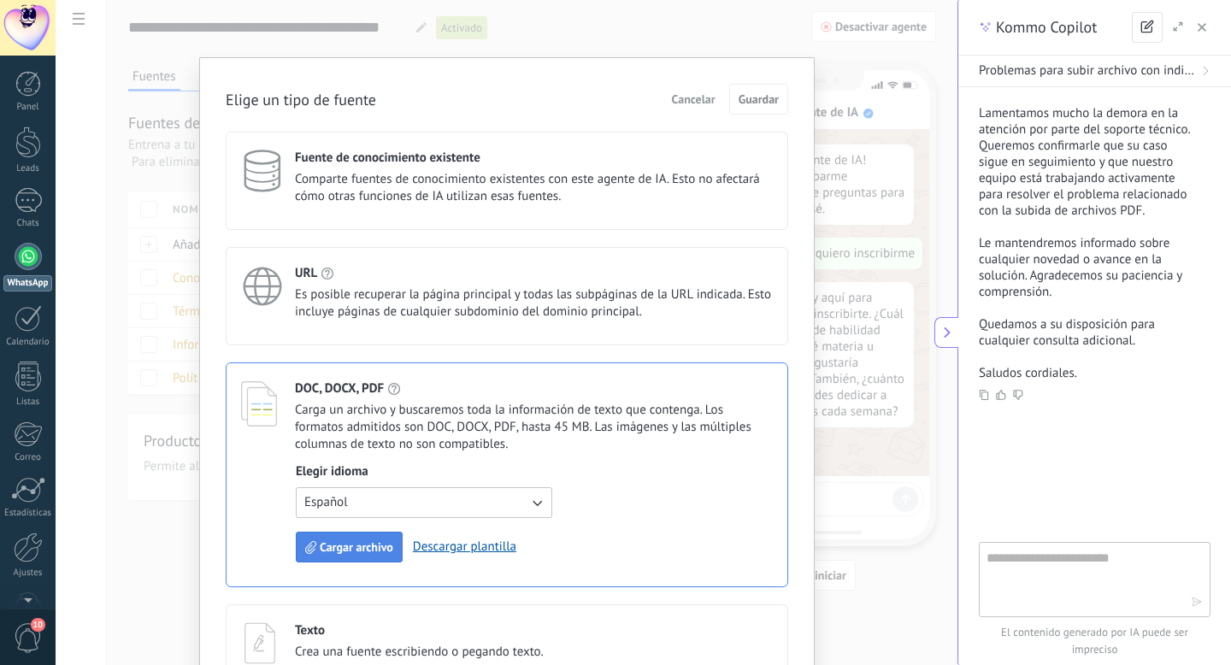
click at [339, 545] on span "Cargar archivo" at bounding box center [357, 547] width 74 height 12
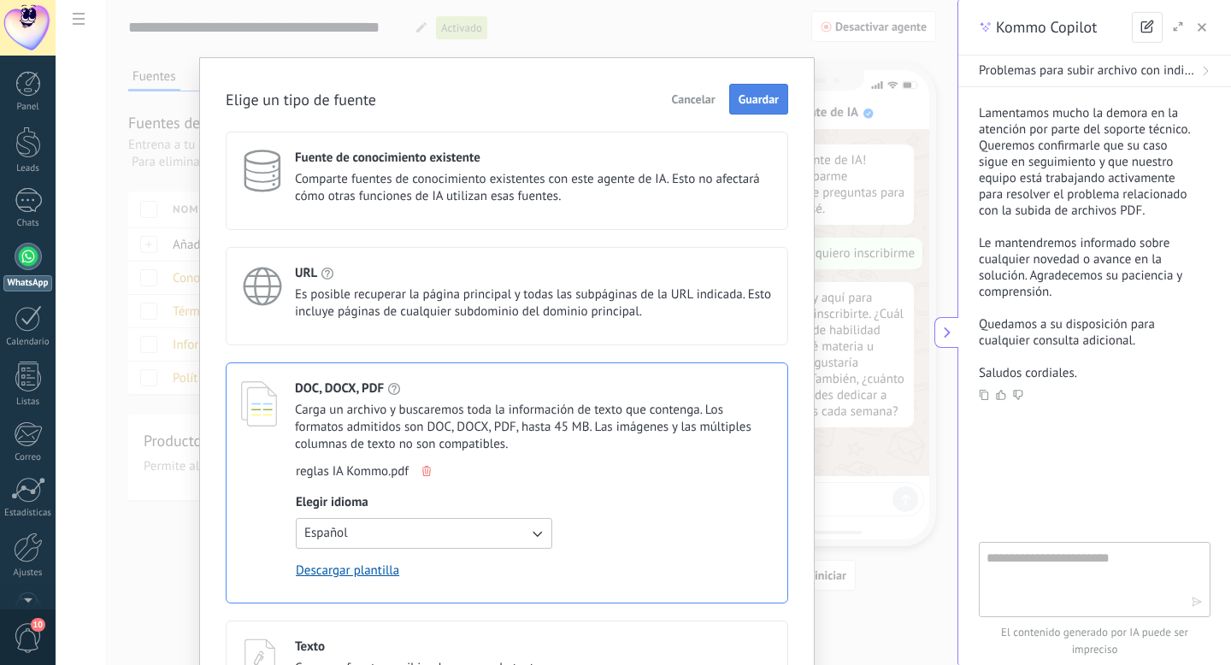
click at [758, 97] on span "Guardar" at bounding box center [759, 99] width 40 height 12
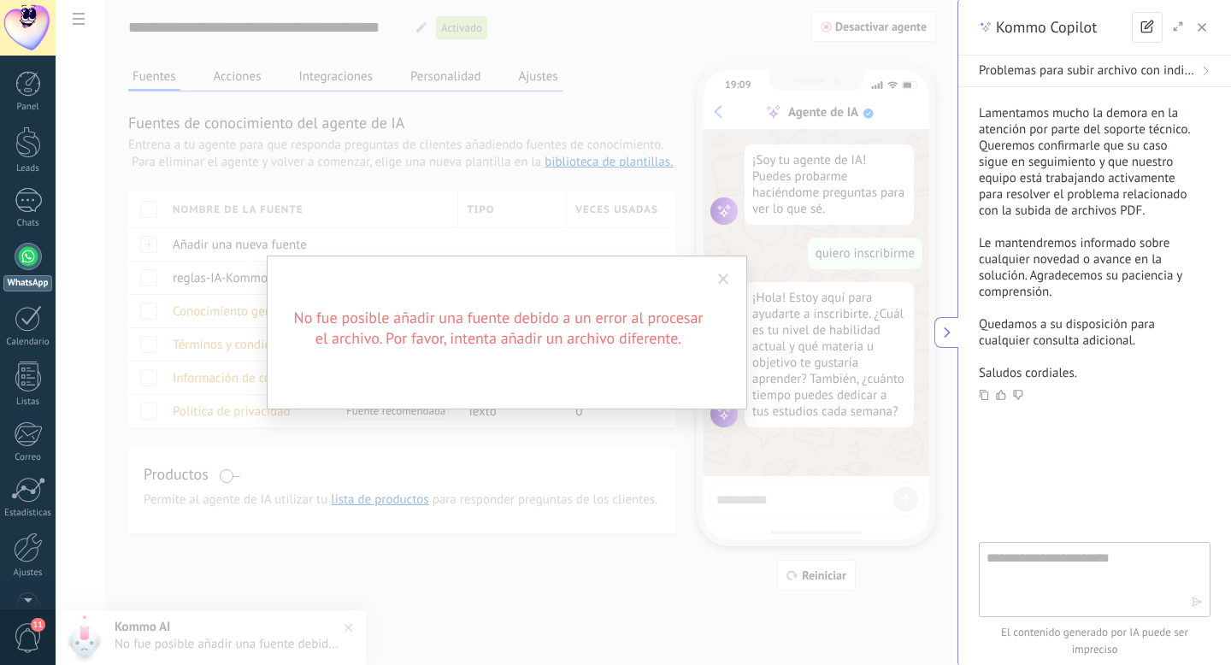
click at [727, 276] on span at bounding box center [723, 280] width 11 height 12
